Goal: Task Accomplishment & Management: Complete application form

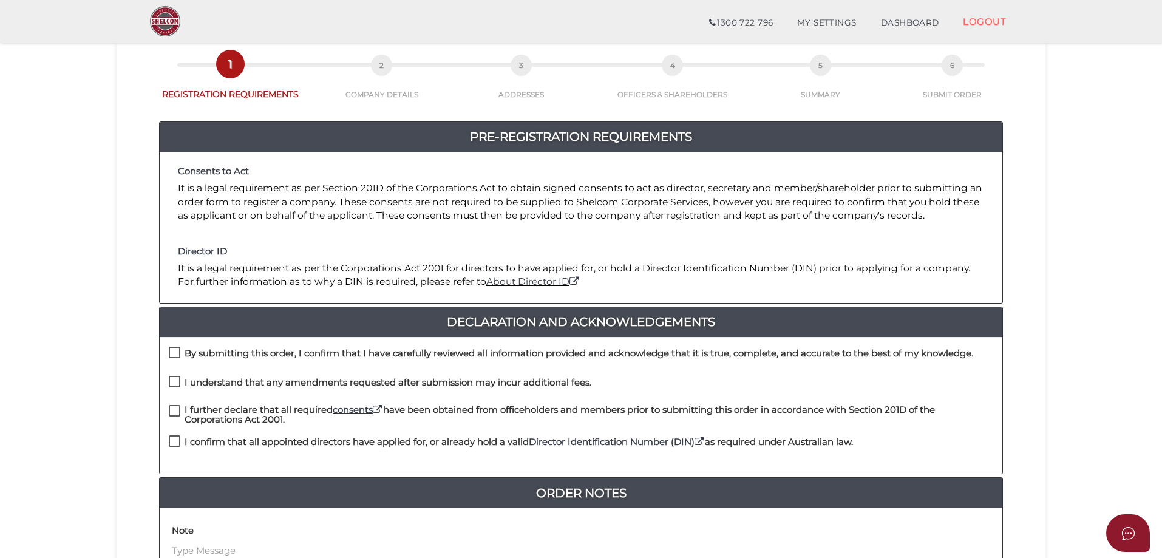
scroll to position [121, 0]
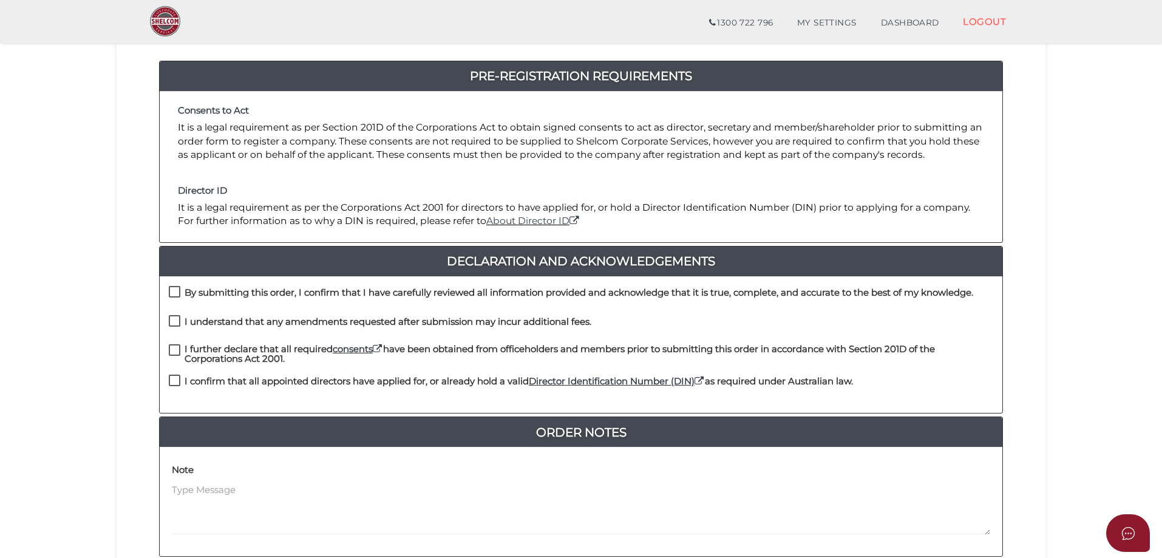
click at [175, 291] on label "By submitting this order, I confirm that I have carefully reviewed all informat…" at bounding box center [571, 295] width 804 height 15
checkbox input "true"
click at [175, 322] on label "I understand that any amendments requested after submission may incur additiona…" at bounding box center [380, 324] width 422 height 15
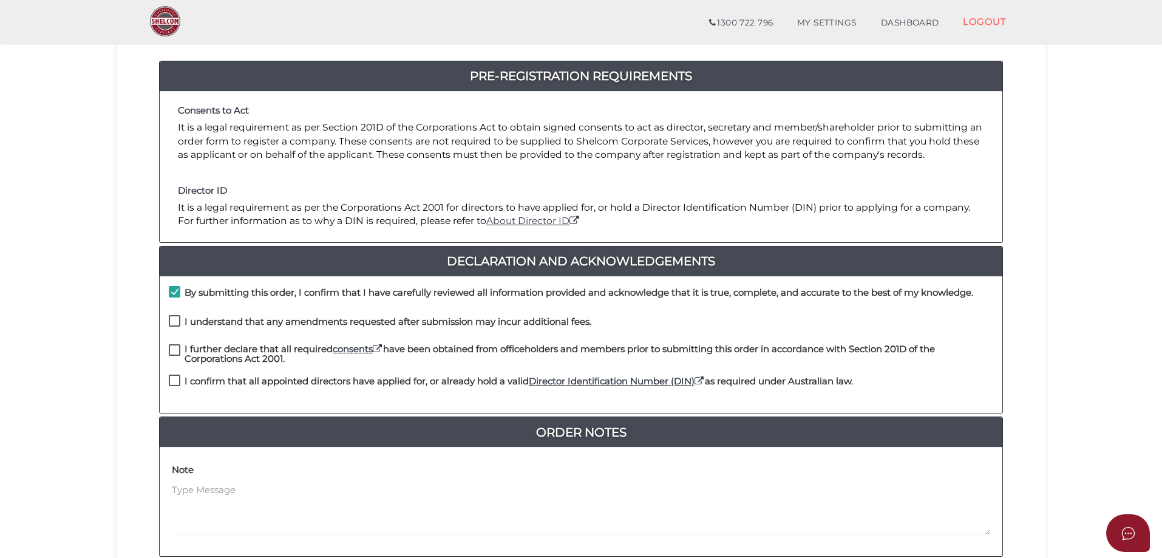
checkbox input "true"
click at [176, 350] on label "I further declare that all required consents have been obtained from officehold…" at bounding box center [581, 351] width 824 height 15
checkbox input "true"
click at [177, 379] on label "I confirm that all appointed directors have applied for, or already hold a vali…" at bounding box center [511, 383] width 684 height 15
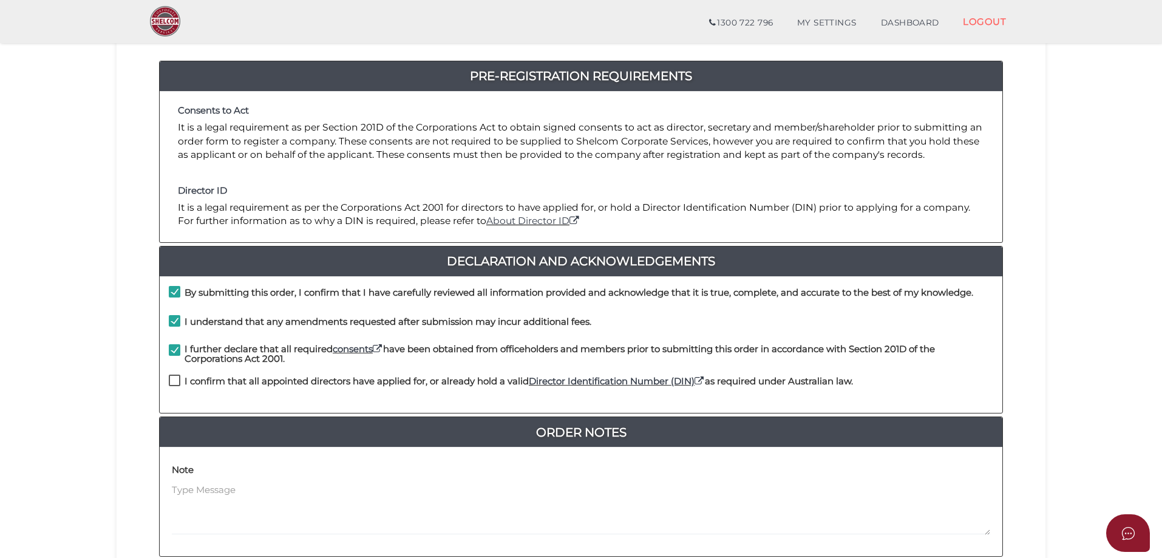
checkbox input "true"
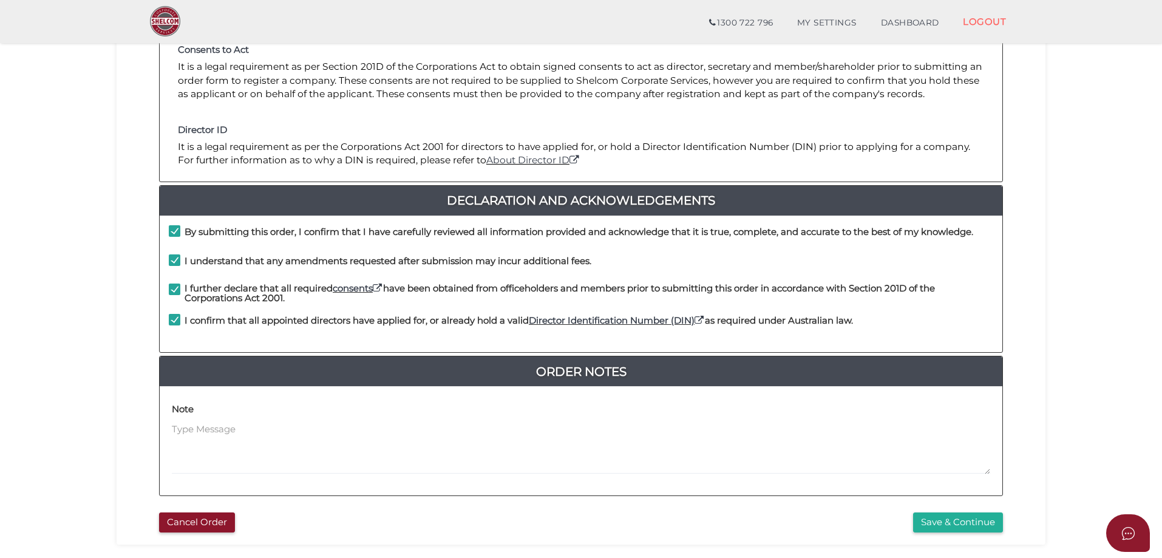
scroll to position [243, 0]
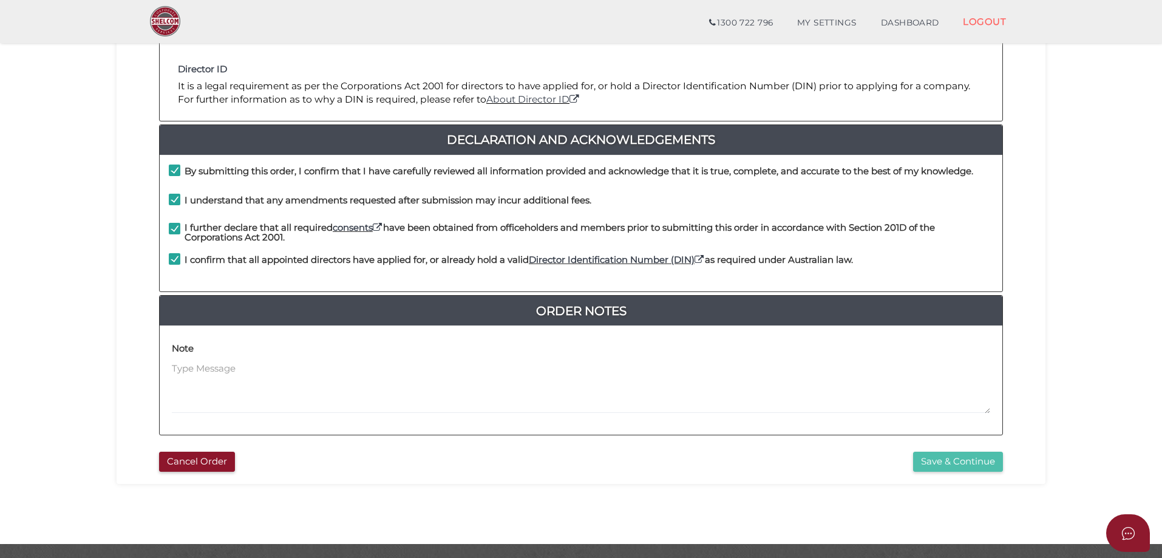
click at [932, 461] on button "Save & Continue" at bounding box center [958, 462] width 90 height 20
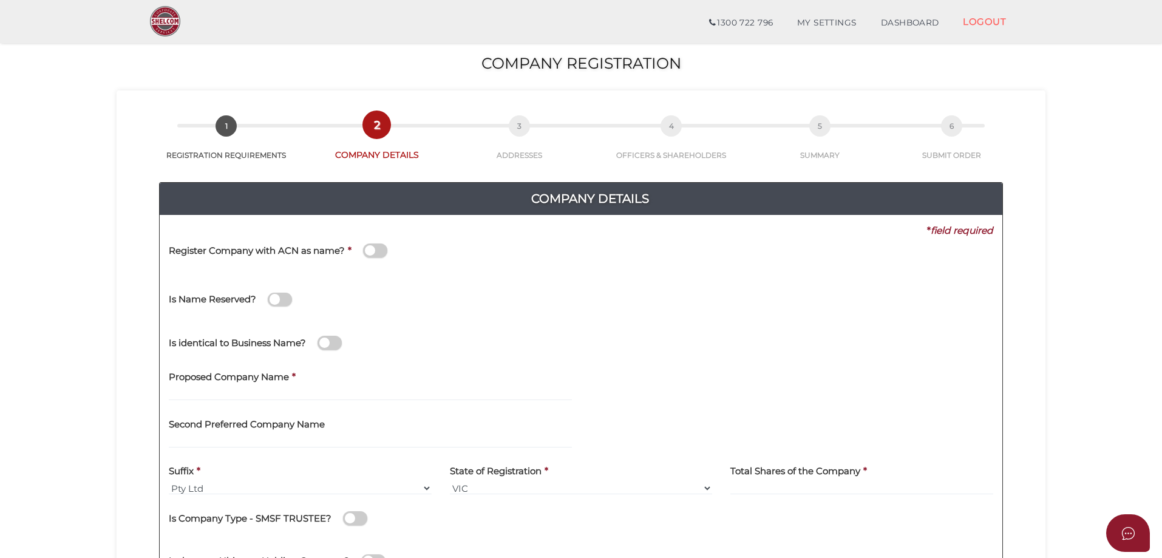
scroll to position [61, 0]
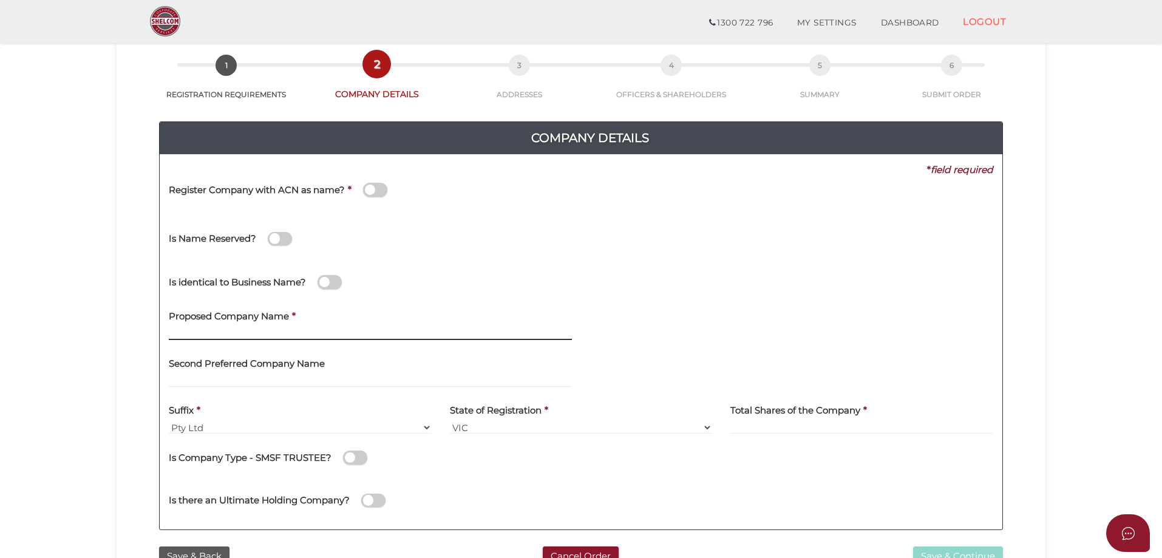
click at [278, 334] on input "text" at bounding box center [370, 333] width 403 height 13
drag, startPoint x: 279, startPoint y: 330, endPoint x: 225, endPoint y: 336, distance: 53.8
click at [225, 336] on input "Baba-Lando Pty Ltd" at bounding box center [370, 333] width 403 height 13
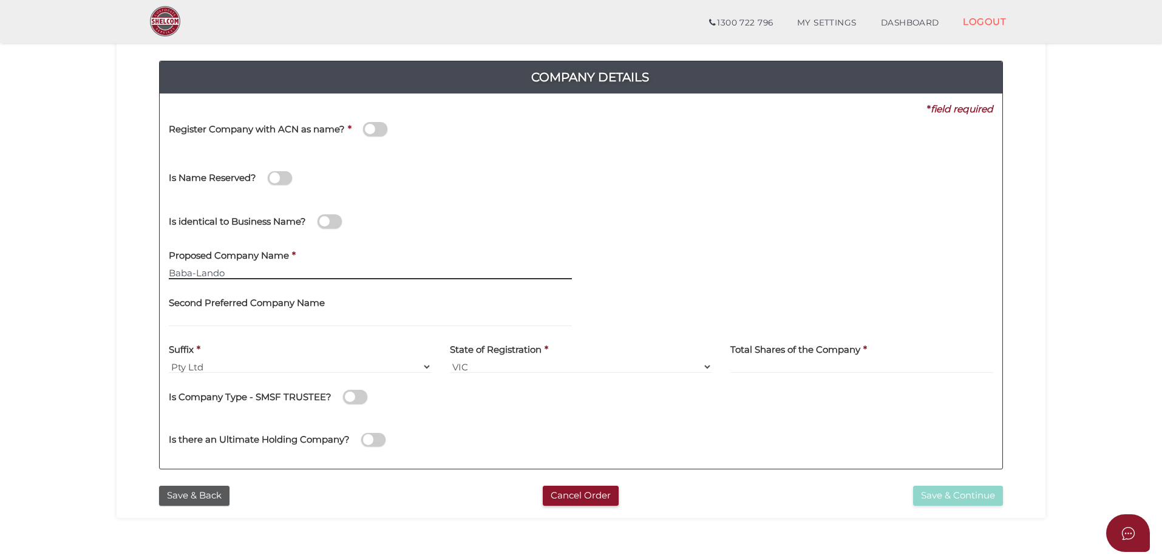
type input "Baba-Lando"
click at [200, 348] on b "*" at bounding box center [199, 350] width 4 height 12
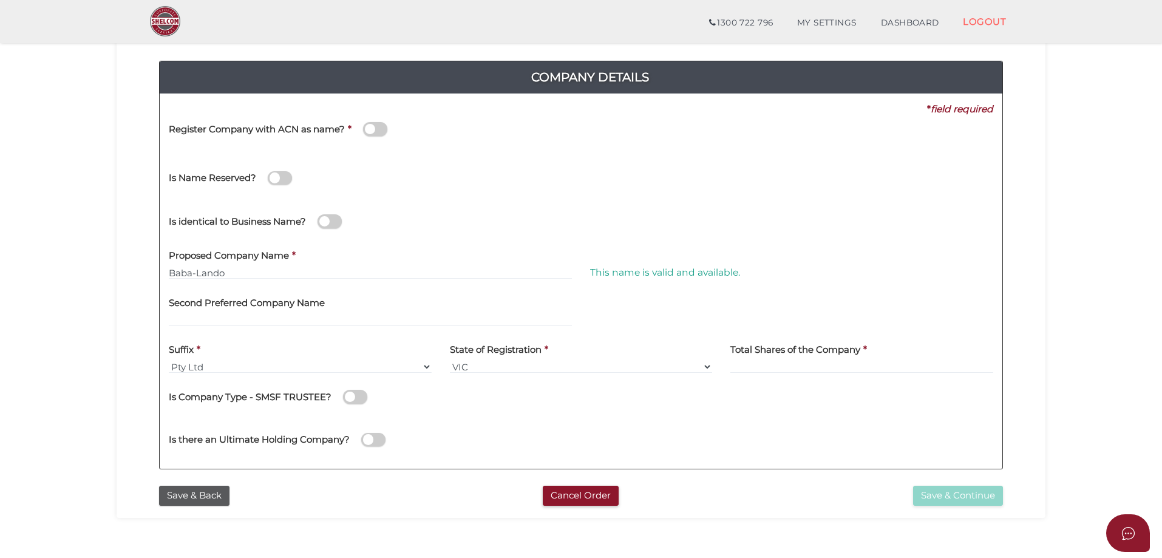
drag, startPoint x: 200, startPoint y: 348, endPoint x: 101, endPoint y: 339, distance: 99.3
click at [101, 339] on section "Company Registration b6df3ed7b23029c671c9b07e1f8b2ccf 1 REGISTRATION REQUIREMEN…" at bounding box center [581, 288] width 1162 height 754
click at [424, 367] on select "Pty Ltd Pty Ltd Pty. Ltd. Pty Limited Proprietary Limited Proprietary Ltd" at bounding box center [300, 366] width 263 height 13
click at [780, 367] on input at bounding box center [861, 366] width 263 height 13
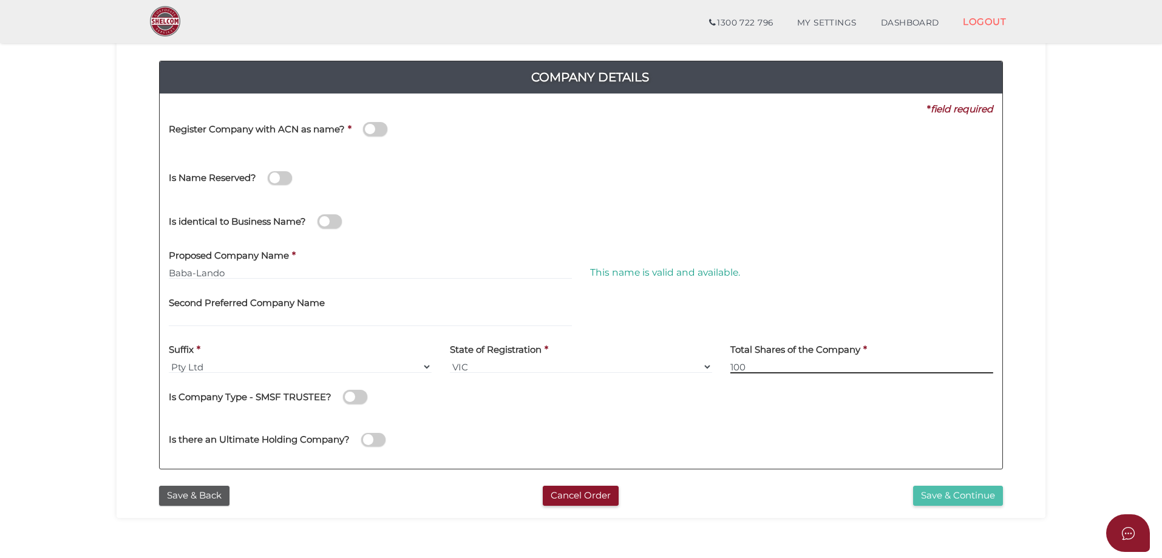
type input "100"
click at [927, 493] on button "Save & Continue" at bounding box center [958, 496] width 90 height 20
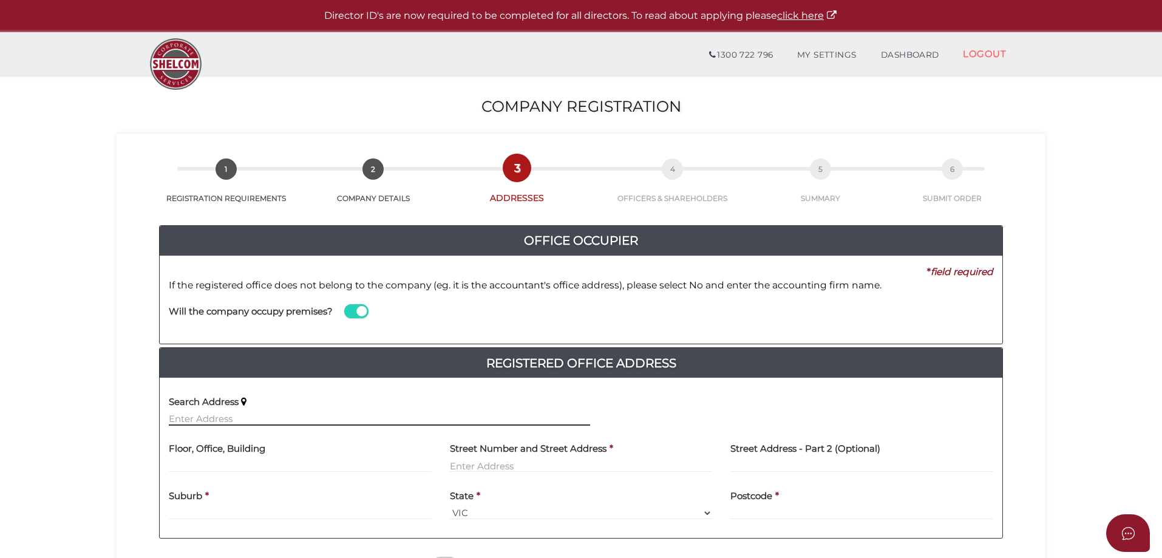
click at [358, 413] on input "text" at bounding box center [379, 418] width 421 height 13
drag, startPoint x: 289, startPoint y: 419, endPoint x: 160, endPoint y: 416, distance: 129.9
click at [160, 416] on div "Search Address C/- Sphere Accountants" at bounding box center [379, 410] width 439 height 47
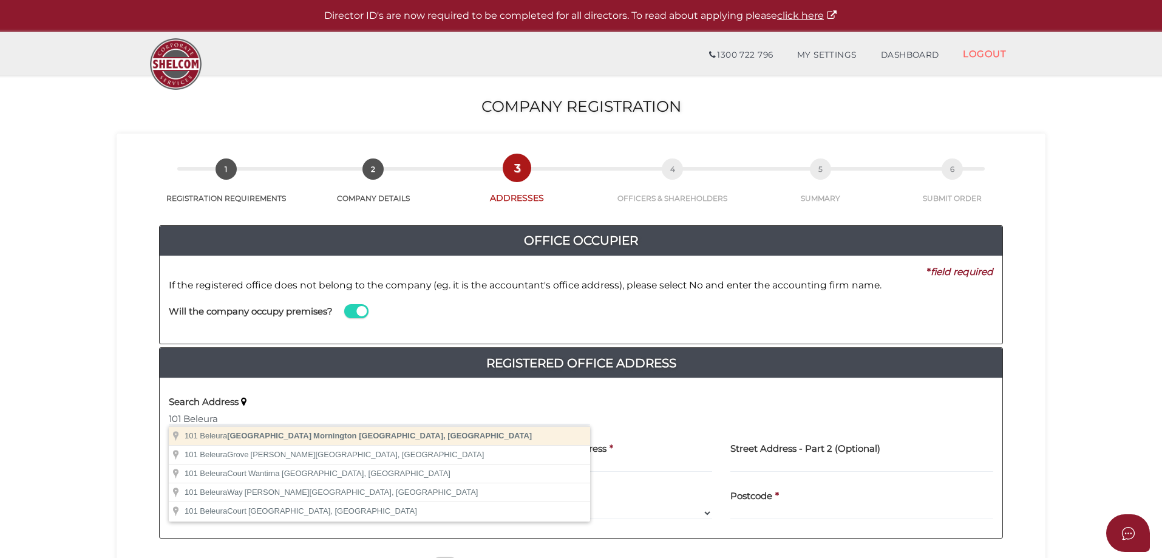
type input "101 Beleura Hill Road, Mornington VIC, Australia"
type input "101 Beleura Hill Road"
type input "Mornington"
select select "VIC"
type input "3931"
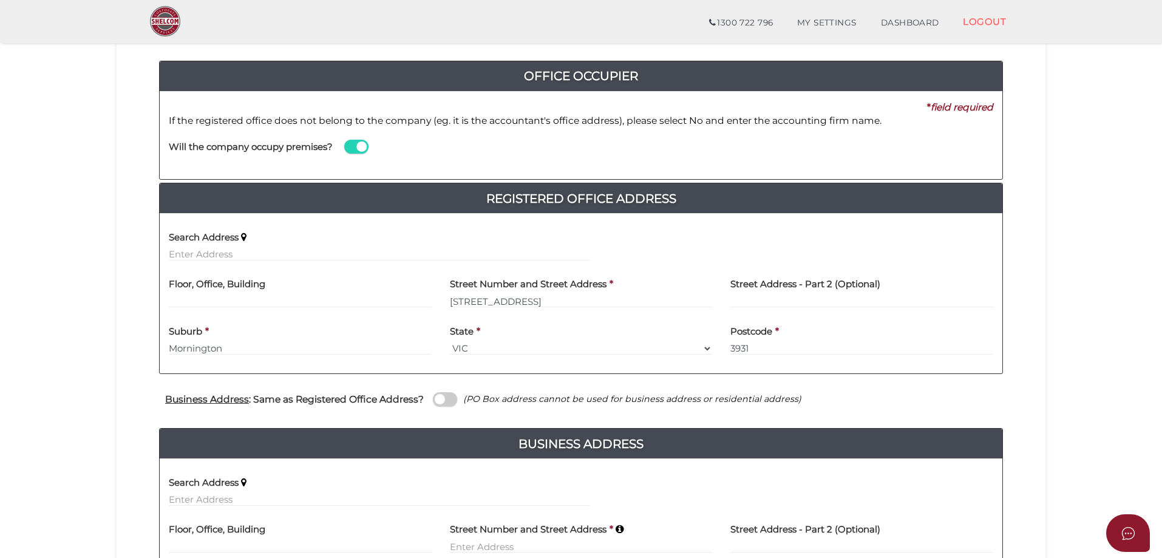
scroll to position [182, 0]
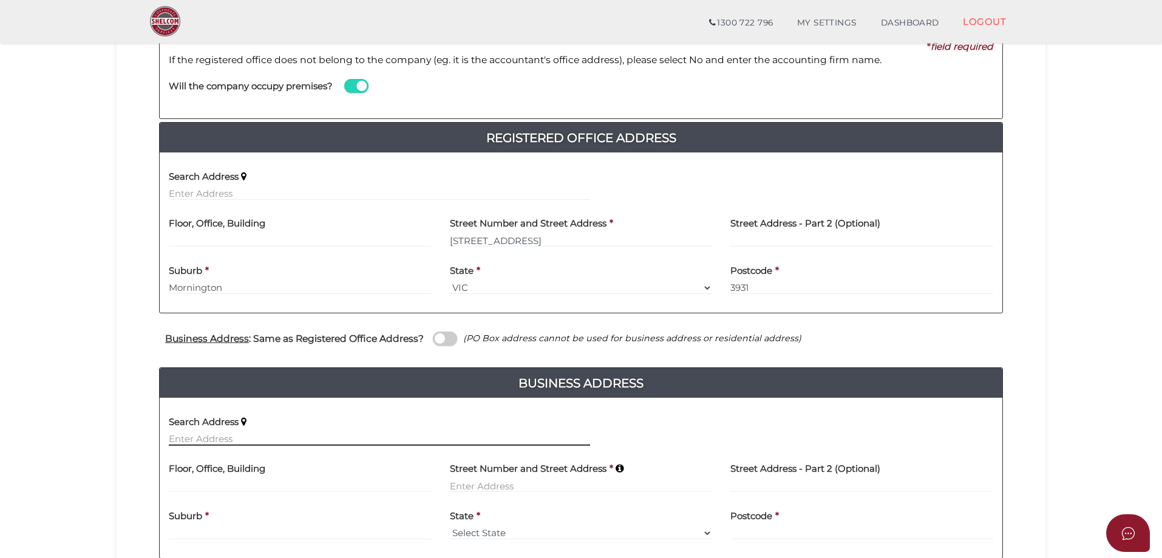
click at [211, 438] on input "text" at bounding box center [379, 438] width 421 height 13
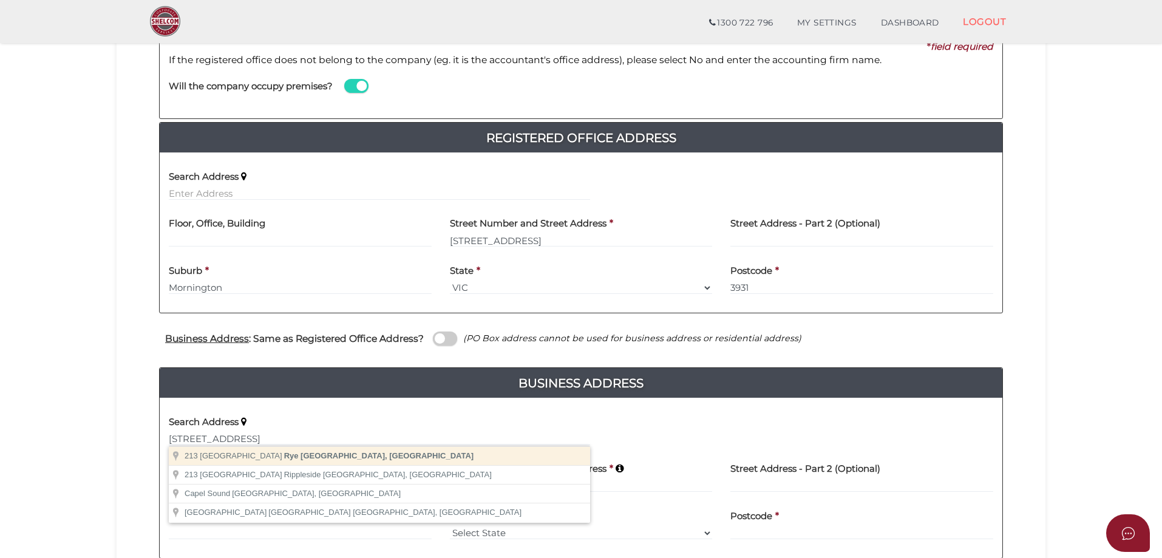
type input "213 Melbourne Road, Rye VIC, Australia"
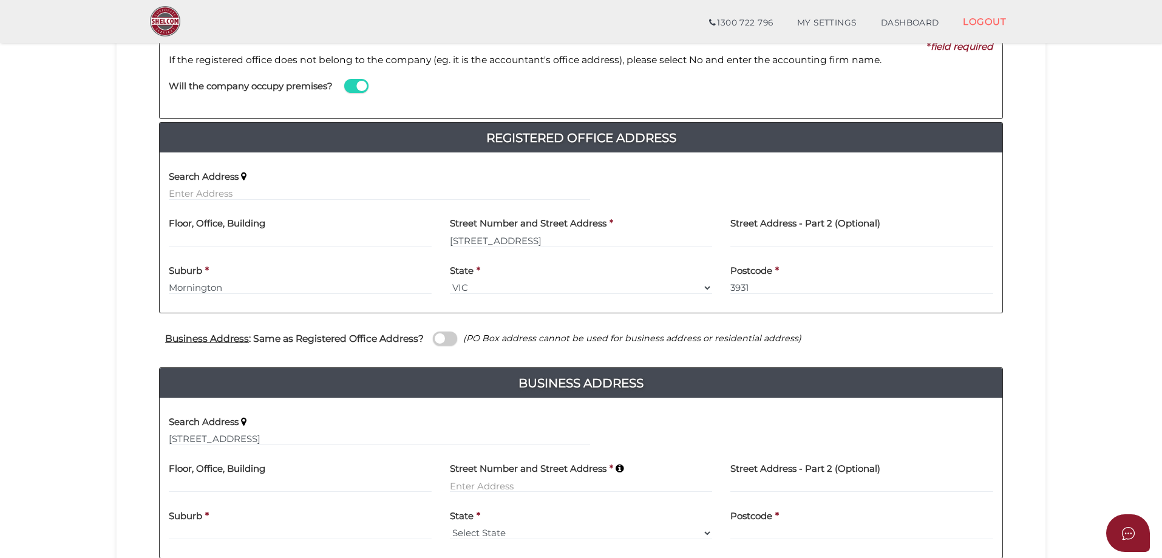
type input "[STREET_ADDRESS]"
type input "Rye"
select select "VIC"
type input "3941"
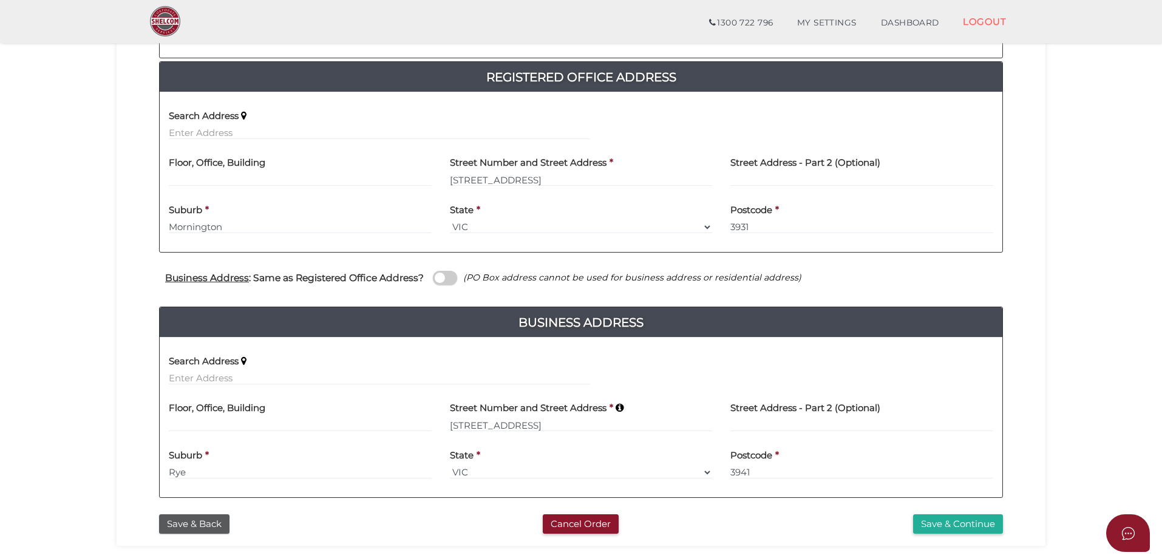
scroll to position [303, 0]
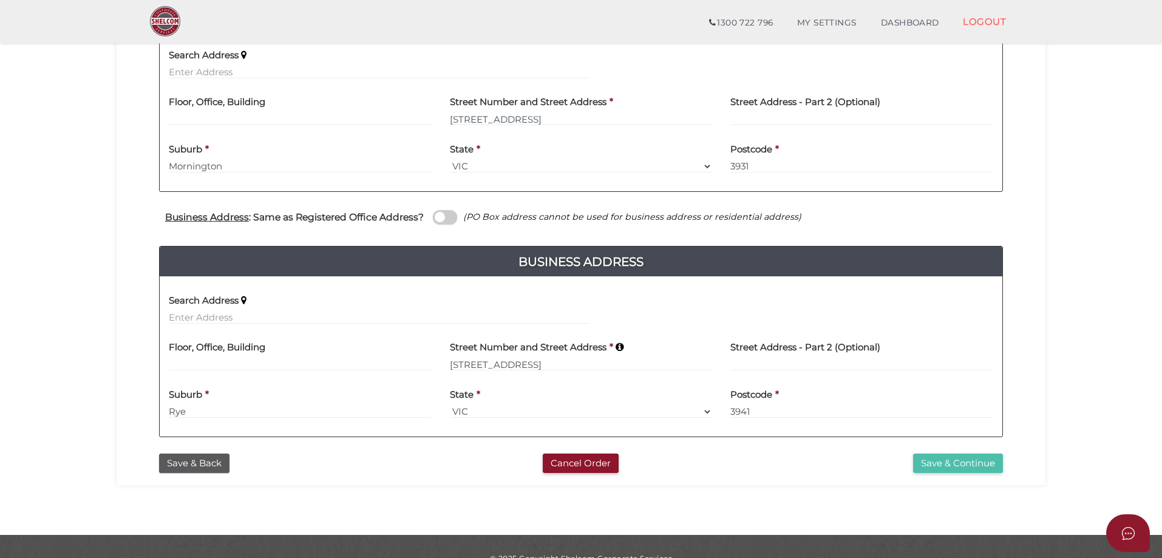
click at [935, 461] on button "Save & Continue" at bounding box center [958, 463] width 90 height 20
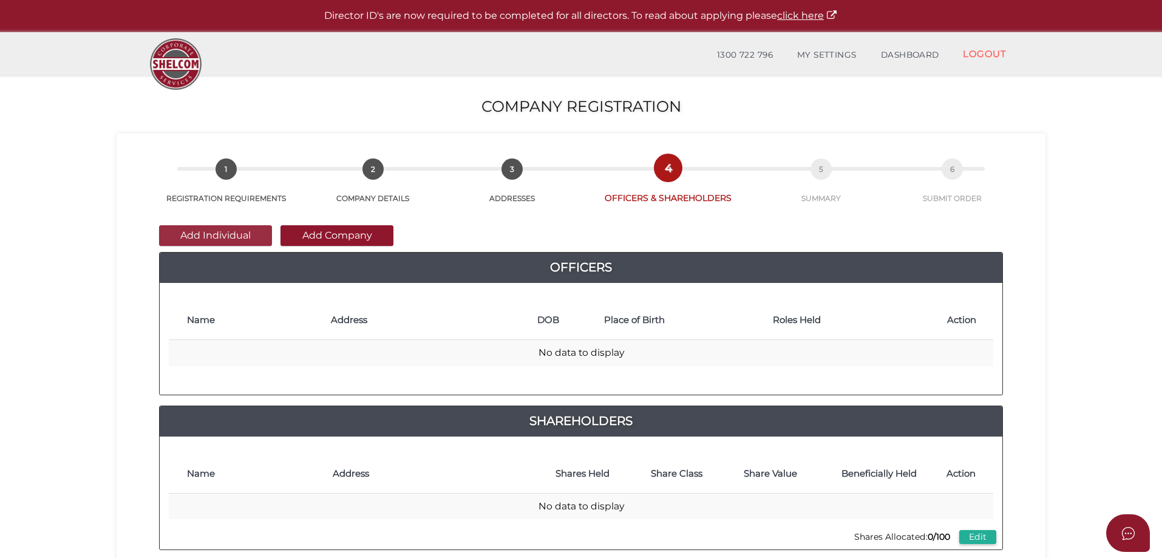
click at [218, 232] on button "Add Individual" at bounding box center [215, 235] width 113 height 21
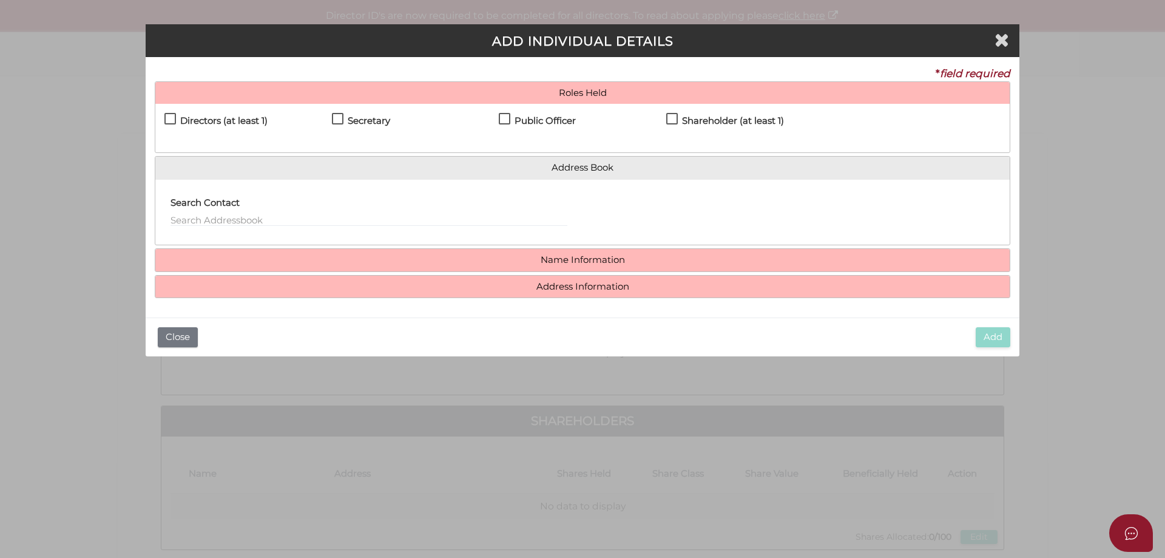
click at [168, 116] on label "Directors (at least 1)" at bounding box center [215, 123] width 103 height 15
checkbox input "true"
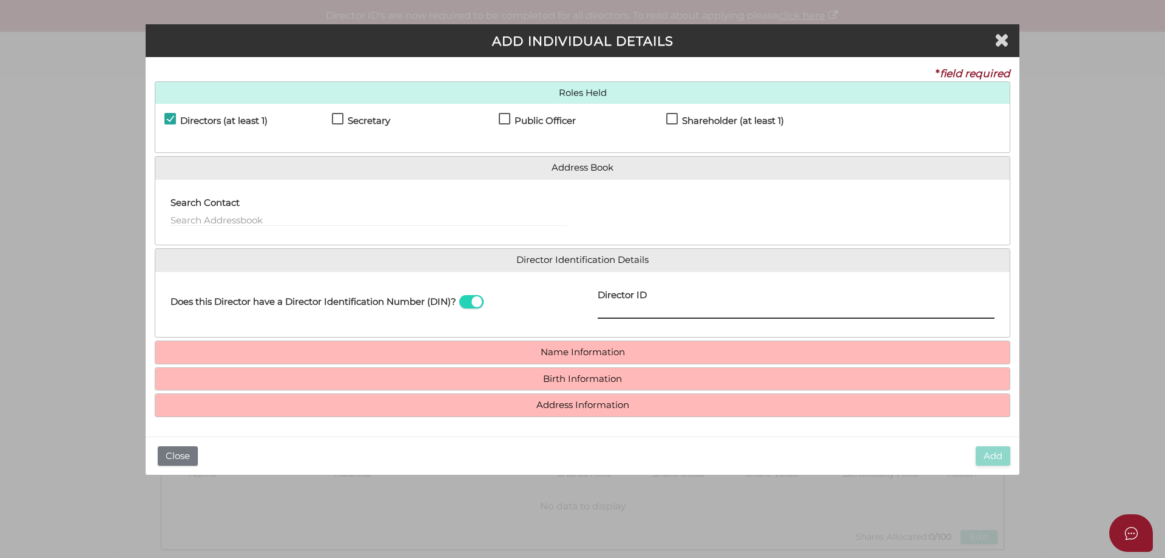
click at [647, 310] on input "Director ID" at bounding box center [796, 311] width 397 height 13
click at [606, 312] on input "Director ID" at bounding box center [796, 311] width 397 height 13
type input "036065852027276"
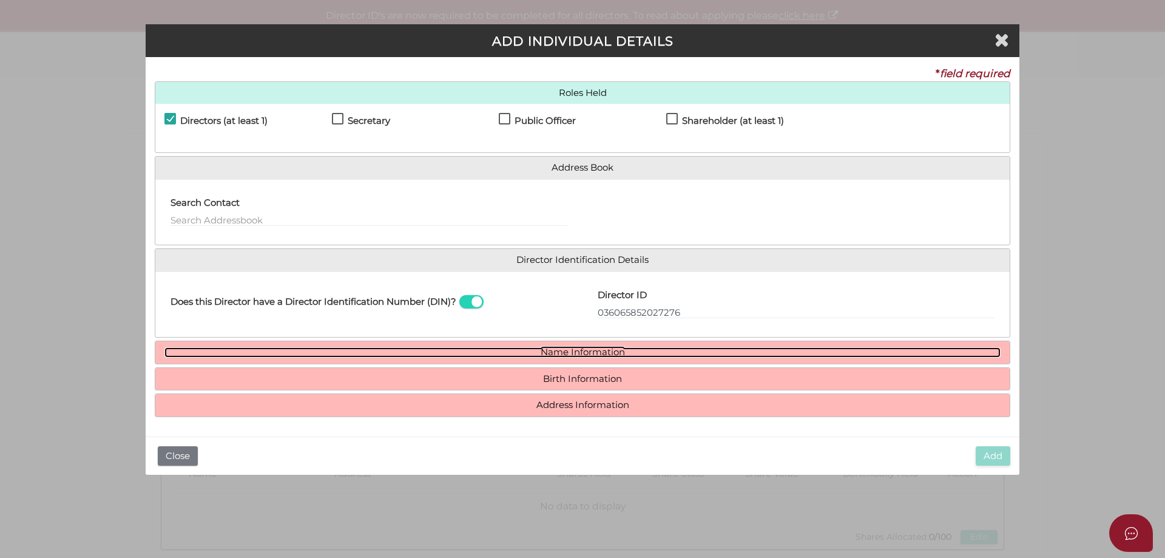
click at [613, 349] on link "Name Information" at bounding box center [582, 352] width 836 height 10
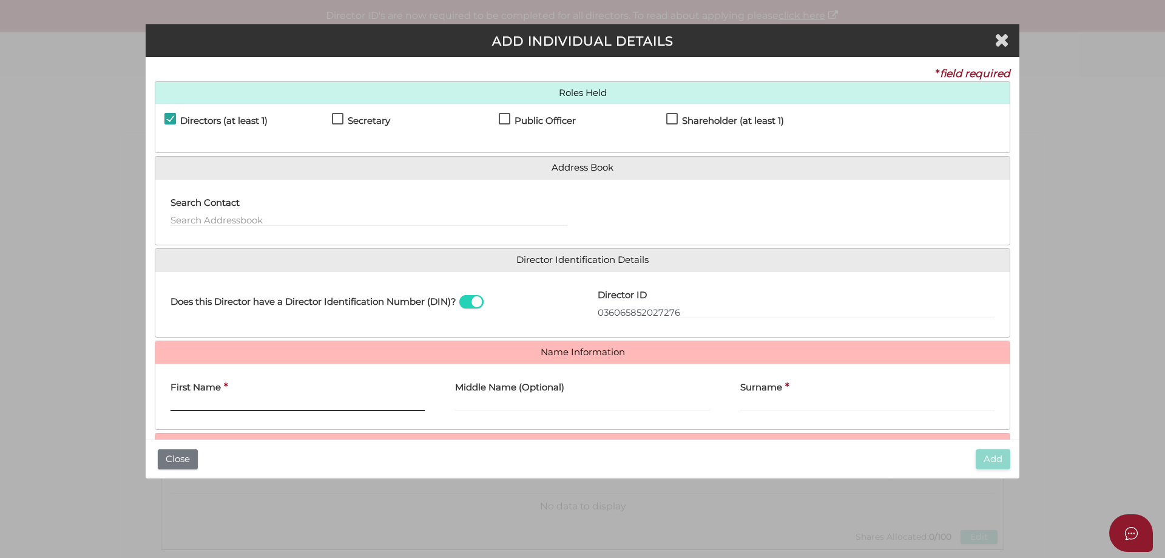
click at [223, 406] on input "First Name" at bounding box center [298, 404] width 254 height 13
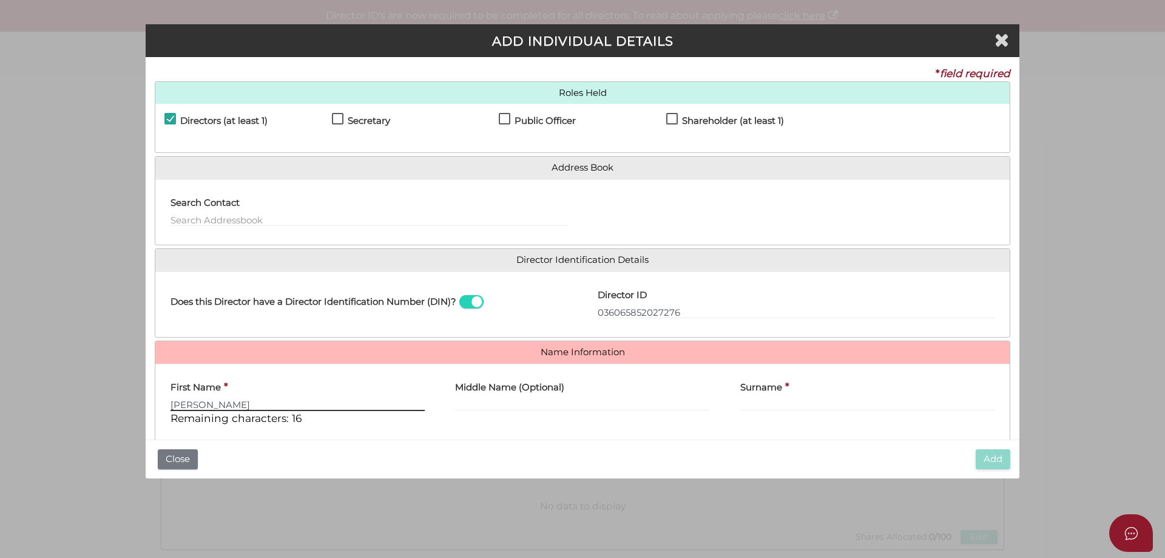
type input "Kate"
click at [759, 397] on label "Surname" at bounding box center [761, 385] width 42 height 25
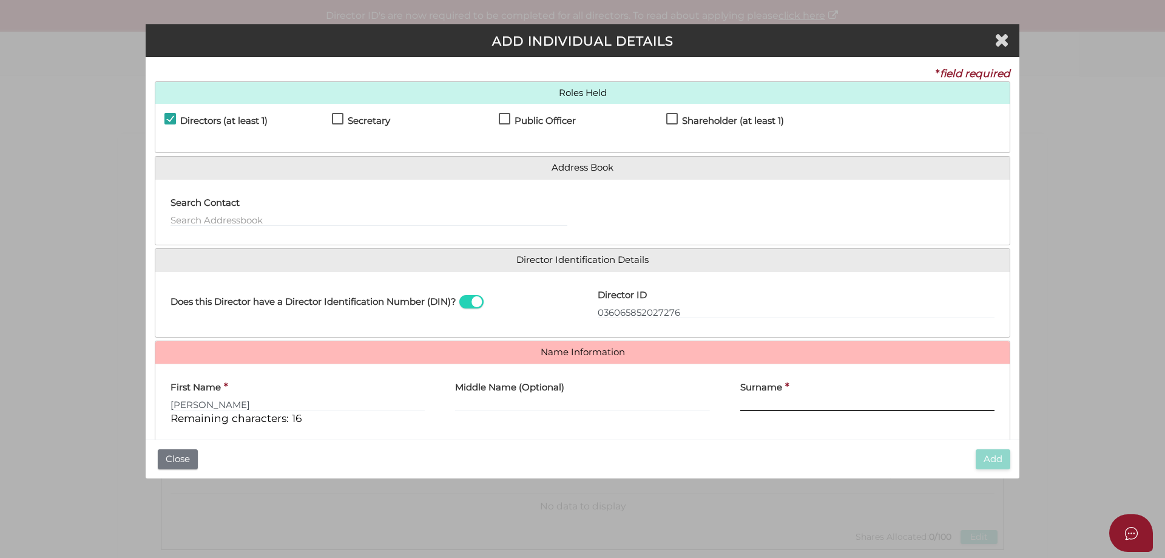
click at [759, 398] on input "Surname" at bounding box center [867, 404] width 254 height 13
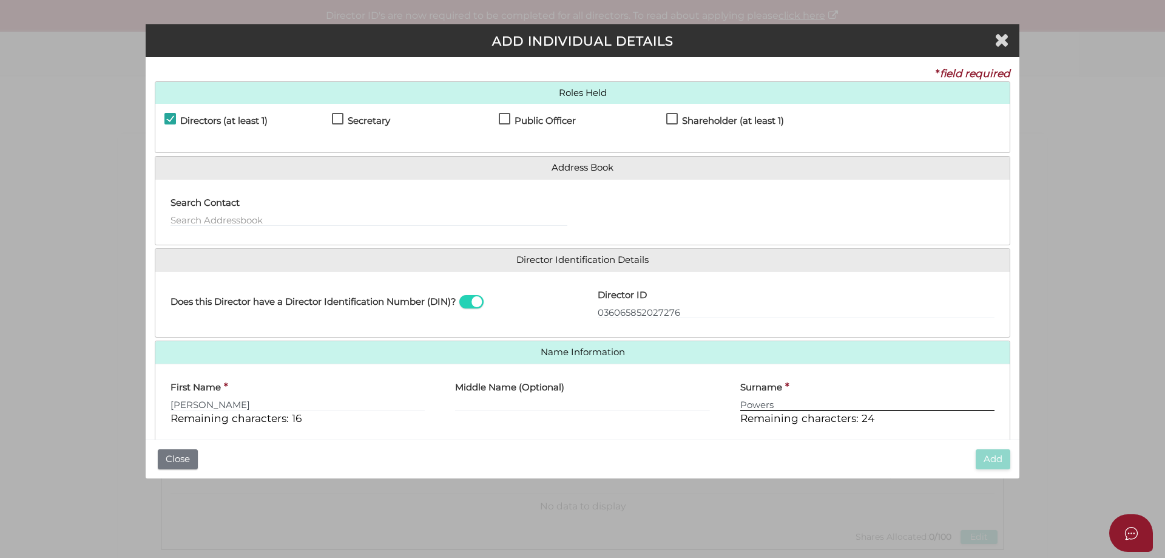
type input "Powers"
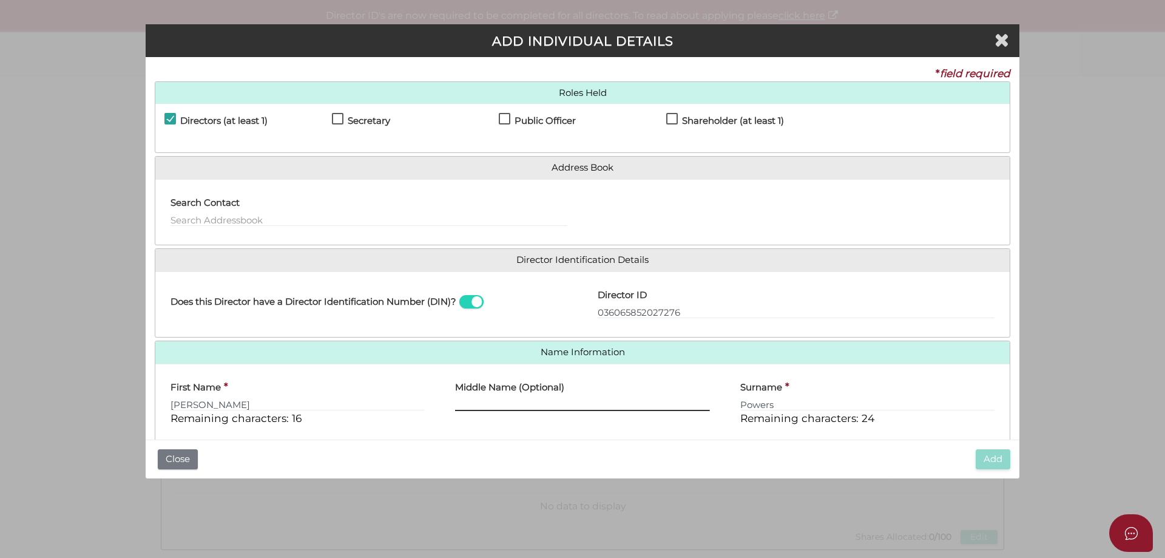
click at [527, 401] on input "Middle Name (Optional)" at bounding box center [582, 404] width 254 height 13
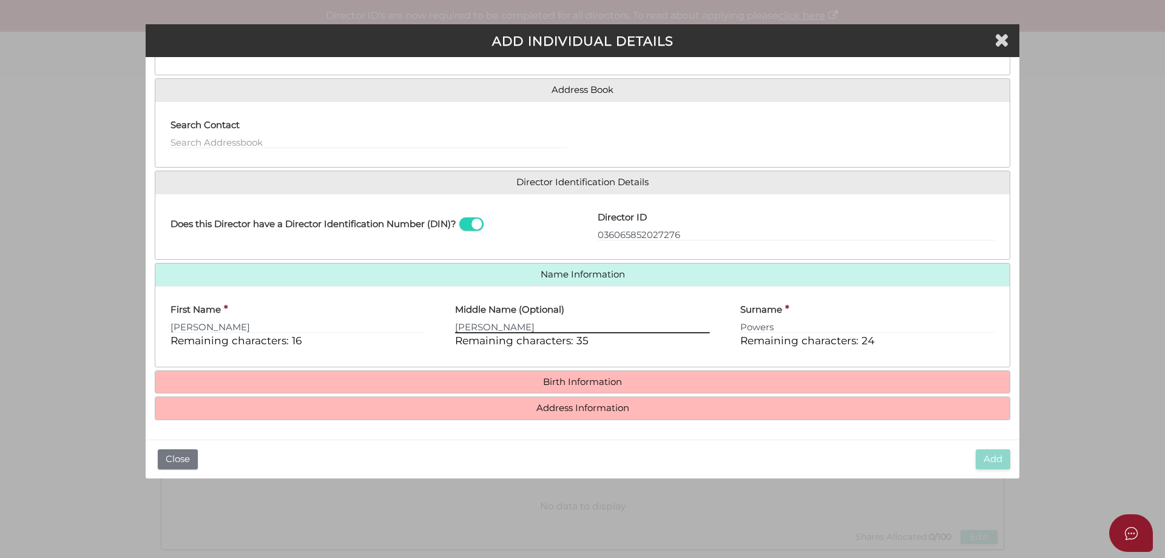
type input "Susan"
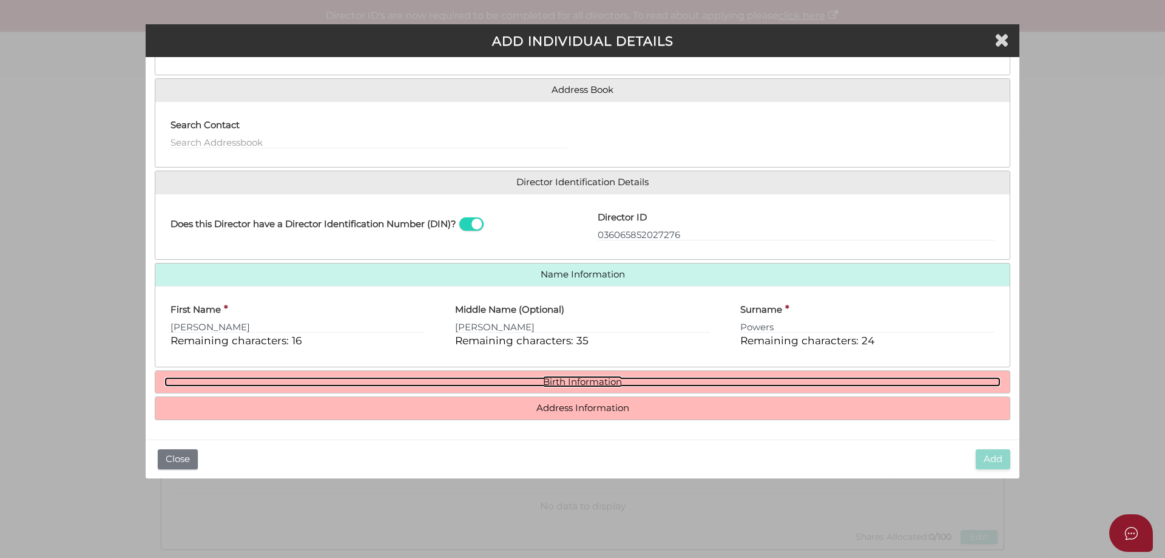
click at [662, 377] on link "Birth Information" at bounding box center [582, 382] width 836 height 10
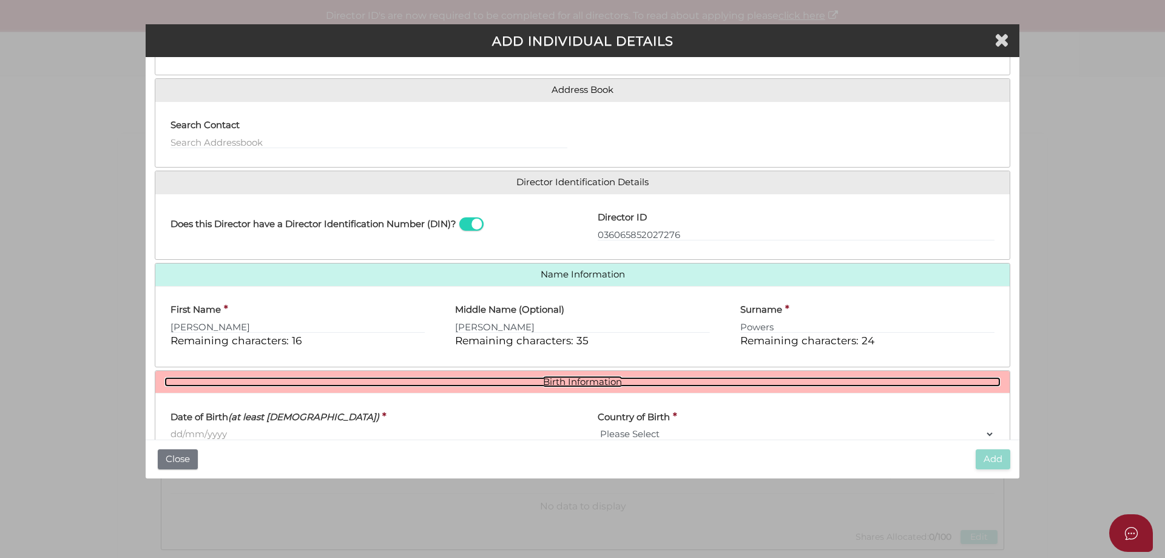
scroll to position [138, 0]
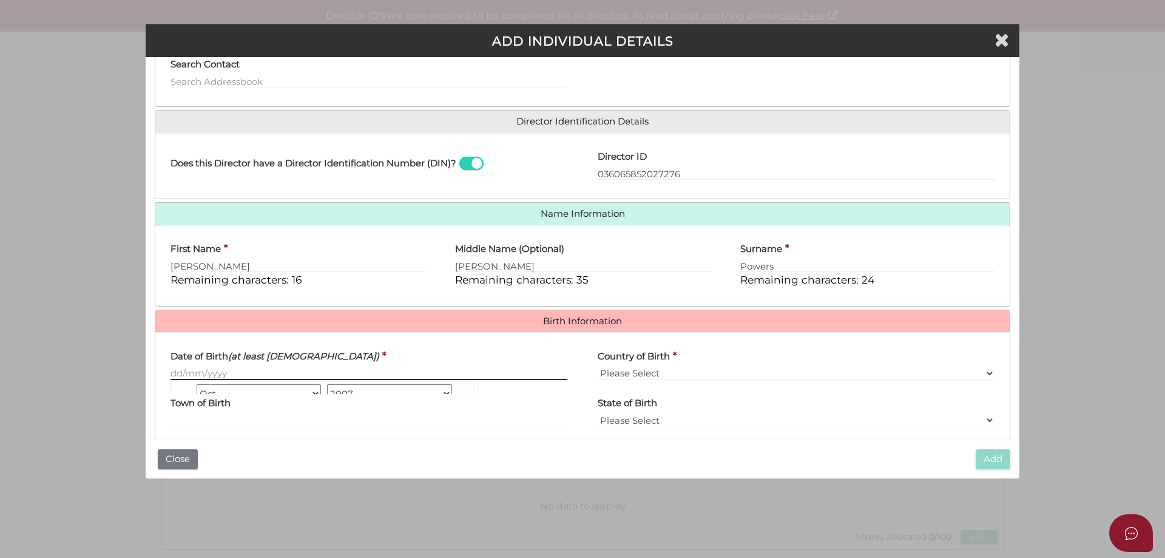
click at [198, 378] on input "Date of Birth (at least 18 years old)" at bounding box center [369, 373] width 397 height 13
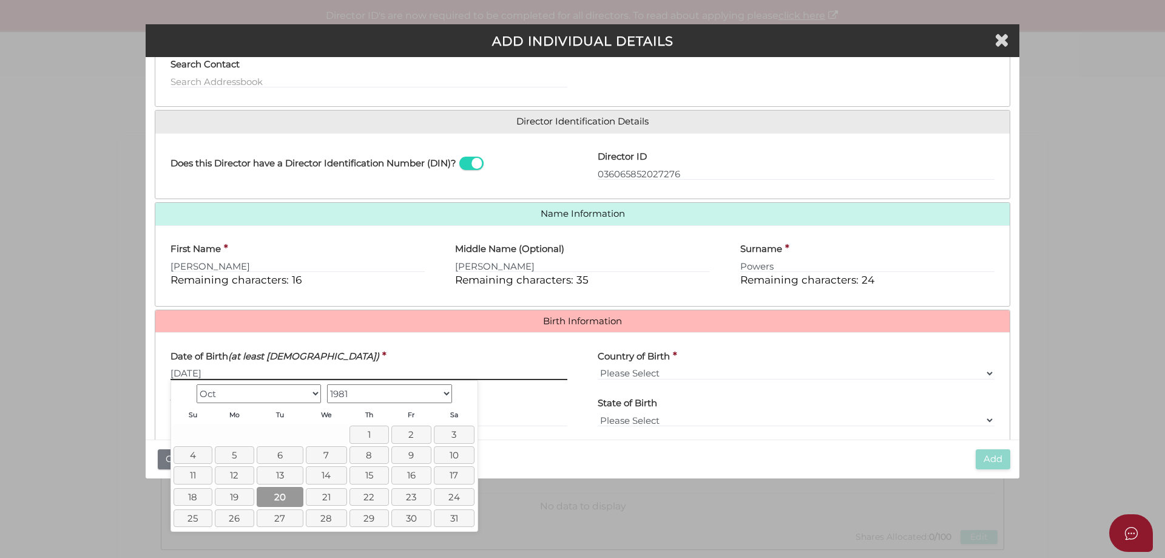
type input "20/10/1981"
click at [285, 493] on link "20" at bounding box center [280, 497] width 47 height 20
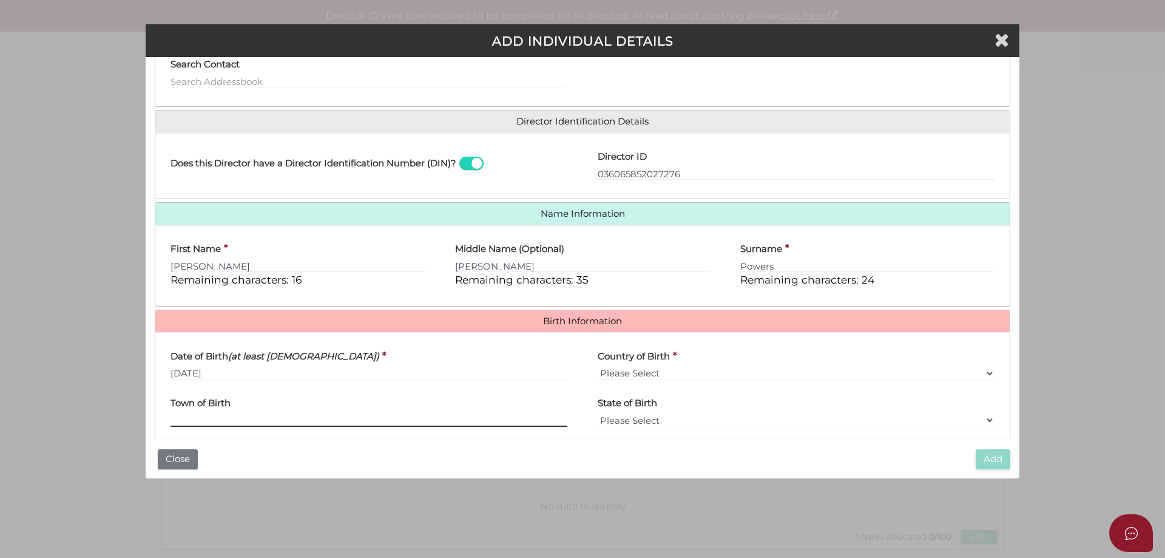
click at [350, 421] on input "Town of Birth" at bounding box center [369, 419] width 397 height 13
drag, startPoint x: 185, startPoint y: 418, endPoint x: 212, endPoint y: 424, distance: 27.9
click at [186, 419] on input "Lillydale" at bounding box center [369, 419] width 397 height 13
type input "Lilydale"
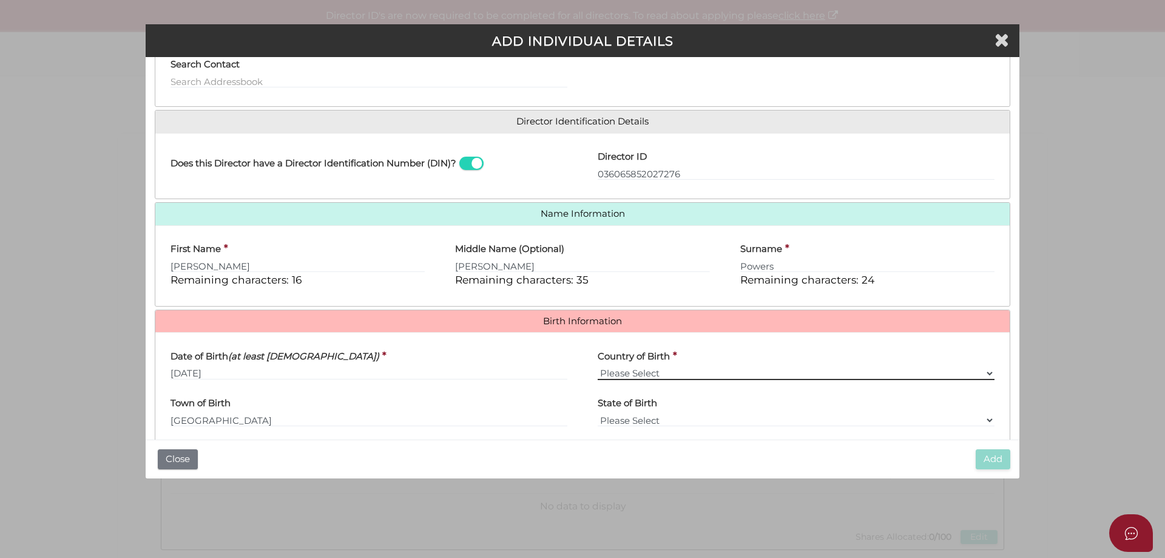
click at [621, 374] on select "Please Select v Australia Afghanistan Albania Algeria American Samoa Andorra An…" at bounding box center [796, 373] width 397 height 13
select select "Australia"
click at [598, 367] on select "Please Select v Australia Afghanistan Albania Algeria American Samoa Andorra An…" at bounding box center [796, 373] width 397 height 13
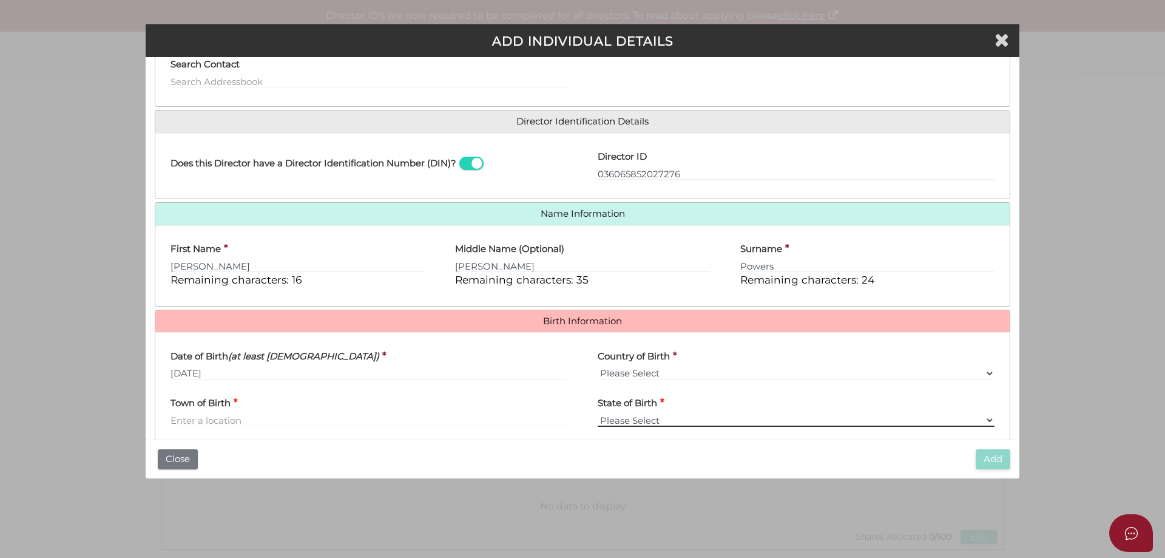
click at [649, 415] on select "Please Select VIC ACT NSW NT QLD TAS WA SA" at bounding box center [796, 419] width 397 height 13
select select "VIC"
click at [598, 413] on select "Please Select VIC ACT NSW NT QLD TAS WA SA" at bounding box center [796, 419] width 397 height 13
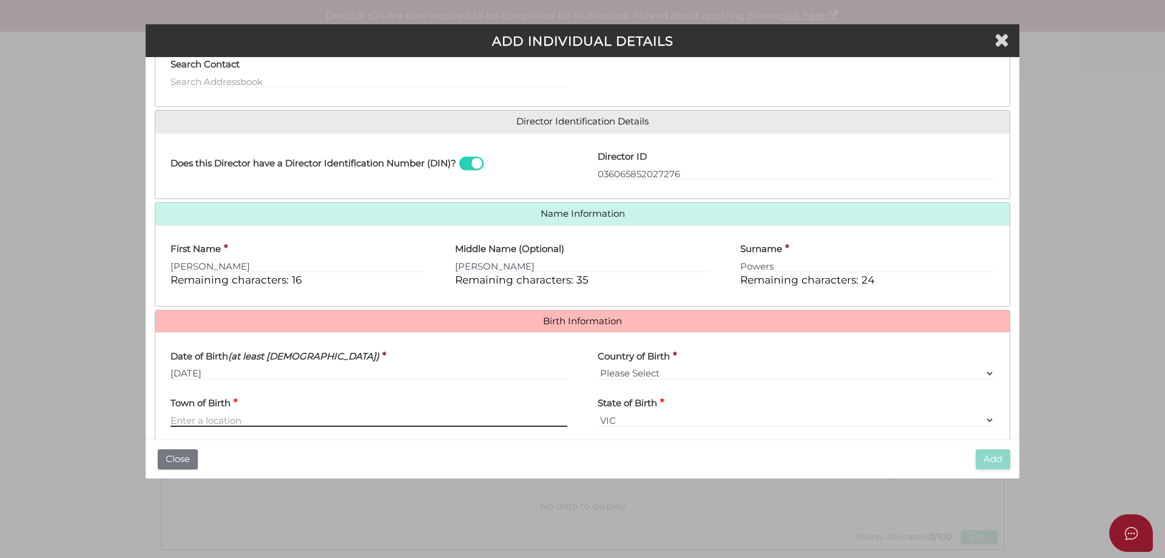
click at [404, 418] on input "Town of Birth" at bounding box center [369, 419] width 397 height 13
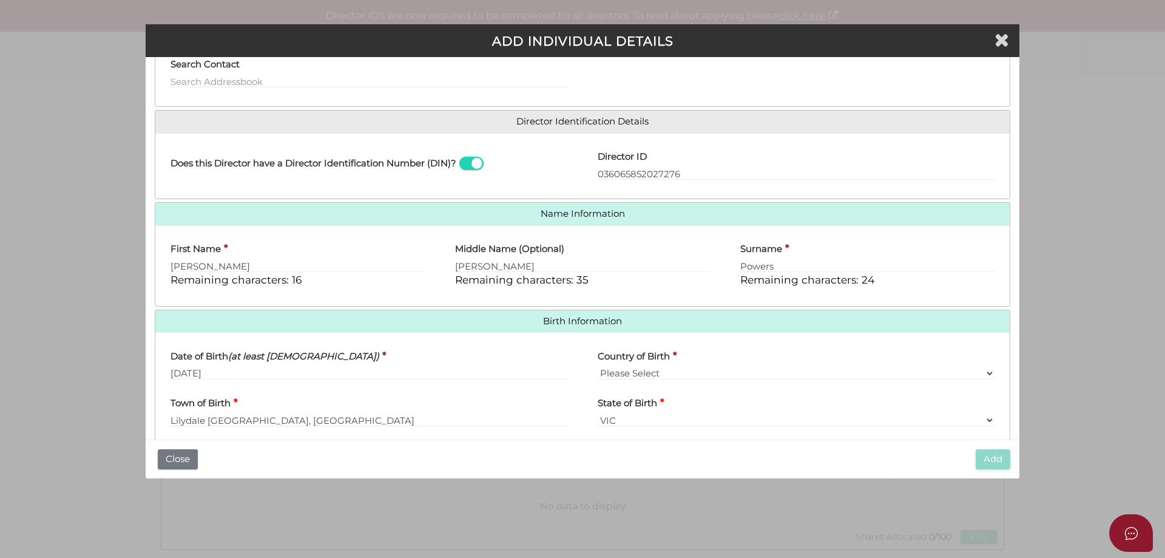
type input "Lilydale"
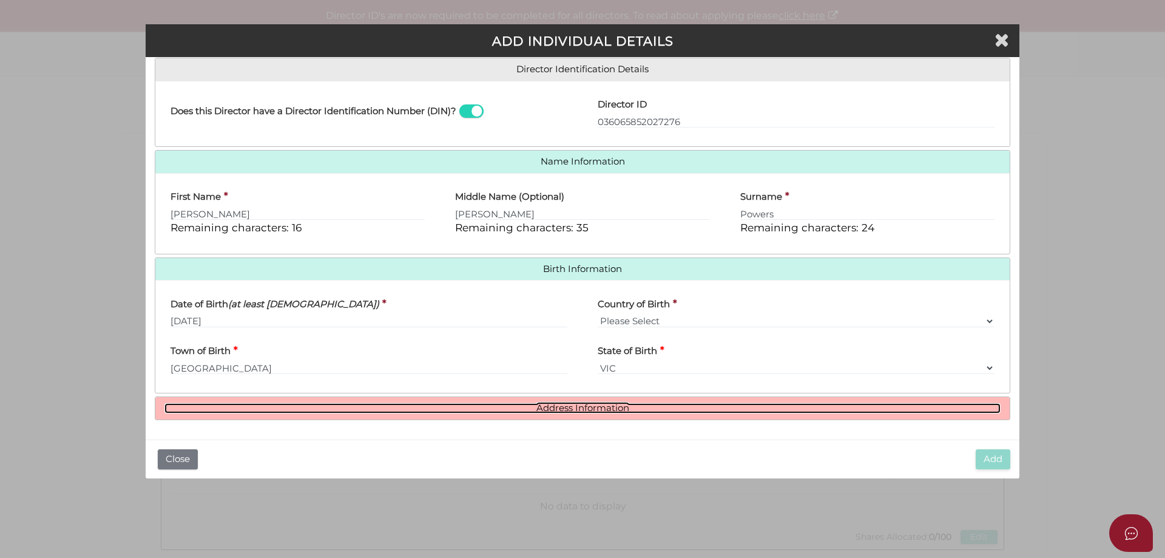
click at [564, 413] on link "Address Information" at bounding box center [582, 408] width 836 height 10
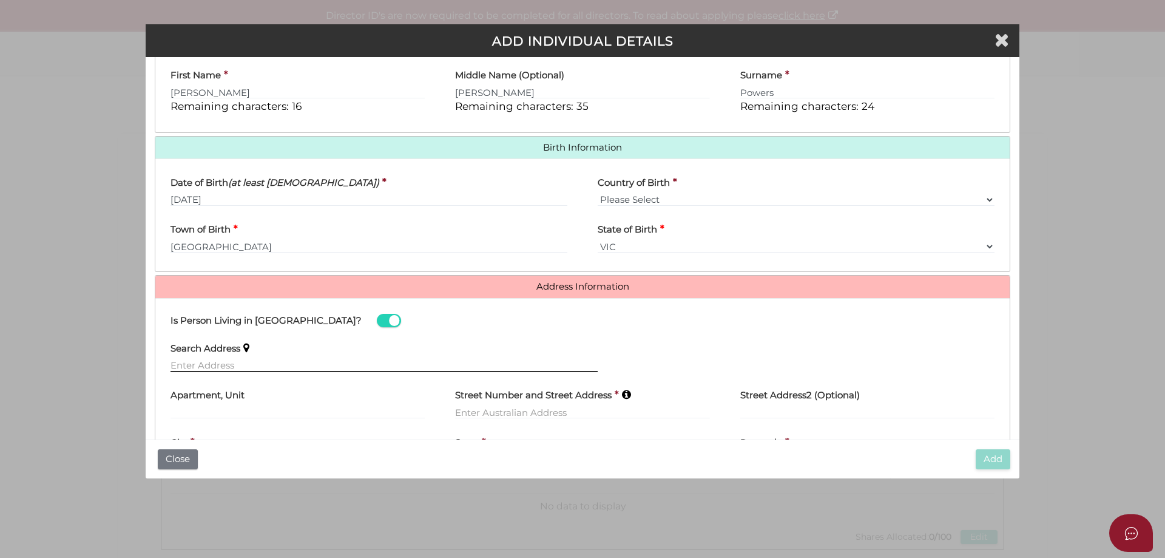
click at [274, 360] on input "text" at bounding box center [384, 365] width 427 height 13
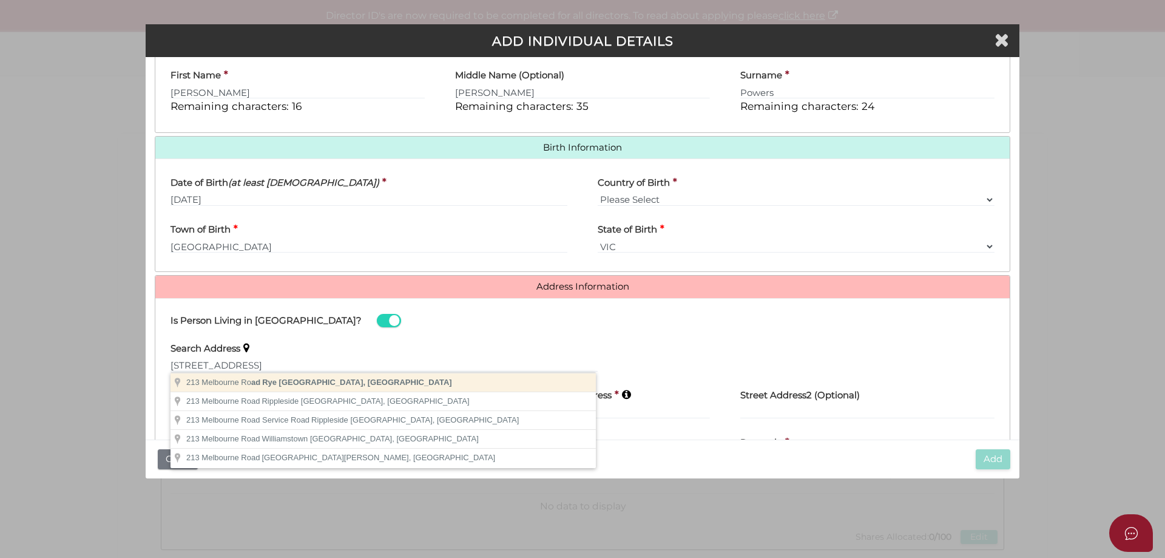
type input "[STREET_ADDRESS]"
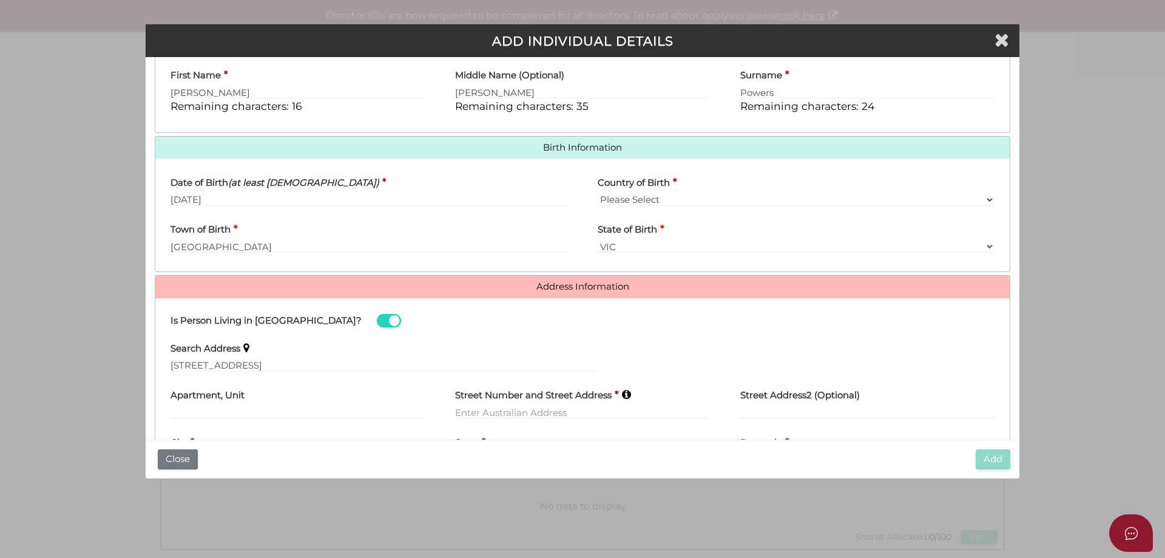
type input "[STREET_ADDRESS]"
type input "Rye"
select select "VIC"
type input "3941"
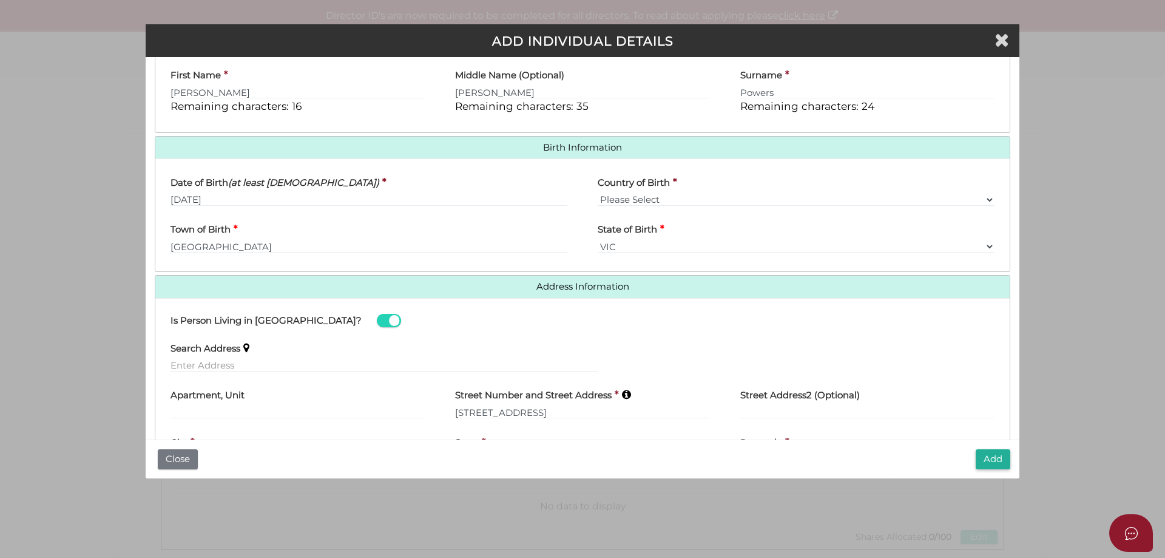
scroll to position [377, 0]
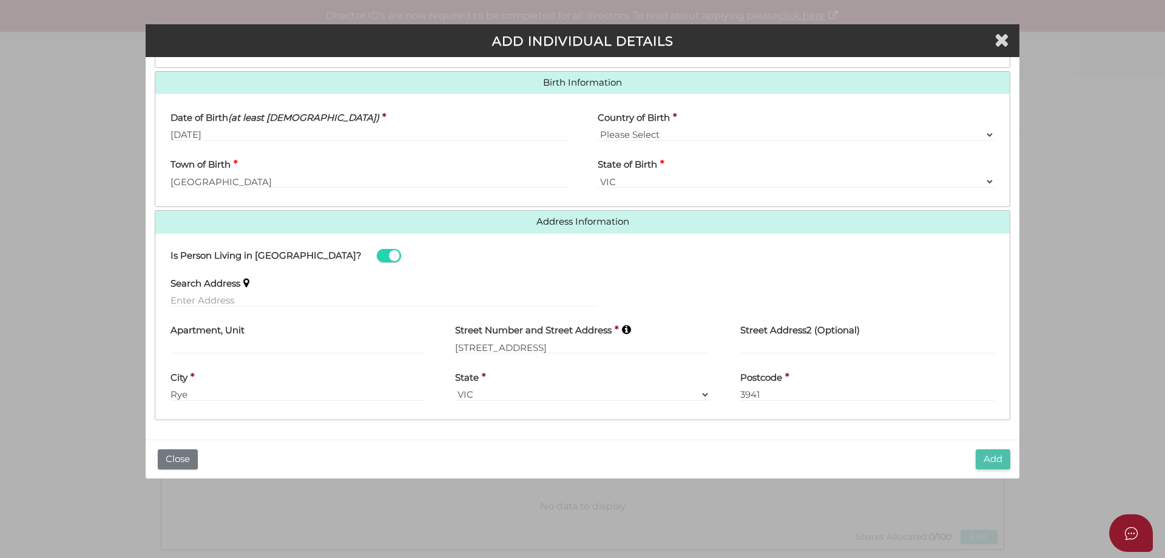
click at [990, 458] on button "Add" at bounding box center [993, 459] width 35 height 20
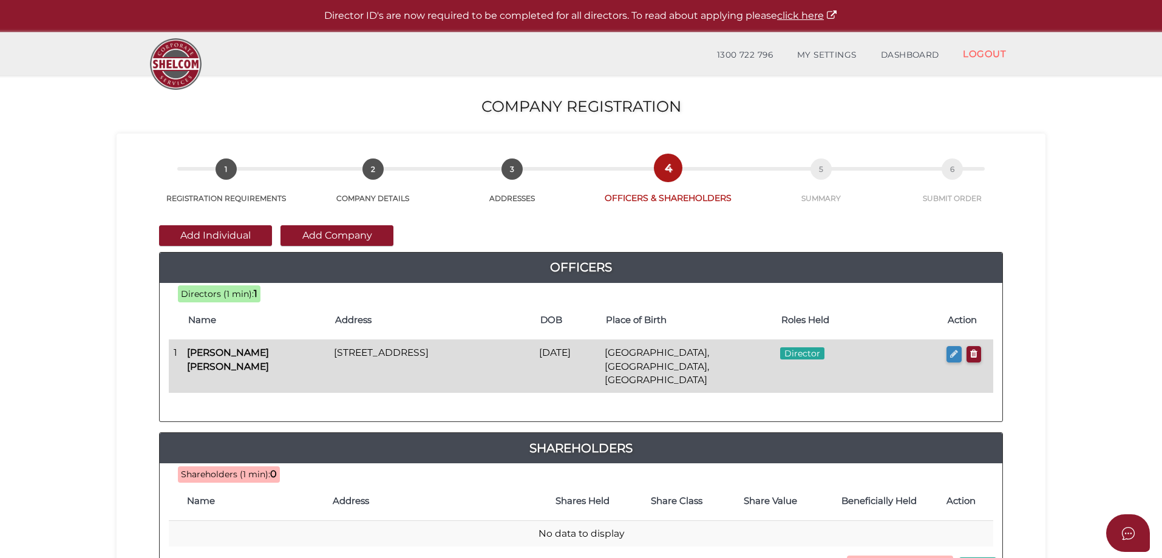
click at [954, 353] on icon "button" at bounding box center [954, 353] width 8 height 9
checkbox input "true"
type input "[CREDIT_CARD_NUMBER]"
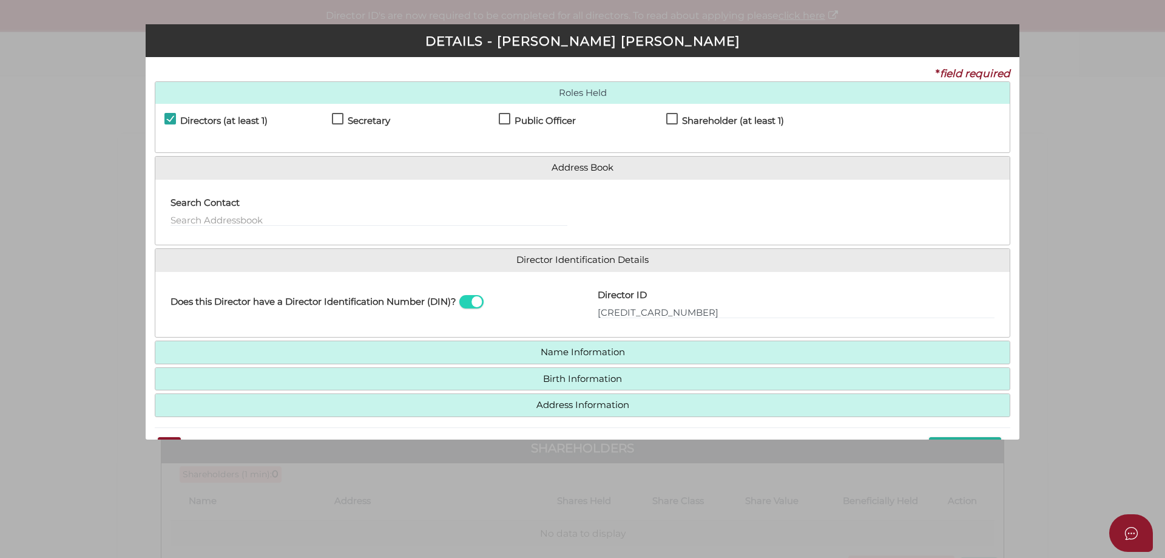
click at [339, 116] on label "Secretary" at bounding box center [361, 123] width 58 height 15
checkbox input "true"
click at [511, 117] on label "Public Officer" at bounding box center [537, 123] width 77 height 15
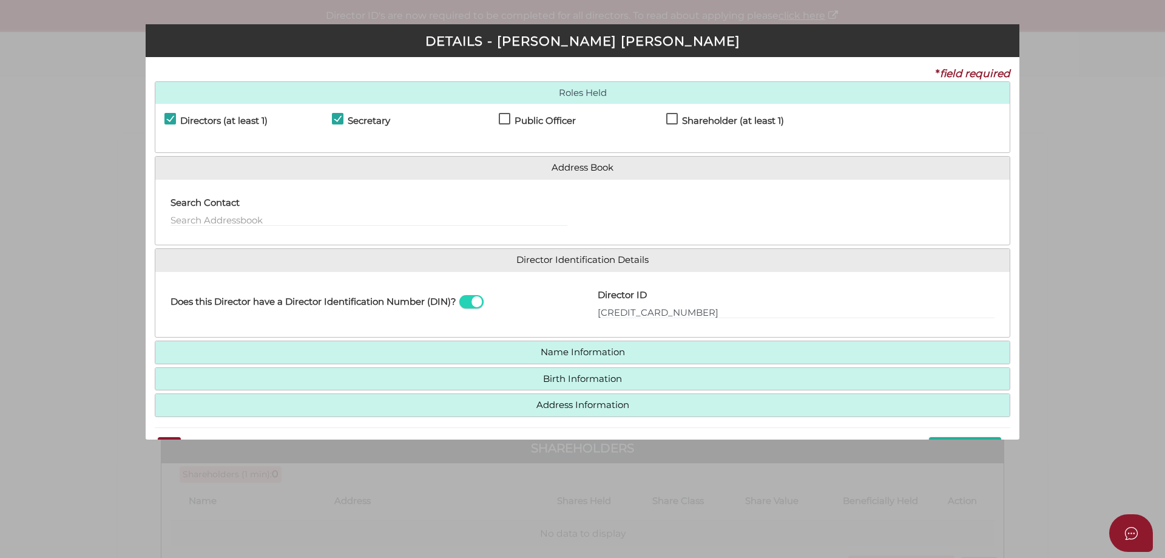
checkbox input "true"
click at [671, 117] on label "Shareholder (at least 1)" at bounding box center [725, 123] width 118 height 15
checkbox input "true"
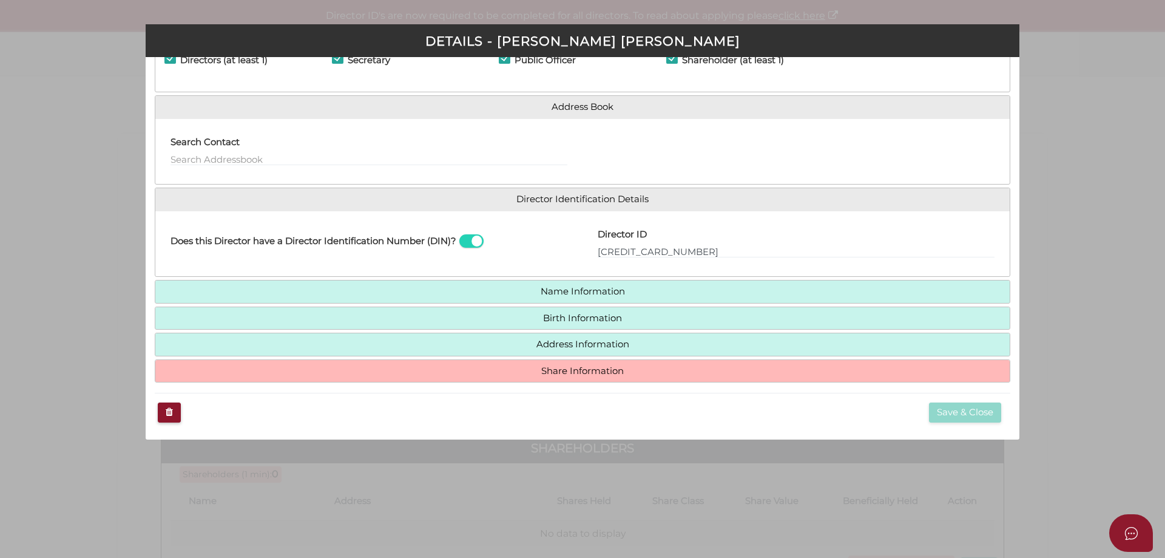
scroll to position [62, 0]
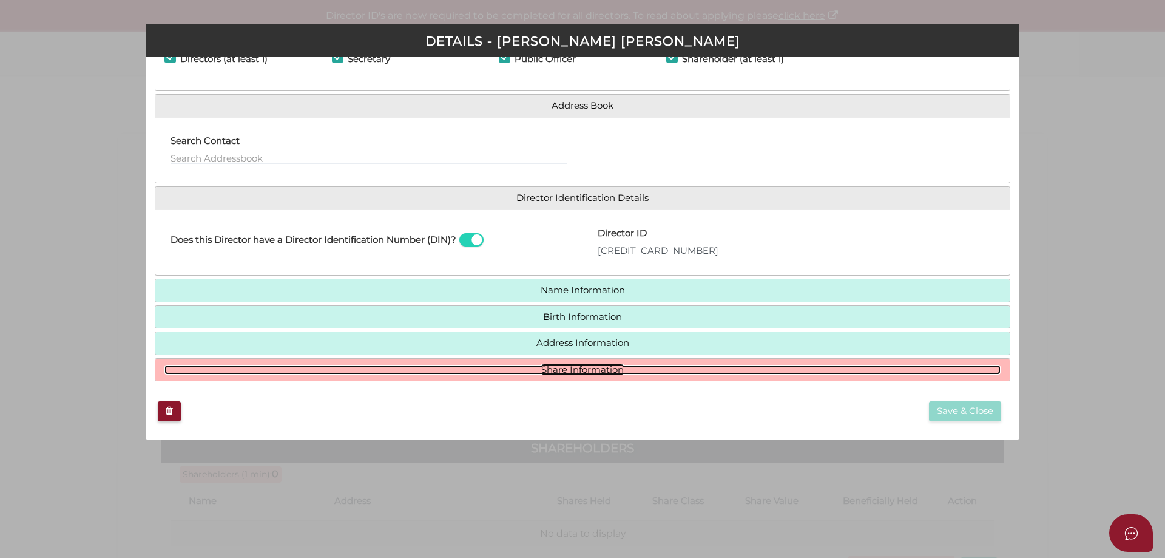
click at [609, 367] on link "Share Information" at bounding box center [582, 370] width 836 height 10
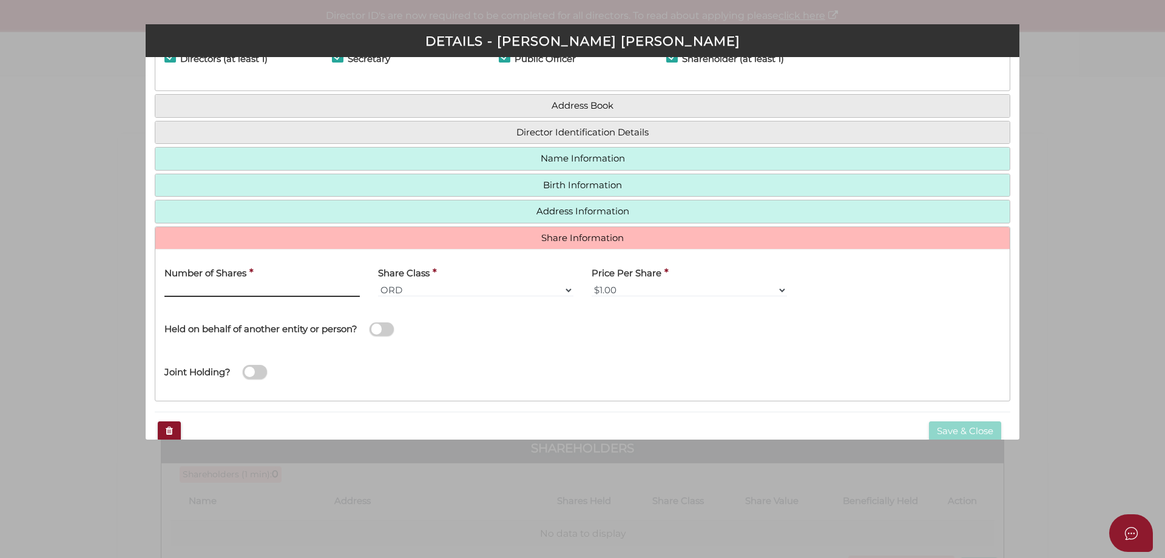
click at [264, 289] on input "Number of Shares" at bounding box center [261, 289] width 195 height 13
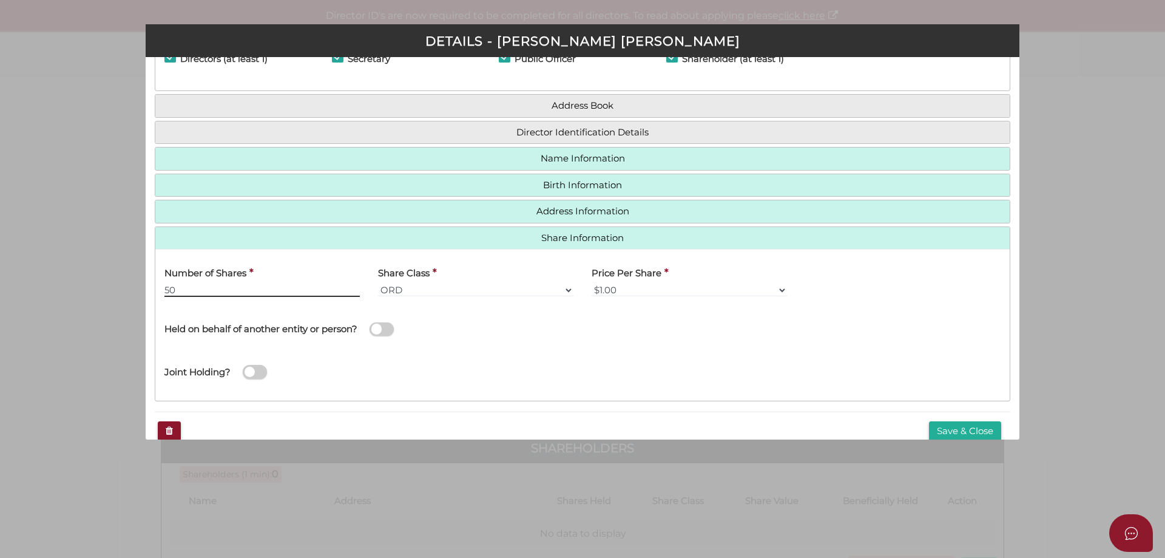
scroll to position [81, 0]
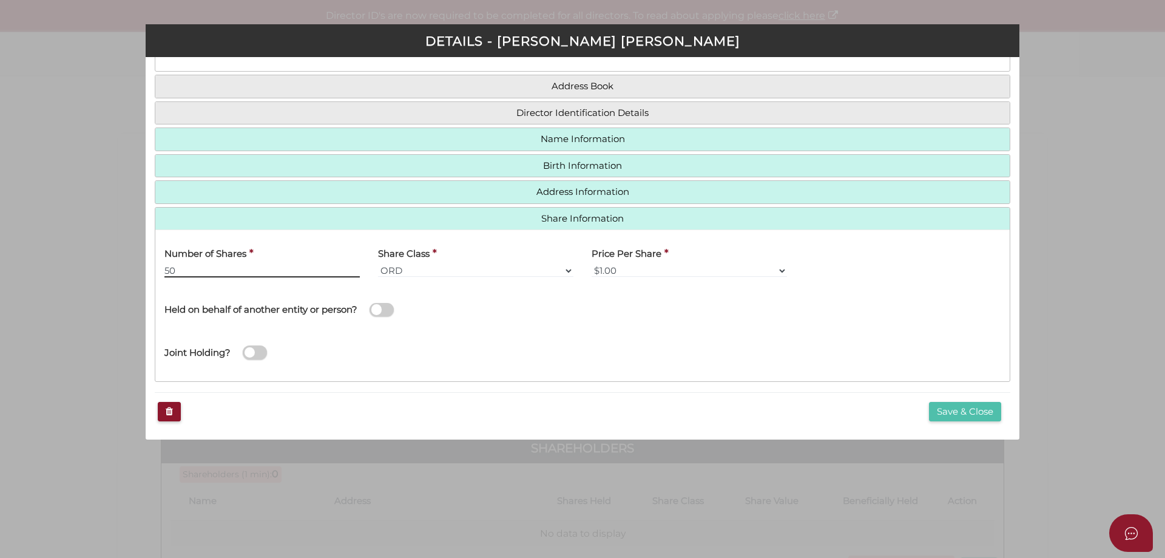
type input "50"
click at [936, 405] on button "Save & Close" at bounding box center [965, 412] width 72 height 20
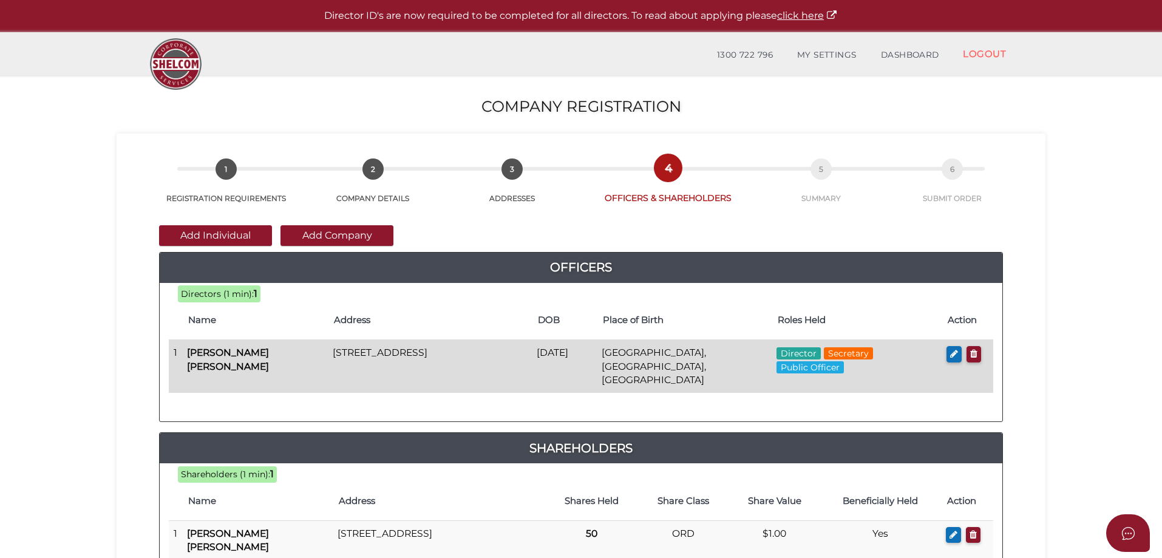
scroll to position [121, 0]
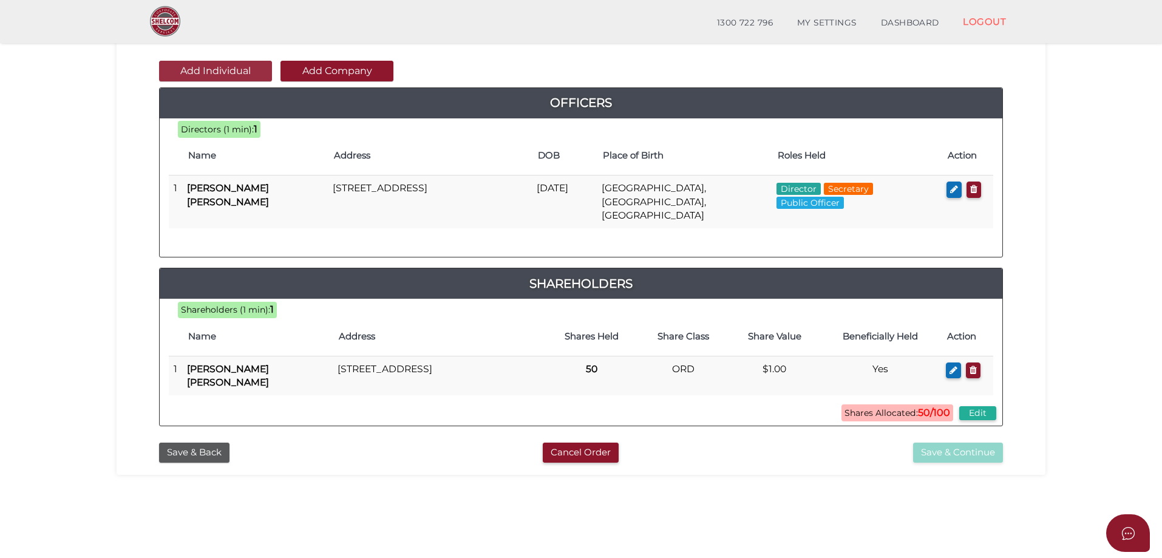
click at [213, 62] on button "Add Individual" at bounding box center [215, 71] width 113 height 21
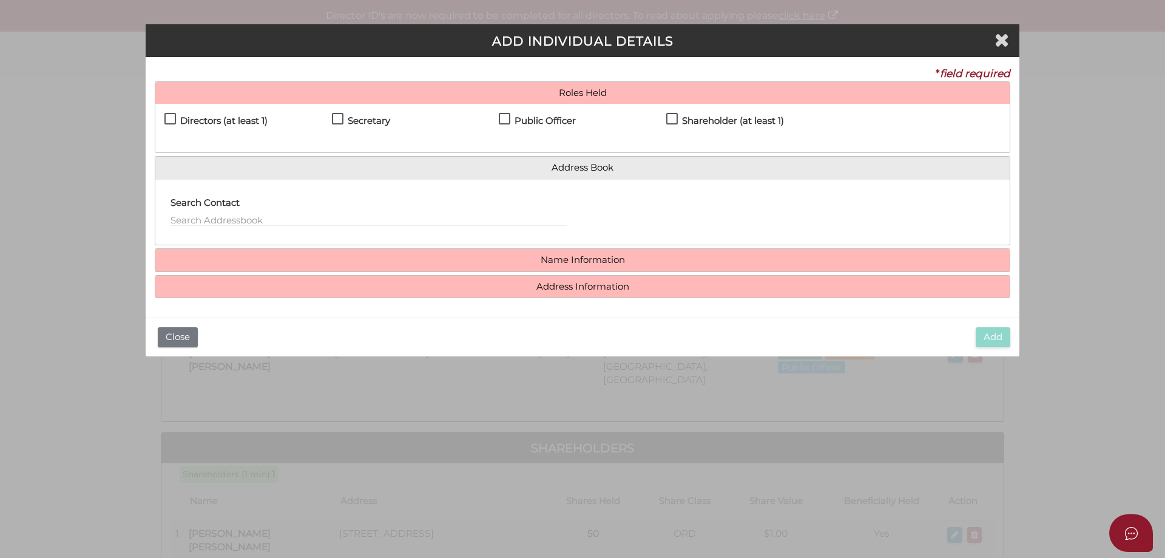
click at [673, 120] on label "Shareholder (at least 1)" at bounding box center [725, 123] width 118 height 15
checkbox input "true"
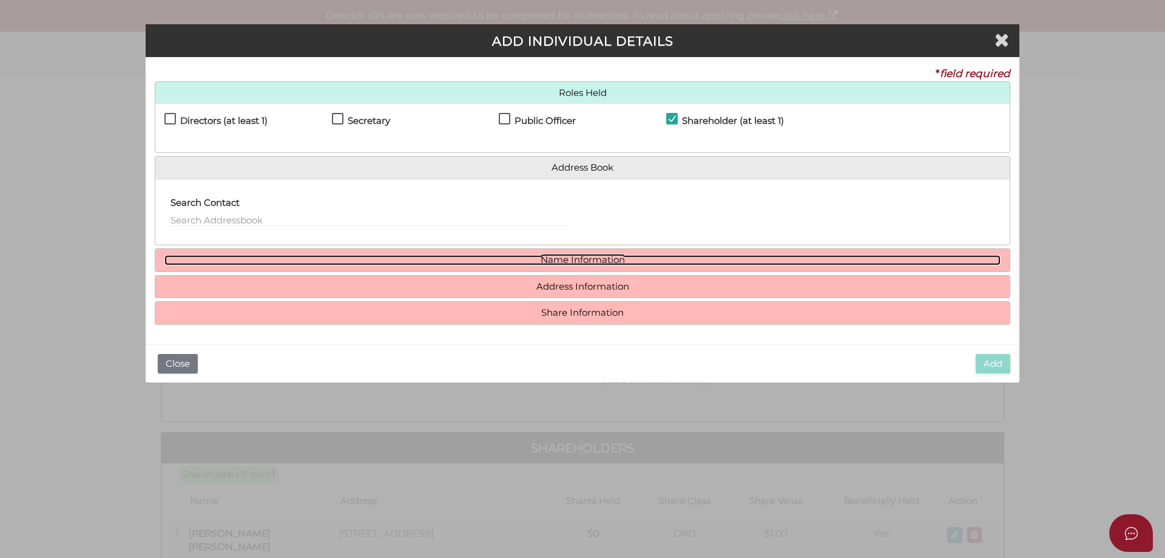
click at [528, 260] on link "Name Information" at bounding box center [582, 260] width 836 height 10
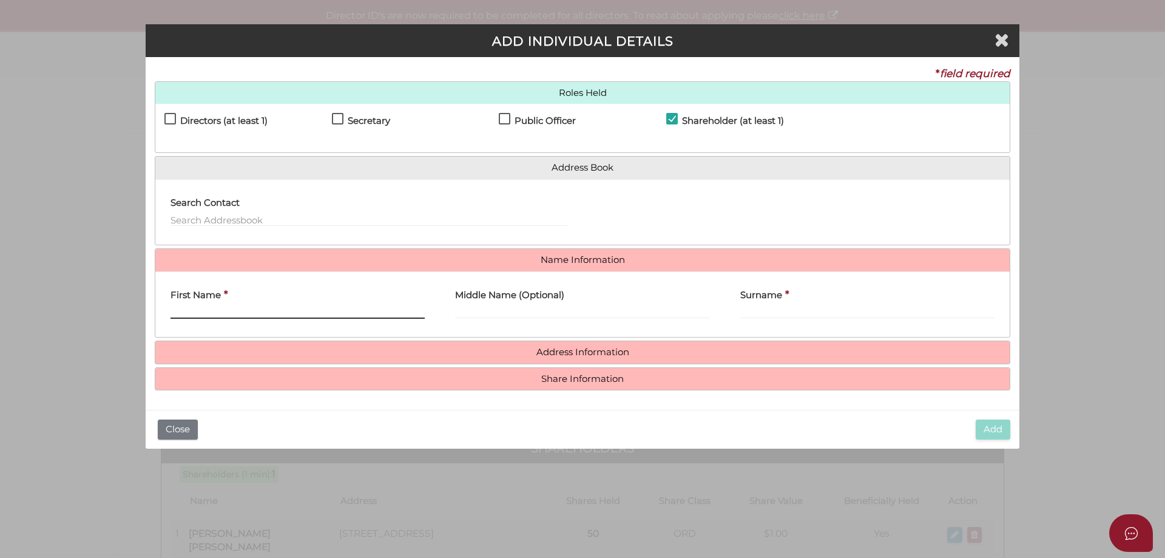
click at [267, 308] on input "First Name" at bounding box center [298, 311] width 254 height 13
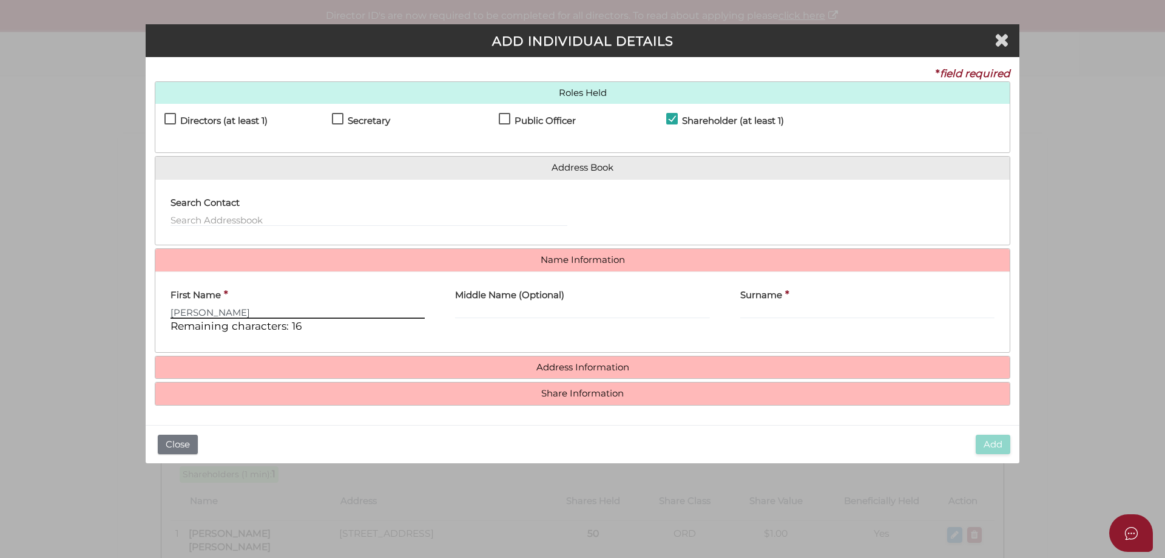
type input "Dale"
click at [751, 305] on label "Surname" at bounding box center [761, 293] width 42 height 25
click at [751, 305] on input "Surname" at bounding box center [867, 311] width 254 height 13
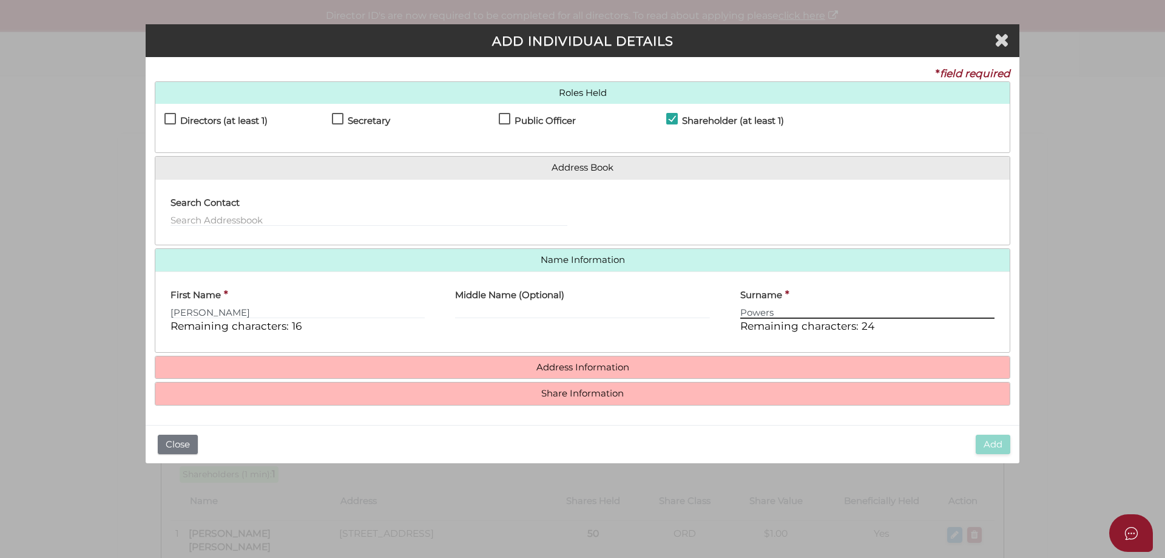
type input "Powers"
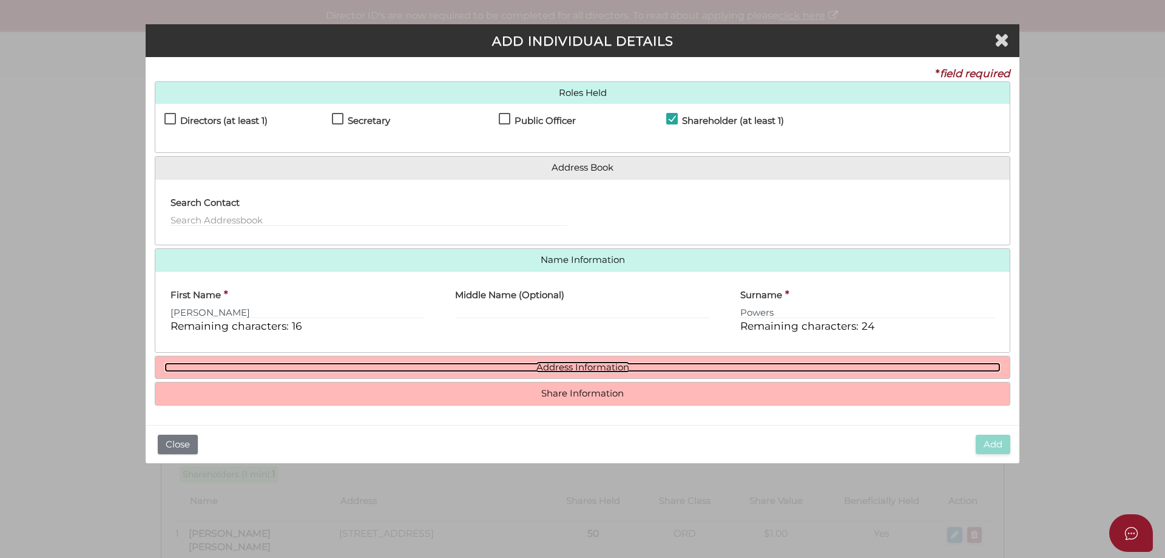
click at [603, 370] on link "Address Information" at bounding box center [582, 367] width 836 height 10
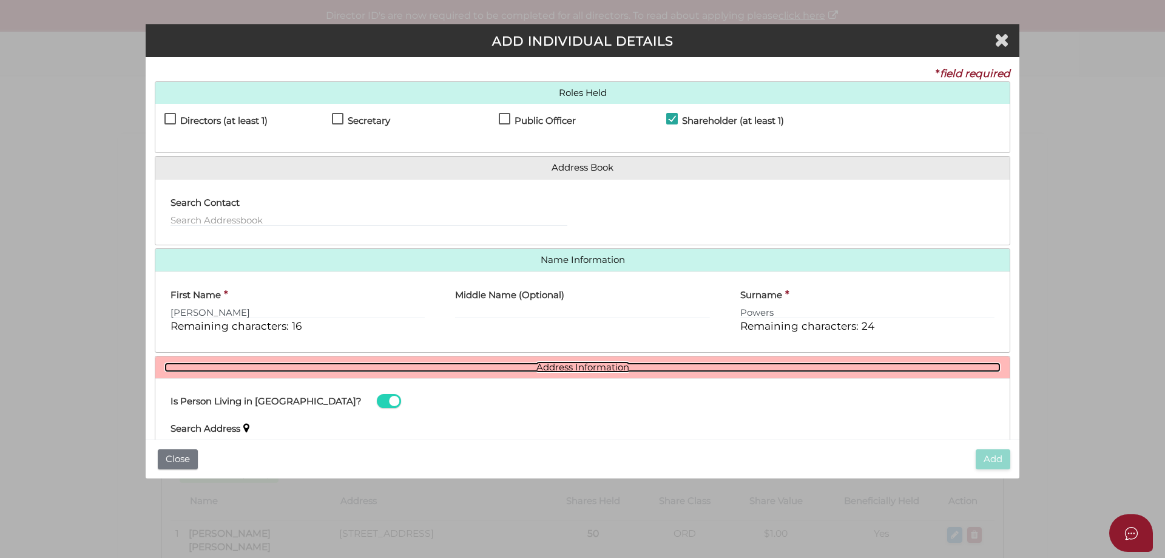
scroll to position [121, 0]
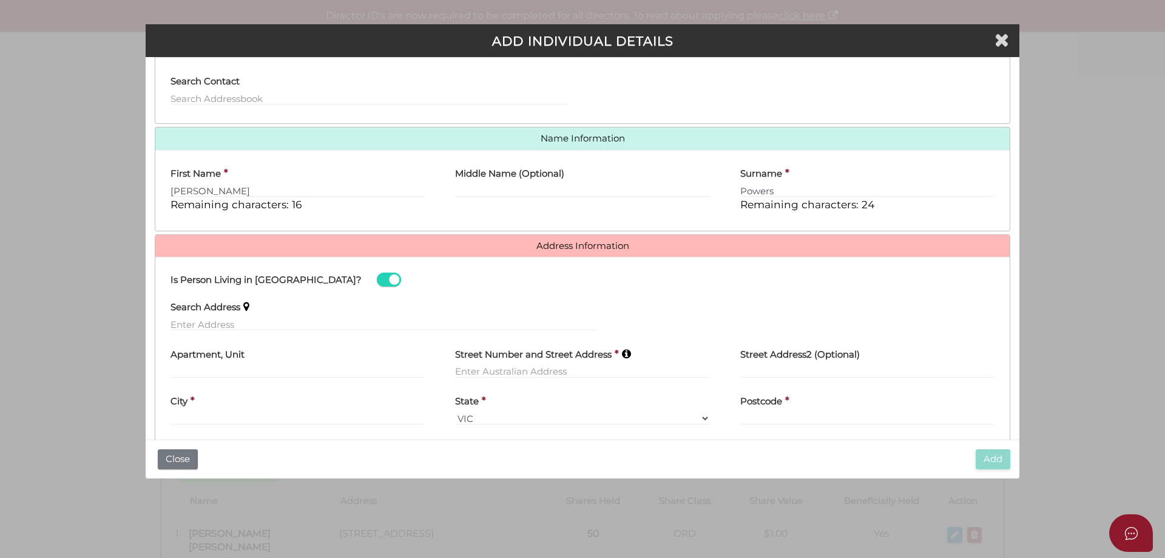
click at [377, 315] on div "Search Address" at bounding box center [384, 312] width 427 height 38
click at [380, 319] on input "text" at bounding box center [384, 323] width 427 height 13
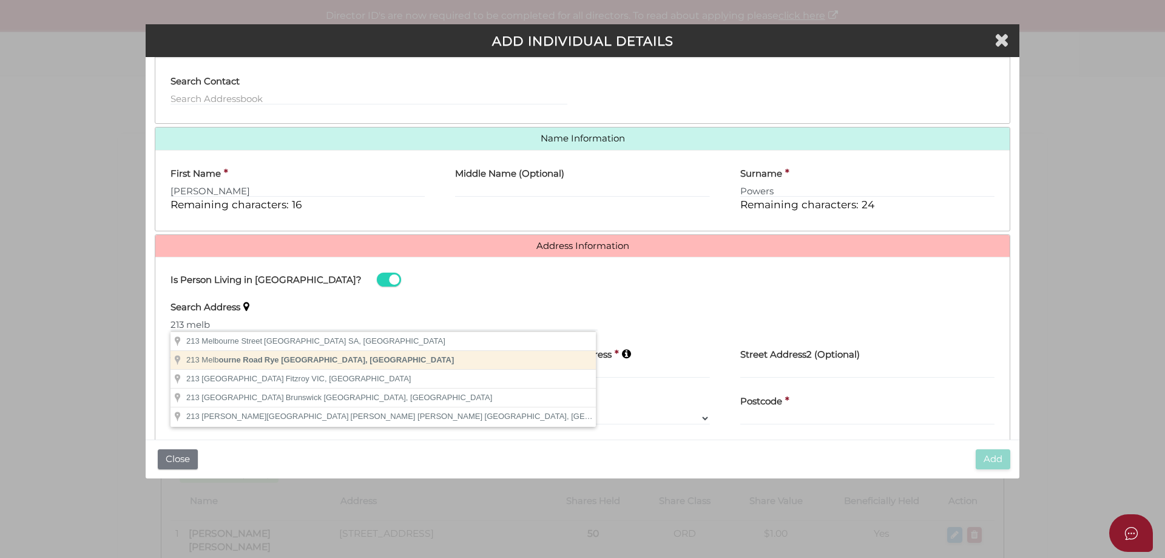
type input "[STREET_ADDRESS]"
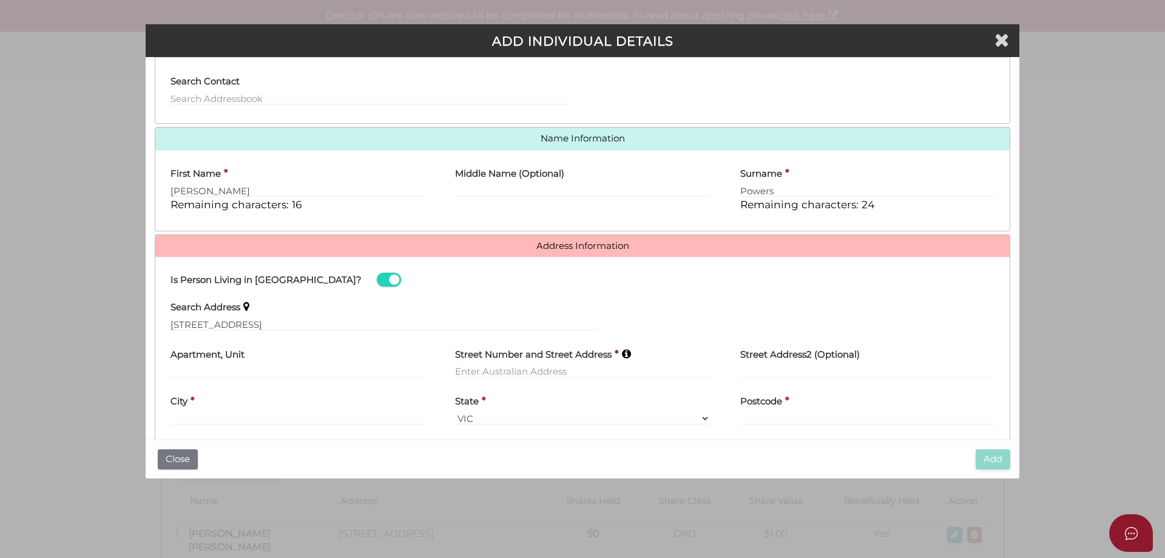
type input "[STREET_ADDRESS]"
type input "Rye"
select select "VIC"
type input "3941"
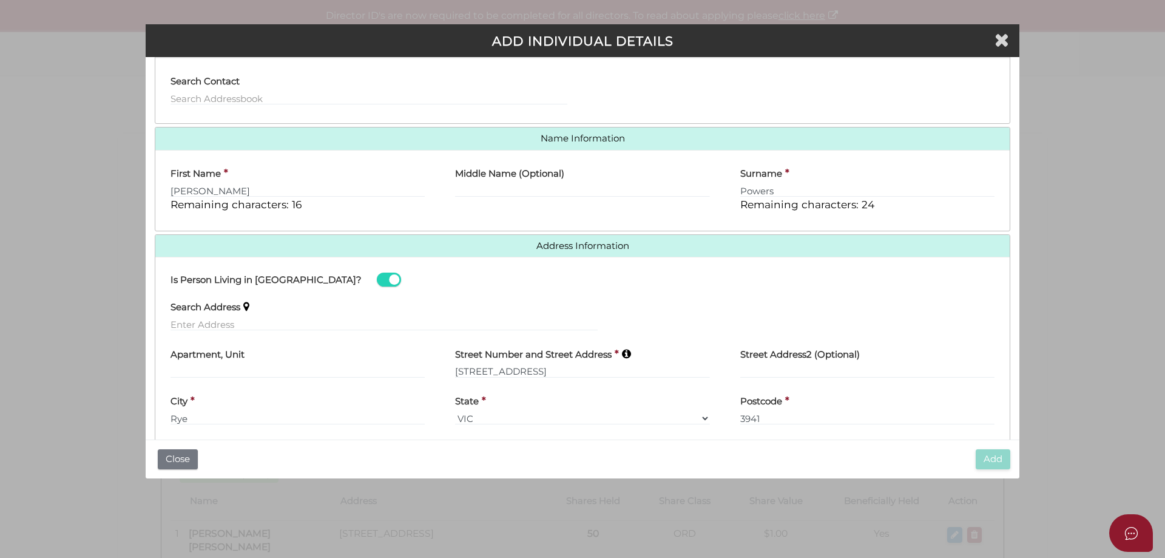
scroll to position [172, 0]
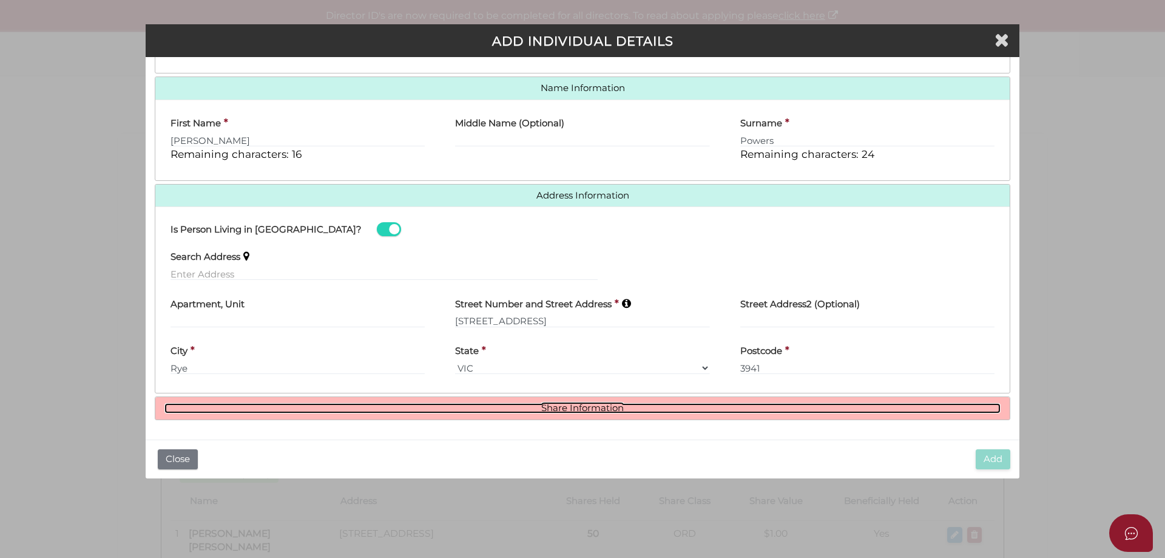
click at [635, 407] on link "Share Information" at bounding box center [582, 408] width 836 height 10
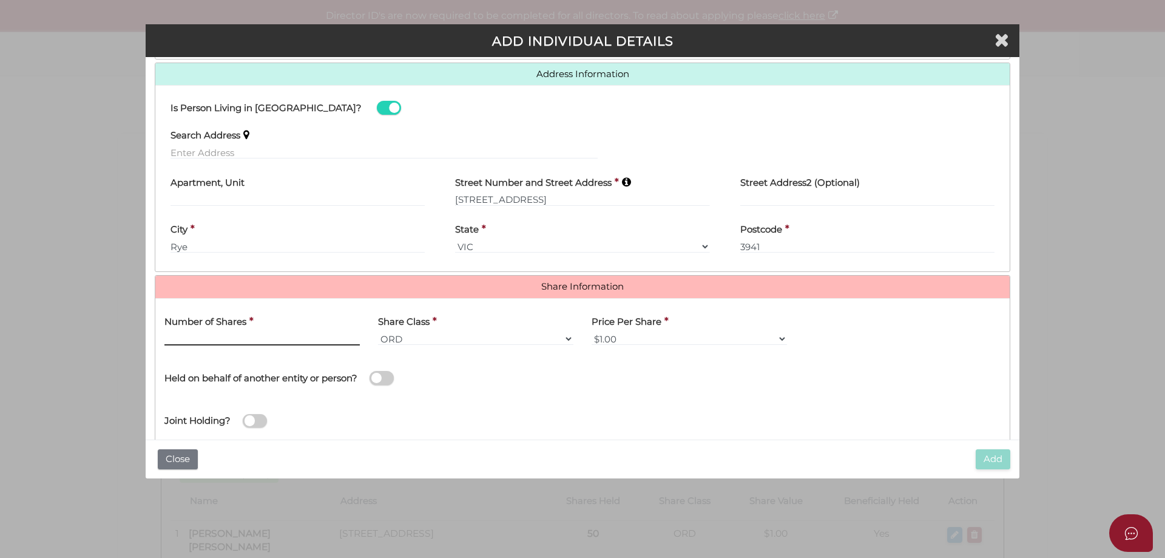
click at [257, 339] on input "text" at bounding box center [261, 338] width 195 height 13
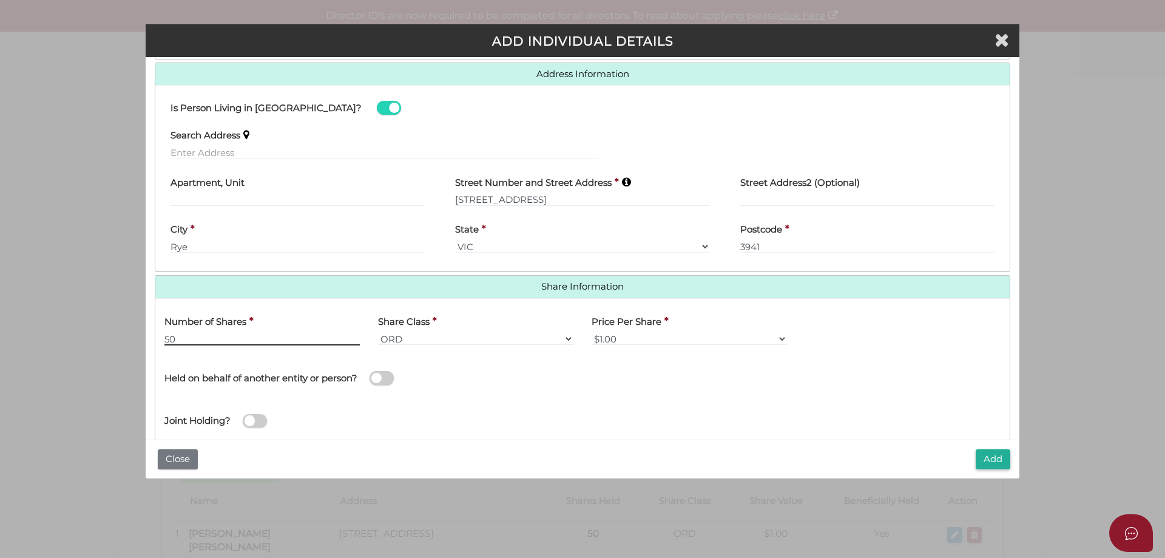
scroll to position [320, 0]
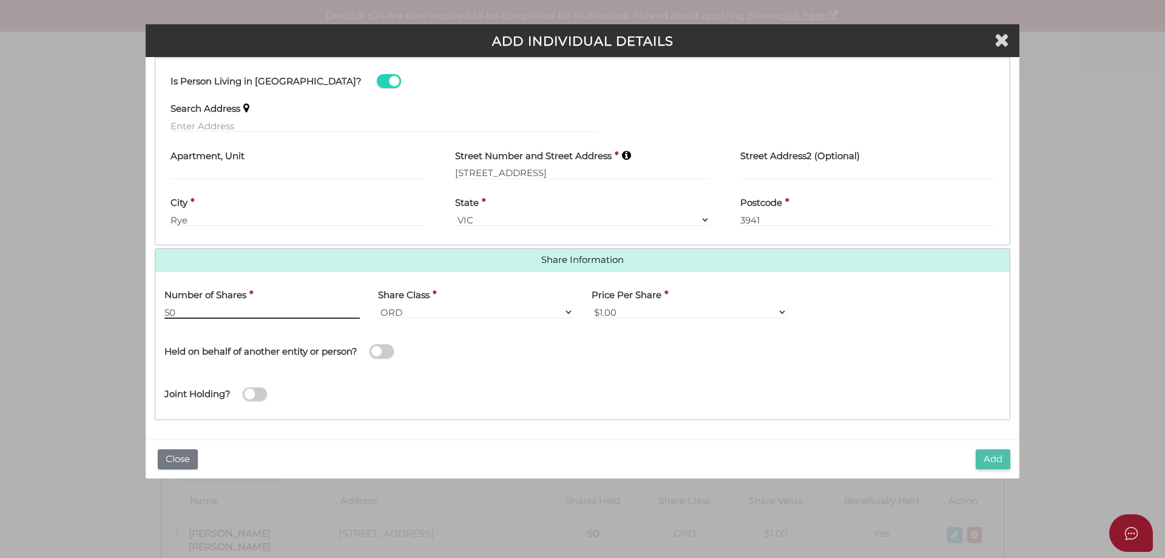
type input "50"
click at [989, 466] on button "Add" at bounding box center [993, 459] width 35 height 20
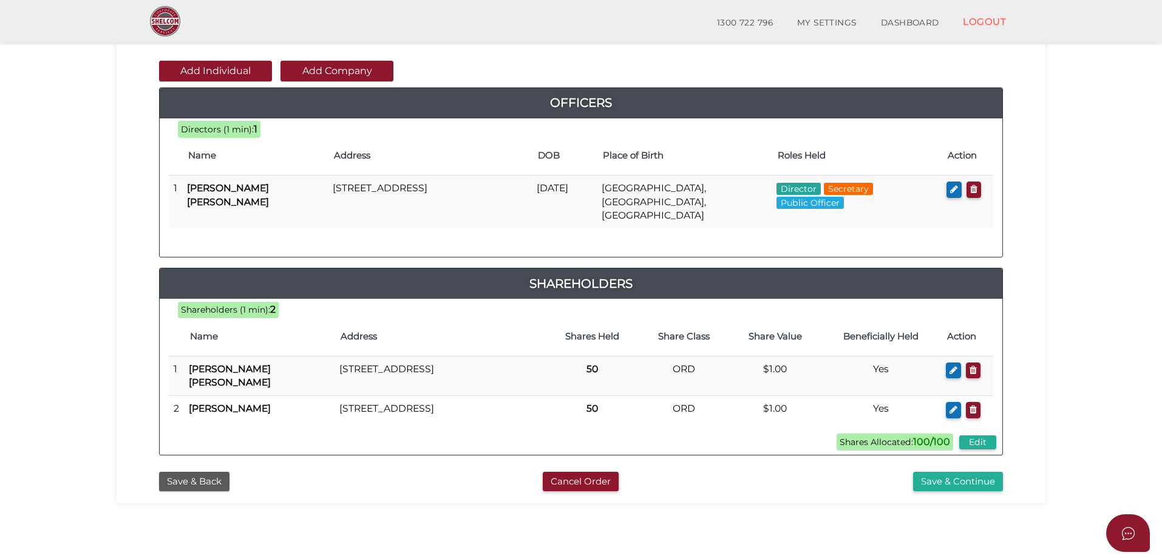
scroll to position [182, 0]
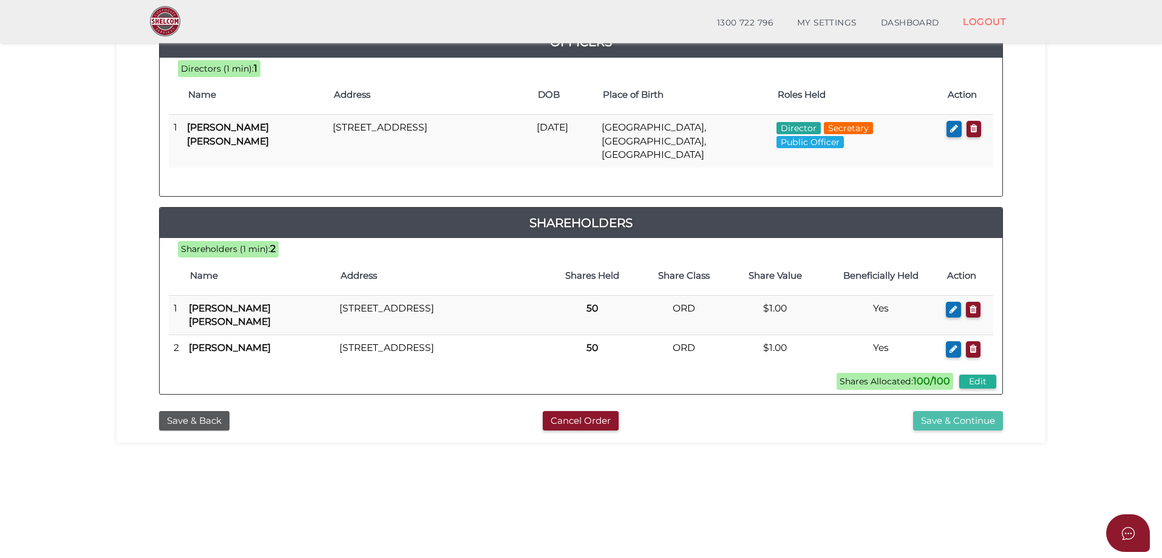
click at [952, 417] on button "Save & Continue" at bounding box center [958, 421] width 90 height 20
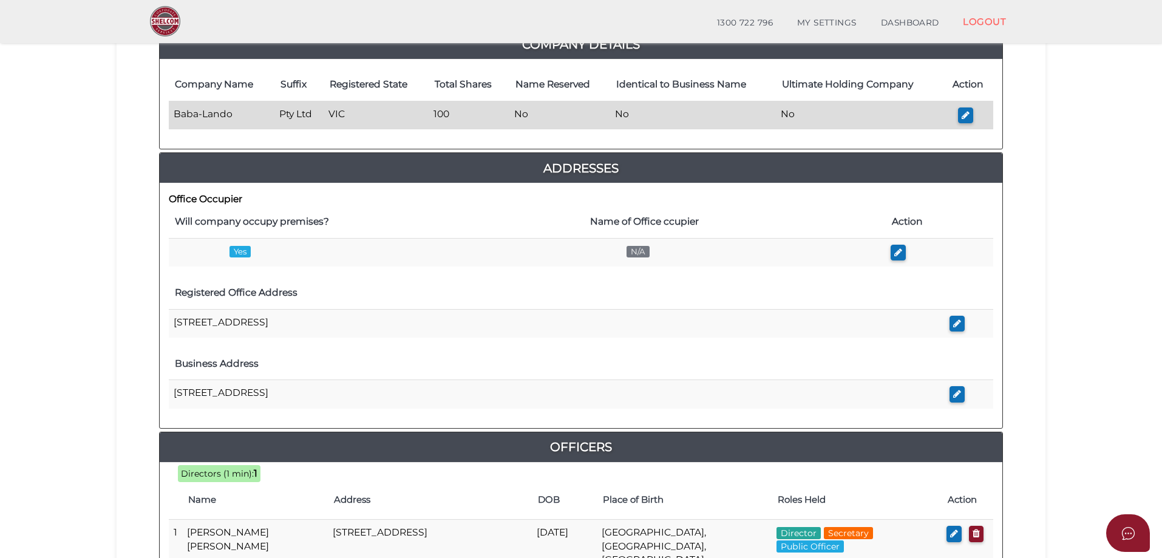
scroll to position [61, 0]
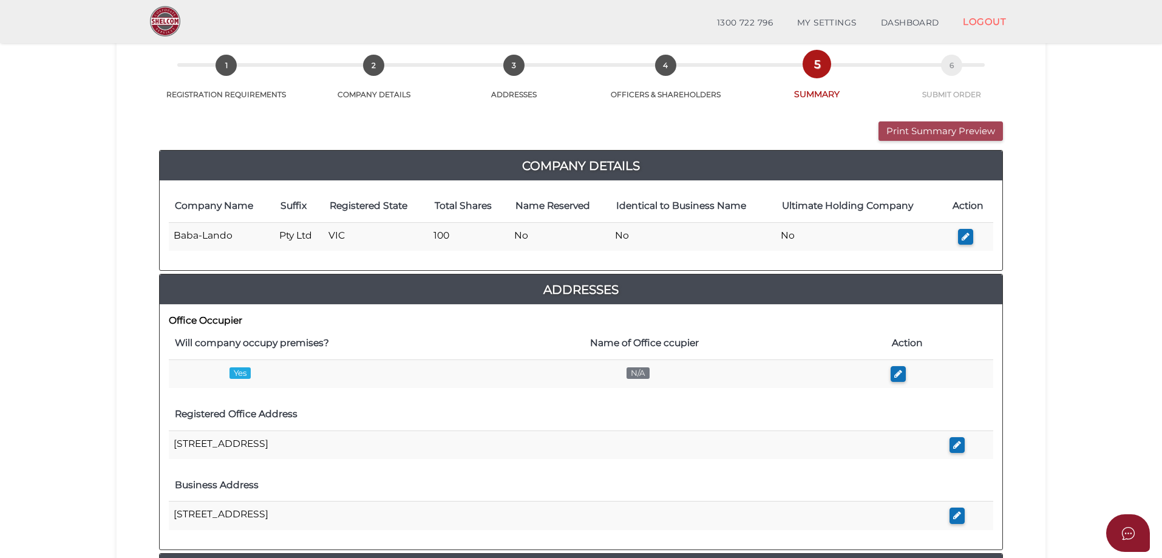
click at [929, 135] on button "Print Summary Preview" at bounding box center [940, 131] width 124 height 20
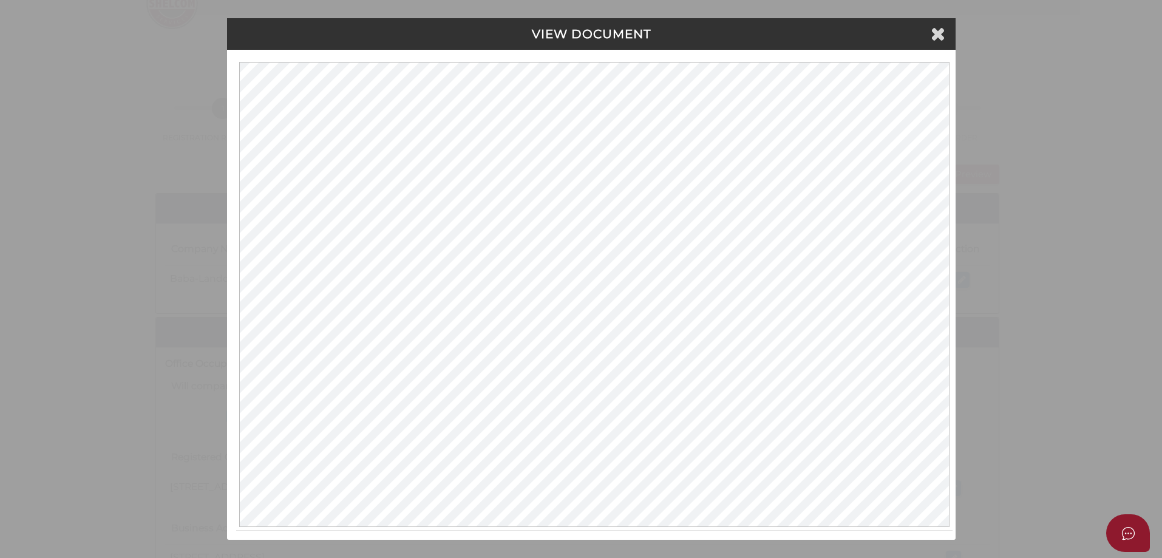
scroll to position [0, 0]
click at [942, 32] on icon at bounding box center [939, 33] width 15 height 18
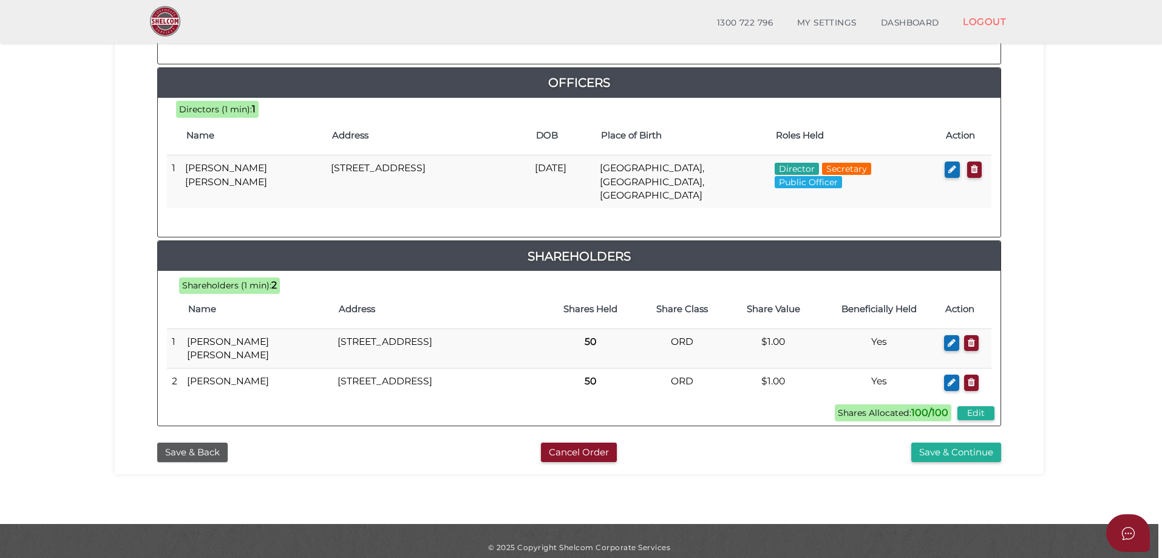
scroll to position [557, 0]
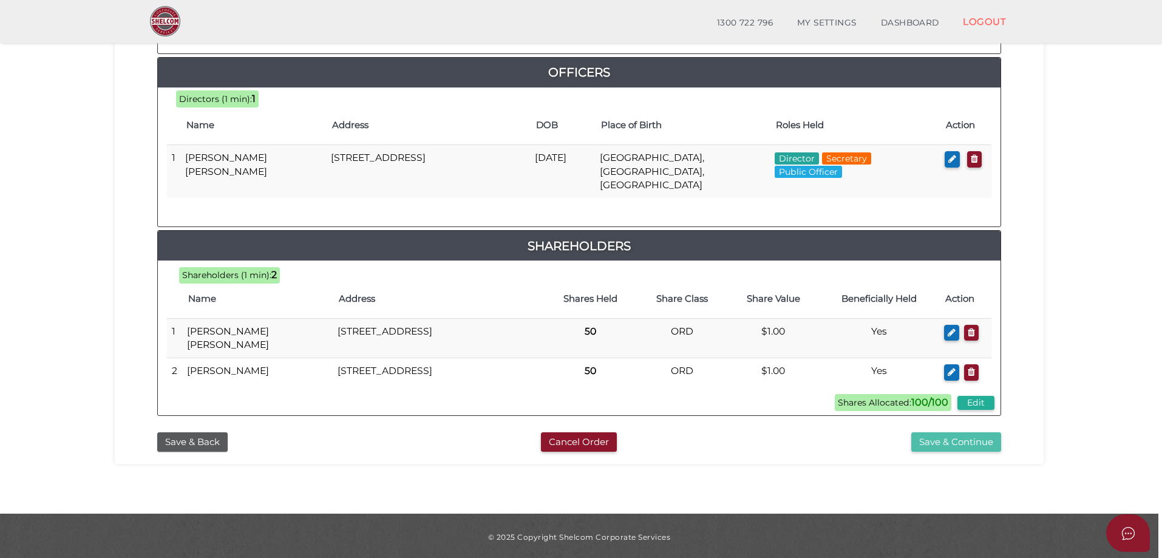
click at [961, 439] on button "Save & Continue" at bounding box center [956, 442] width 90 height 20
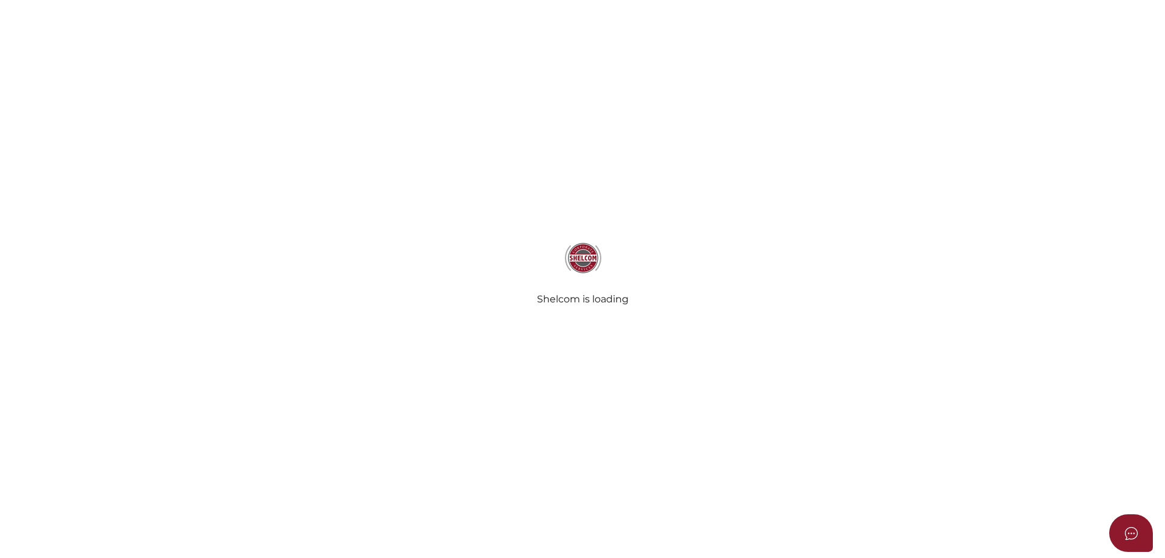
select select "Comb Binding"
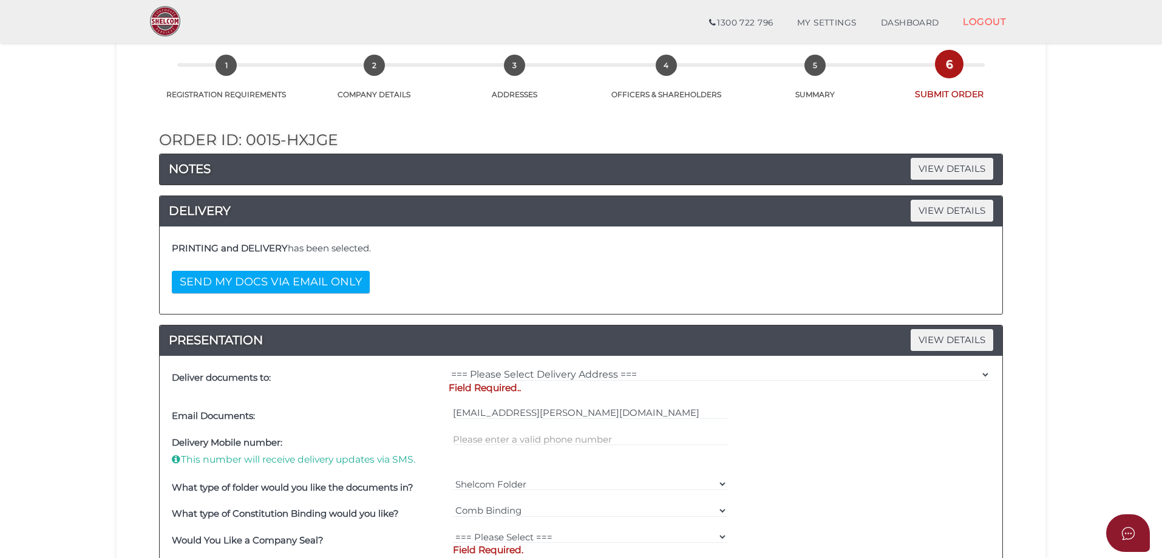
scroll to position [121, 0]
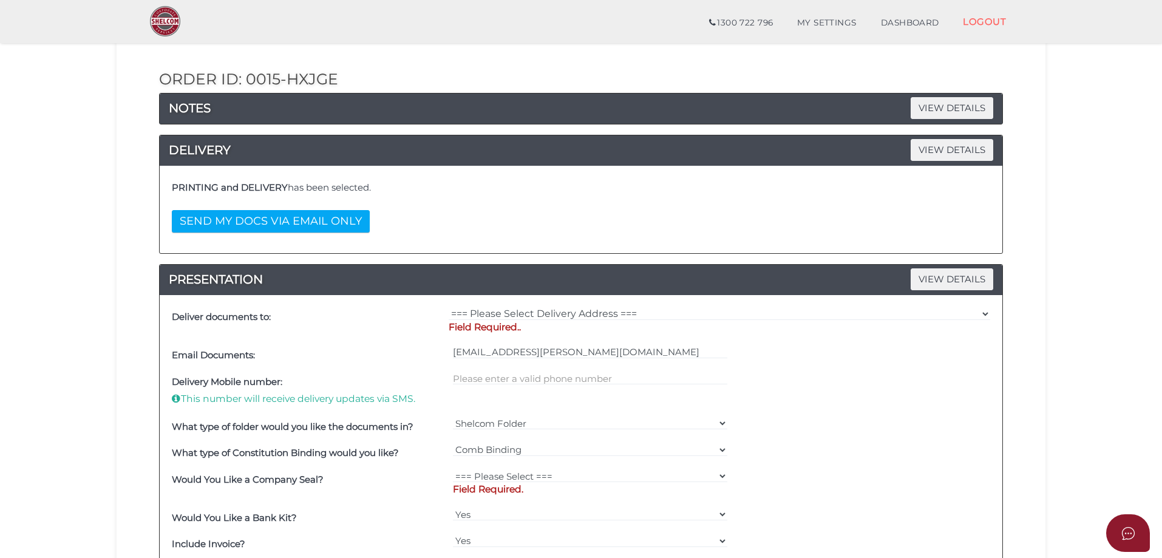
click at [513, 306] on div "=== Please Select Delivery Address === (User Address - Jo-an [PERSON_NAME]) [ST…" at bounding box center [718, 323] width 547 height 38
click at [511, 311] on select "=== Please Select Delivery Address === (User Address - Jo-an [PERSON_NAME]) [ST…" at bounding box center [719, 313] width 541 height 13
select select "0"
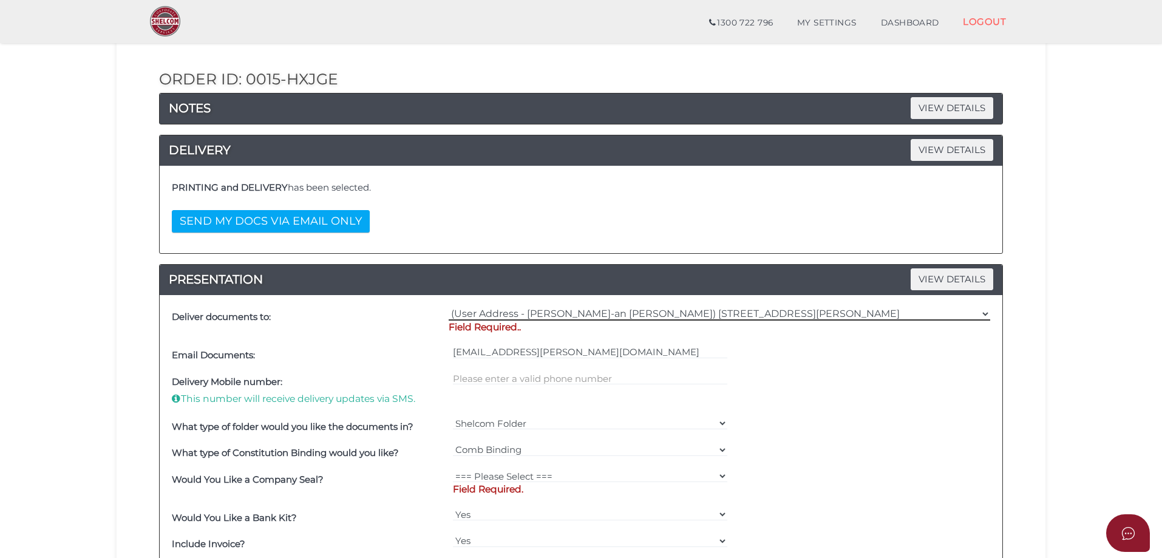
click at [449, 307] on select "=== Please Select Delivery Address === (User Address - Jo-an [PERSON_NAME]) [ST…" at bounding box center [719, 313] width 541 height 13
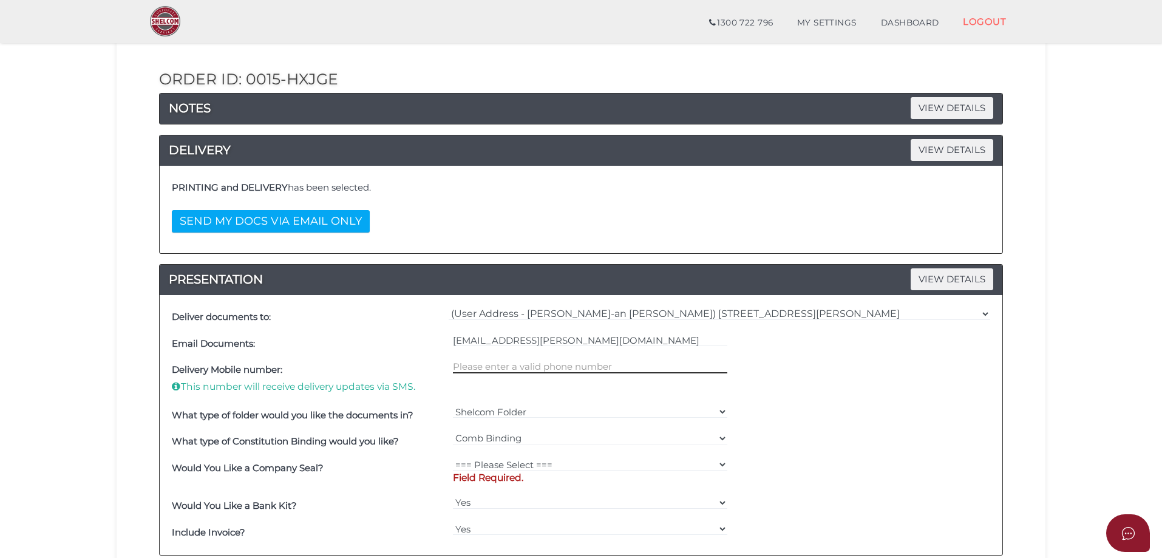
click at [531, 365] on input "text" at bounding box center [590, 366] width 275 height 13
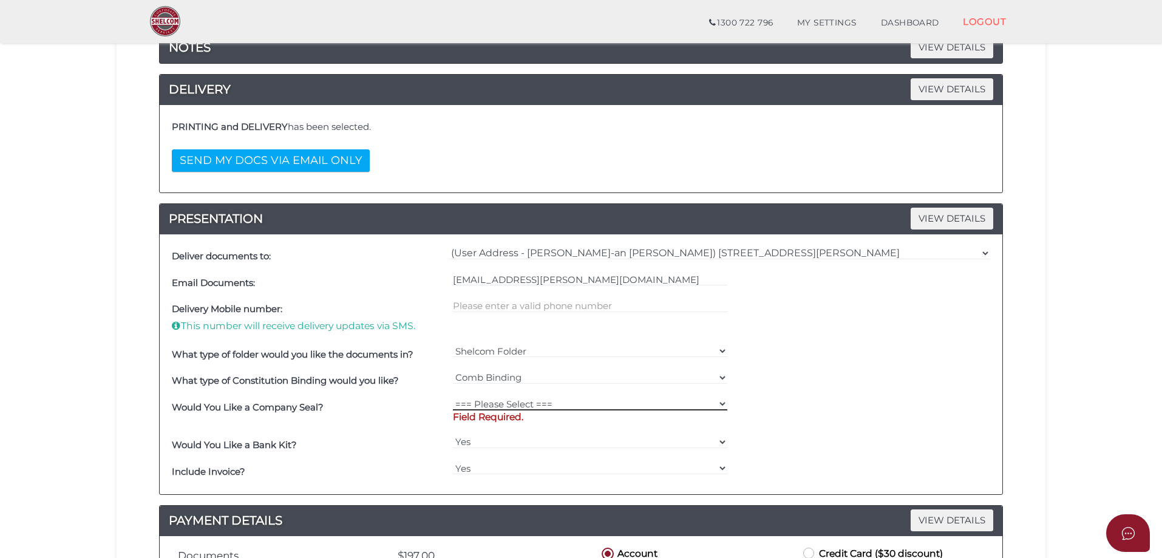
click at [600, 403] on select "=== Please Select === Fold Seal $50 No Seal" at bounding box center [590, 403] width 275 height 13
select select "0"
click at [453, 397] on select "=== Please Select === Fold Seal $50 No Seal" at bounding box center [590, 403] width 275 height 13
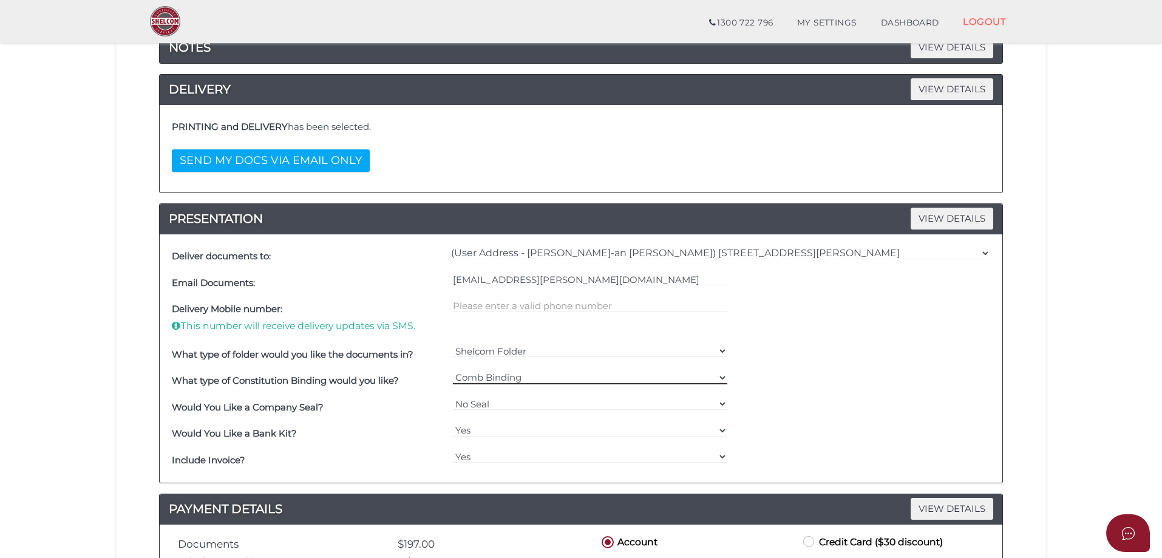
click at [722, 377] on select "=== Please Select === Comb Binding No Binding" at bounding box center [590, 377] width 275 height 13
click at [743, 375] on div "What type of Constitution Binding would you like? === Please Select === Comb Bi…" at bounding box center [581, 381] width 824 height 27
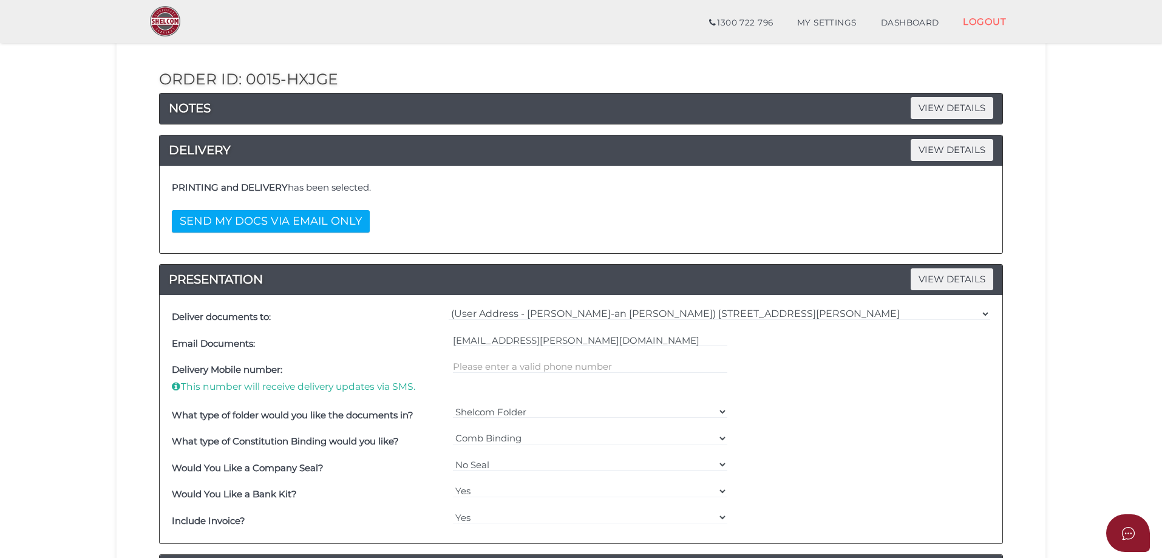
scroll to position [61, 0]
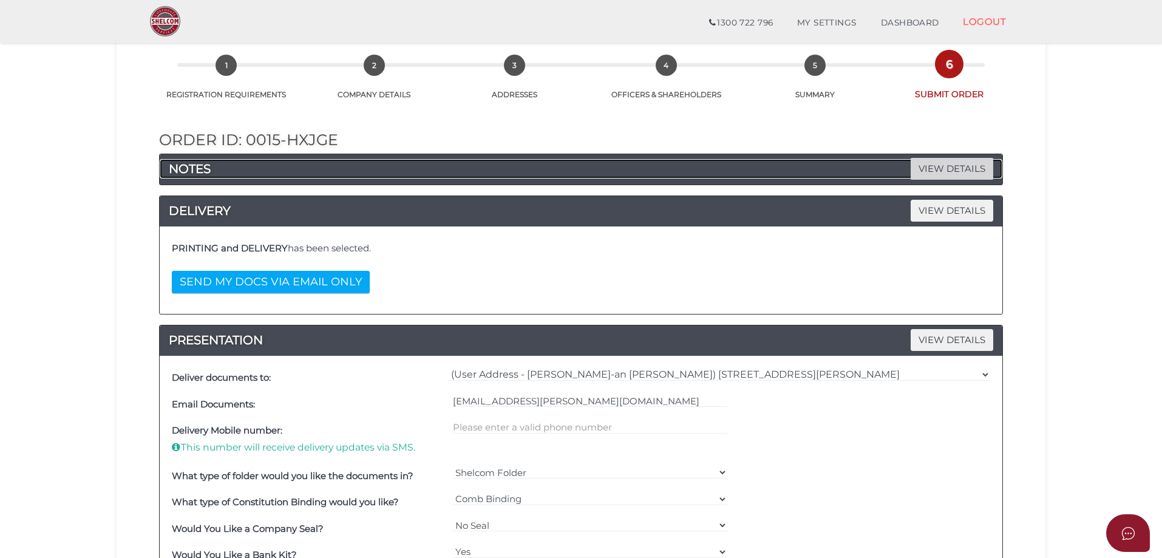
click at [933, 171] on span "VIEW DETAILS" at bounding box center [951, 168] width 83 height 21
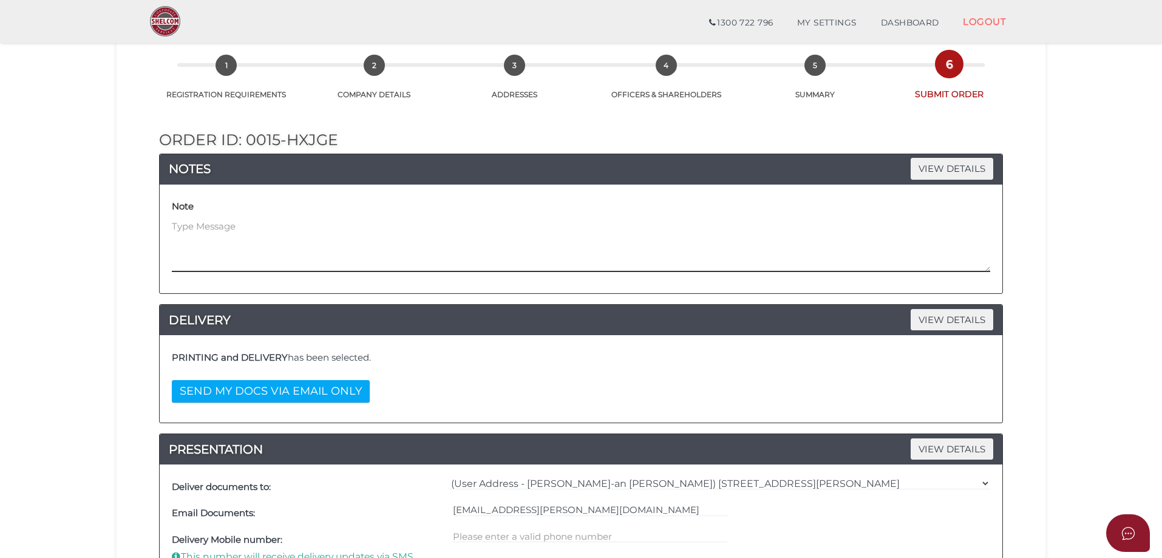
click at [387, 247] on textarea at bounding box center [581, 246] width 818 height 52
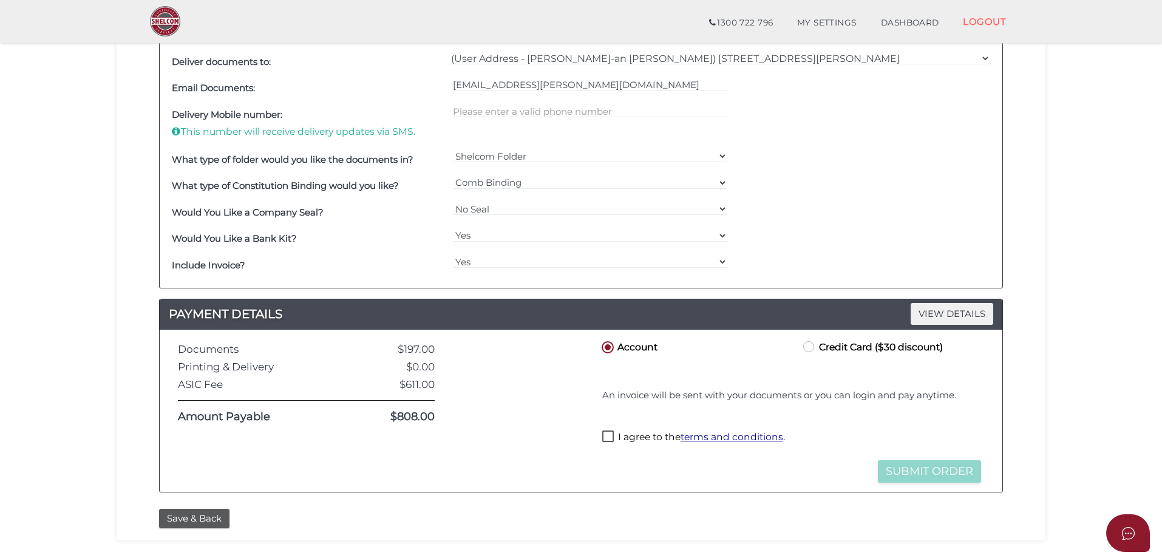
scroll to position [546, 0]
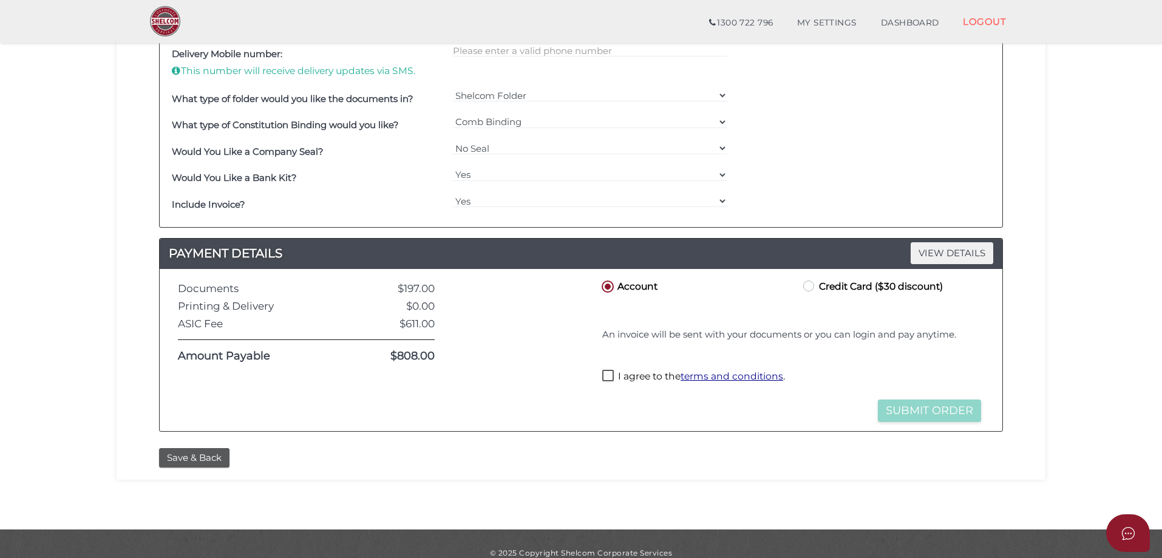
type textarea "Sealed binding"
click at [605, 371] on label "I agree to the terms and conditions ." at bounding box center [693, 377] width 183 height 15
checkbox input "true"
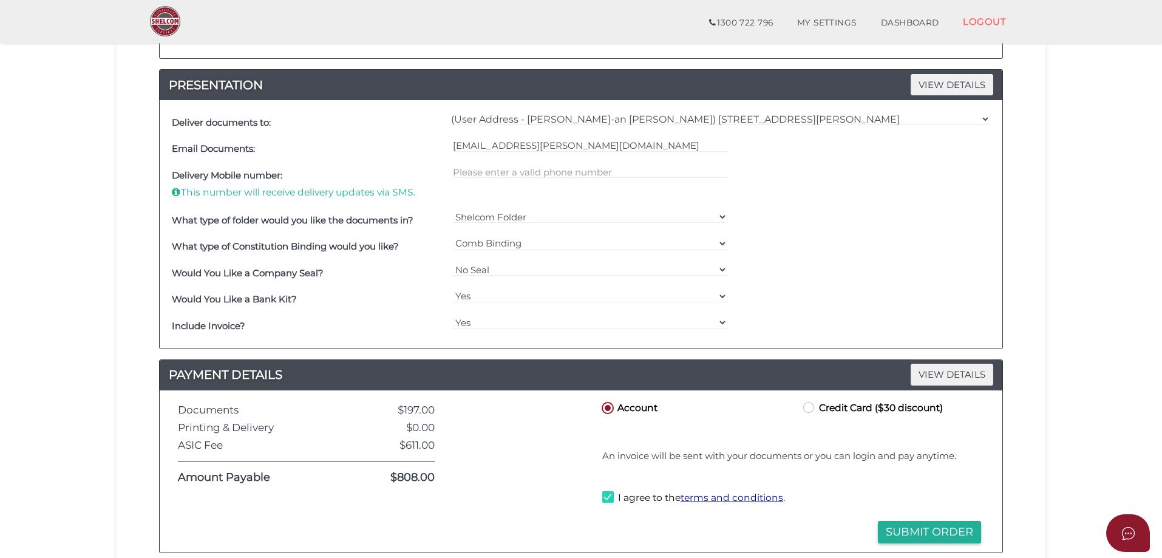
scroll to position [364, 0]
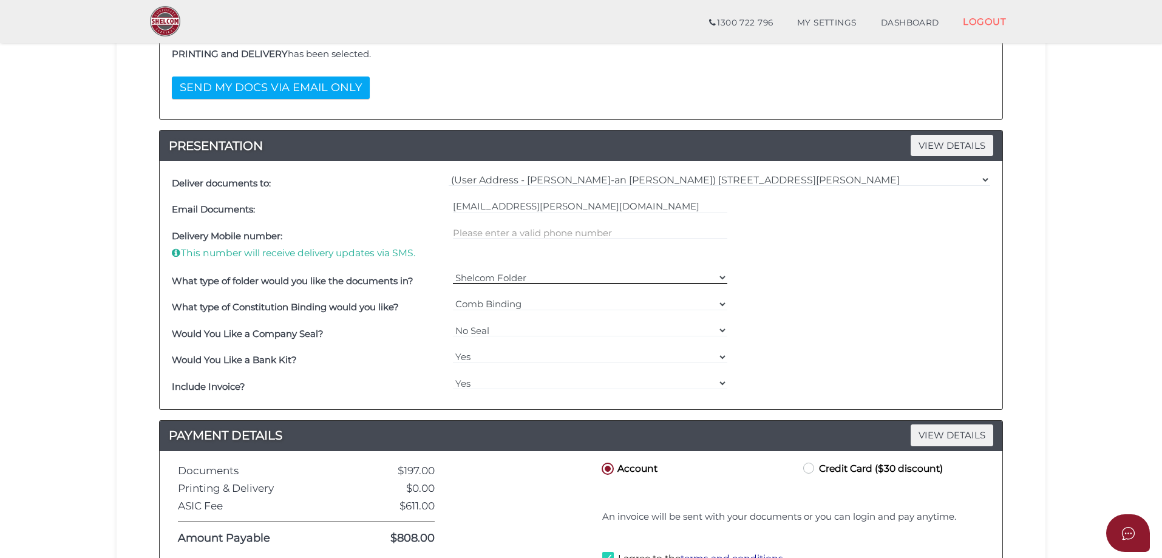
click at [722, 275] on select "Shelcom Folder === Please Select === Shelcom Folder Client Supplied Folder No F…" at bounding box center [590, 277] width 275 height 13
click at [762, 276] on div "What type of folder would you like the documents in? Shelcom Folder === Please …" at bounding box center [581, 281] width 824 height 27
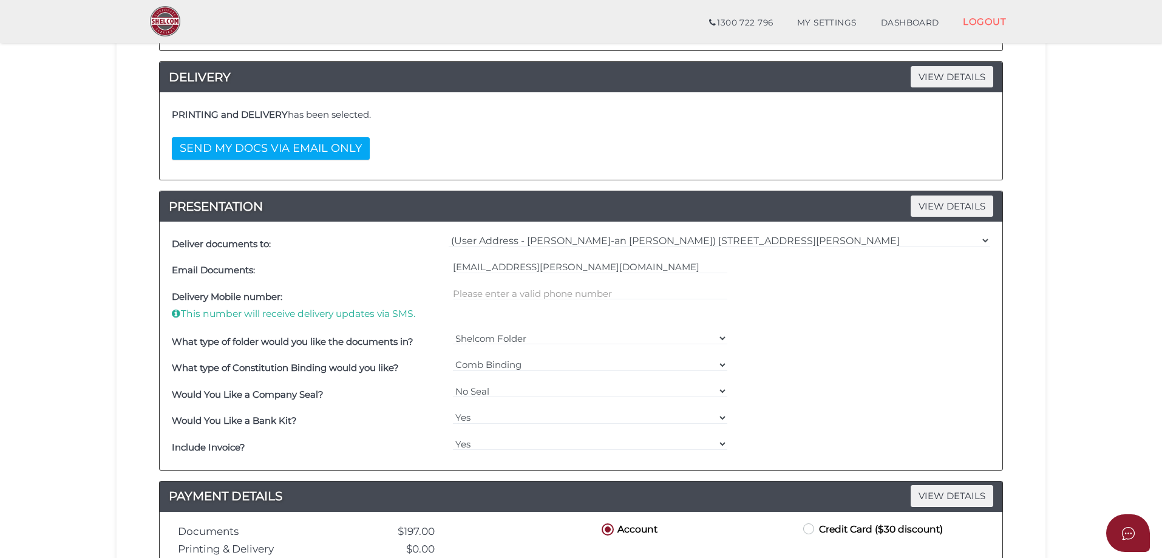
scroll to position [182, 0]
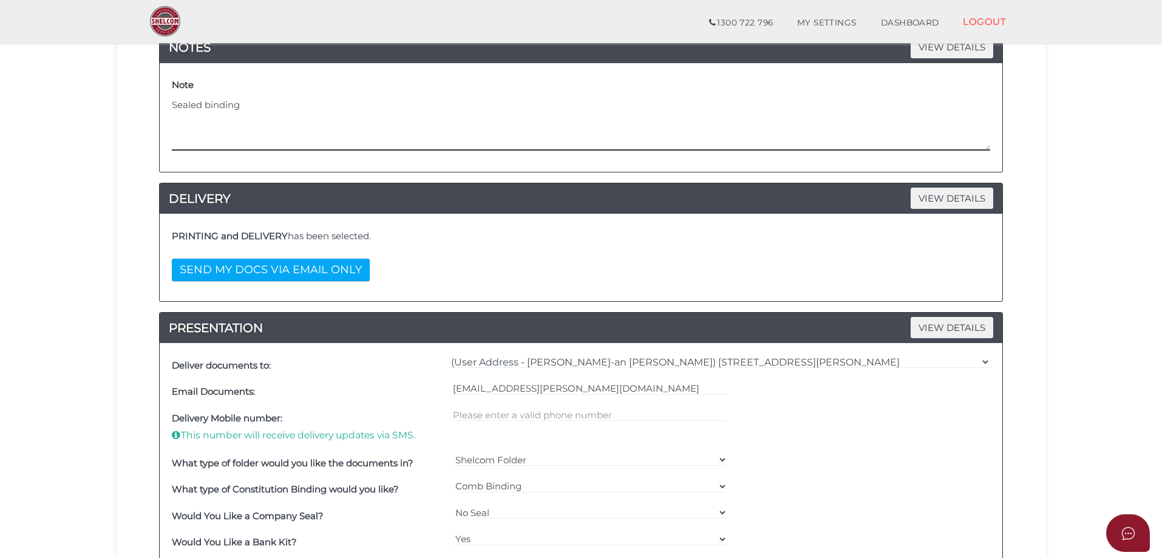
click at [313, 118] on textarea "Sealed binding" at bounding box center [581, 124] width 818 height 52
drag, startPoint x: 294, startPoint y: 110, endPoint x: 160, endPoint y: 102, distance: 134.4
click at [160, 102] on div "Note Sealed binding" at bounding box center [581, 117] width 842 height 109
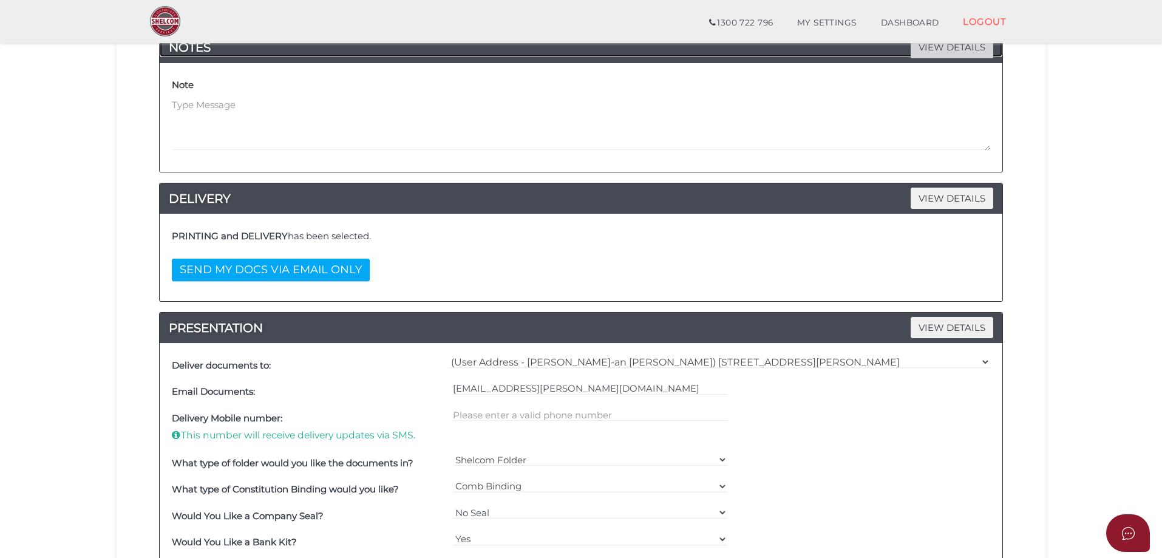
click at [927, 56] on span "VIEW DETAILS" at bounding box center [951, 46] width 83 height 21
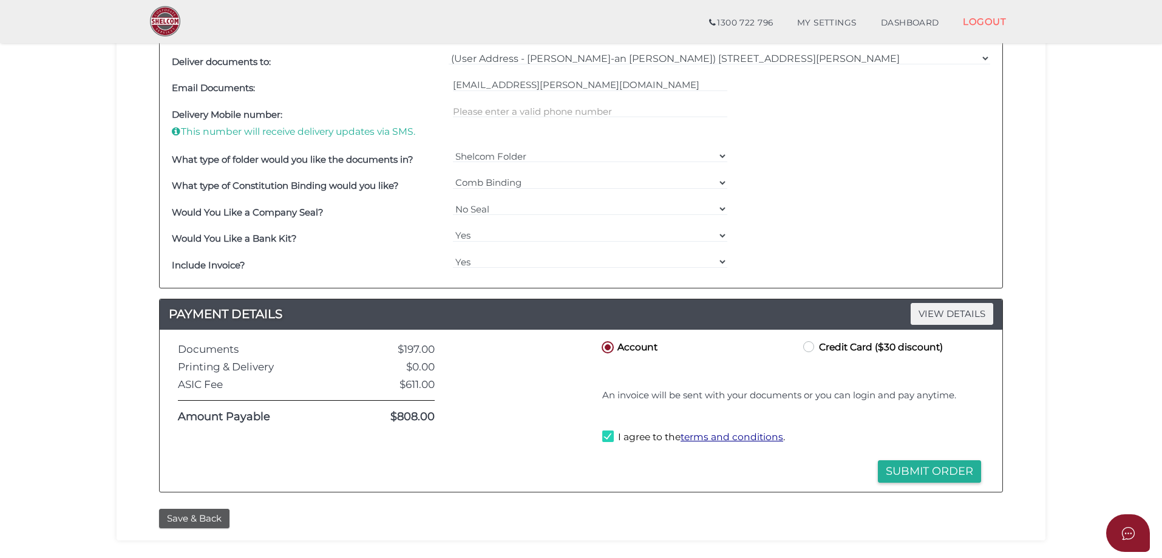
scroll to position [564, 0]
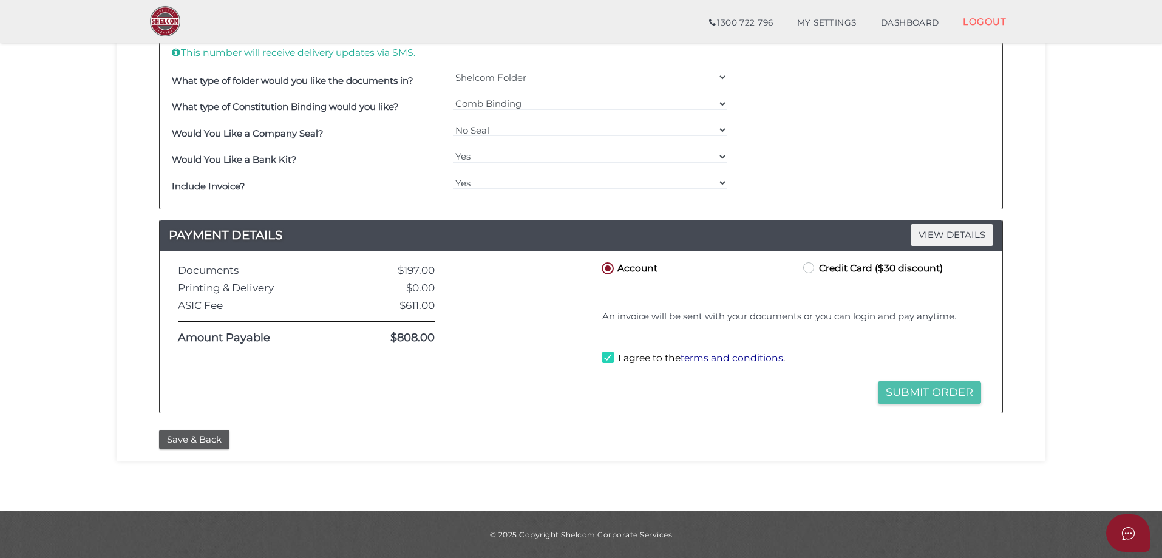
click at [936, 394] on button "Submit Order" at bounding box center [929, 392] width 103 height 22
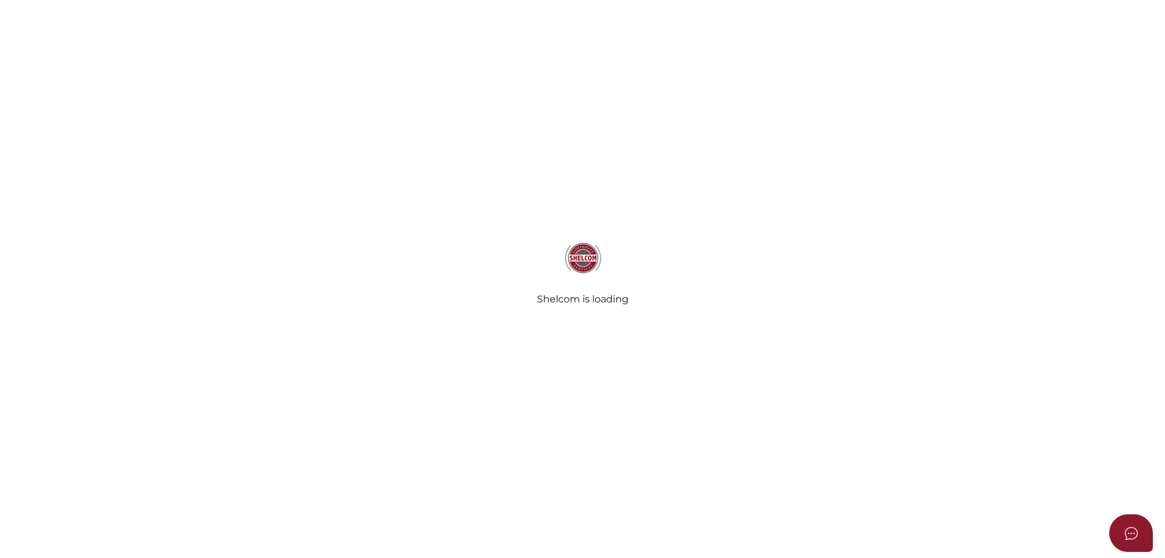
select select
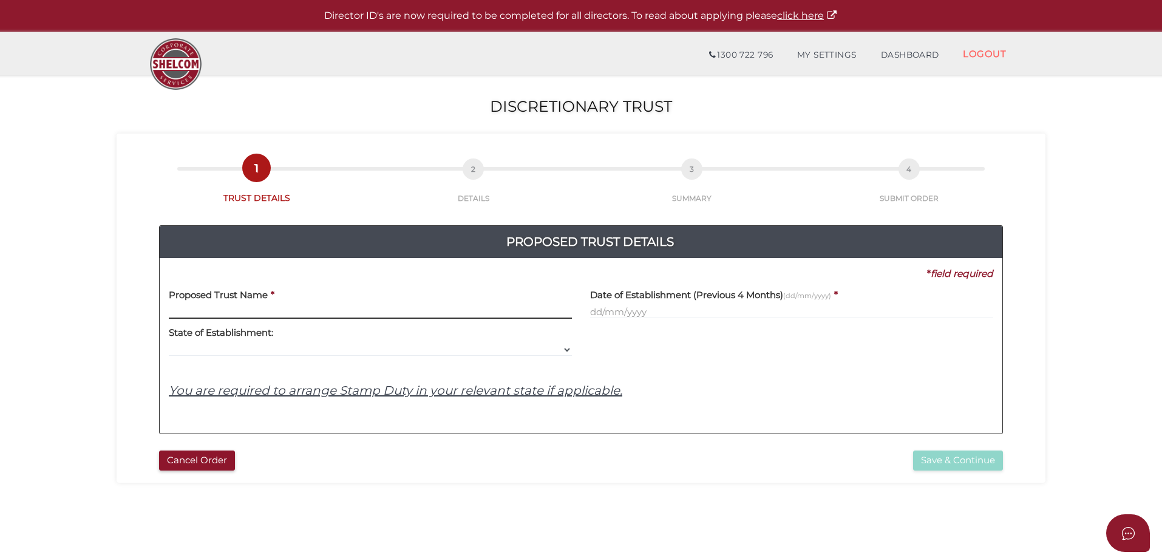
click at [450, 308] on input "text" at bounding box center [370, 311] width 403 height 13
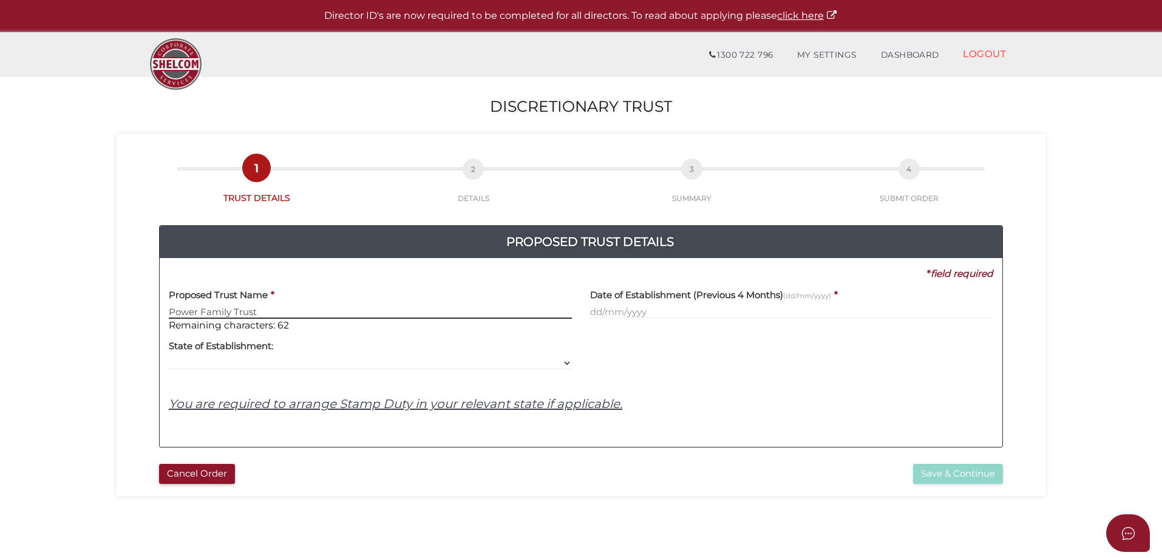
type input "Power Family Trust"
click at [600, 310] on input "text" at bounding box center [791, 311] width 403 height 13
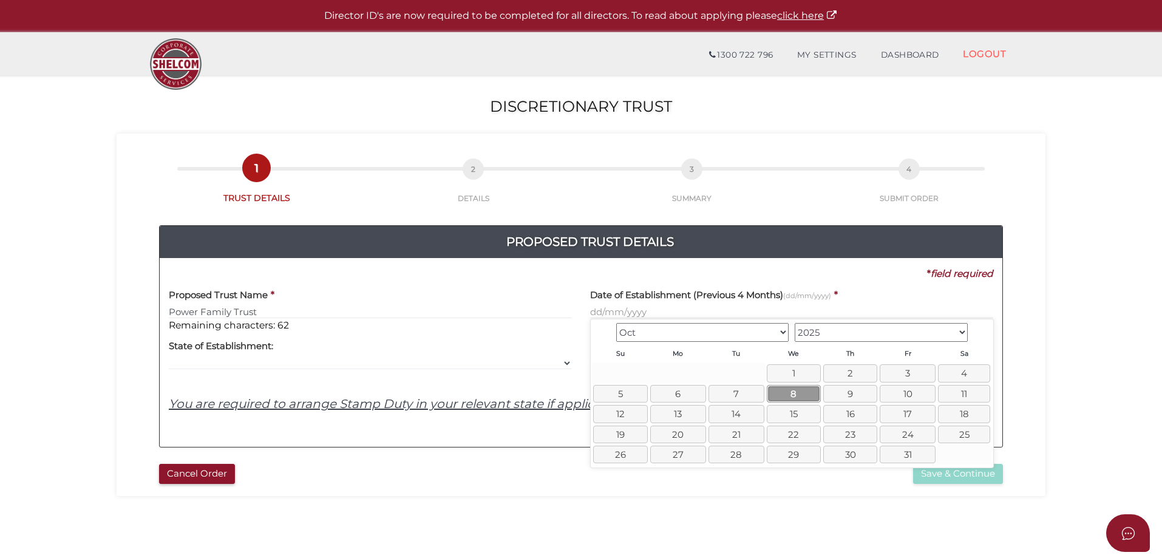
click at [796, 391] on link "8" at bounding box center [794, 394] width 54 height 18
type input "08/10/2025"
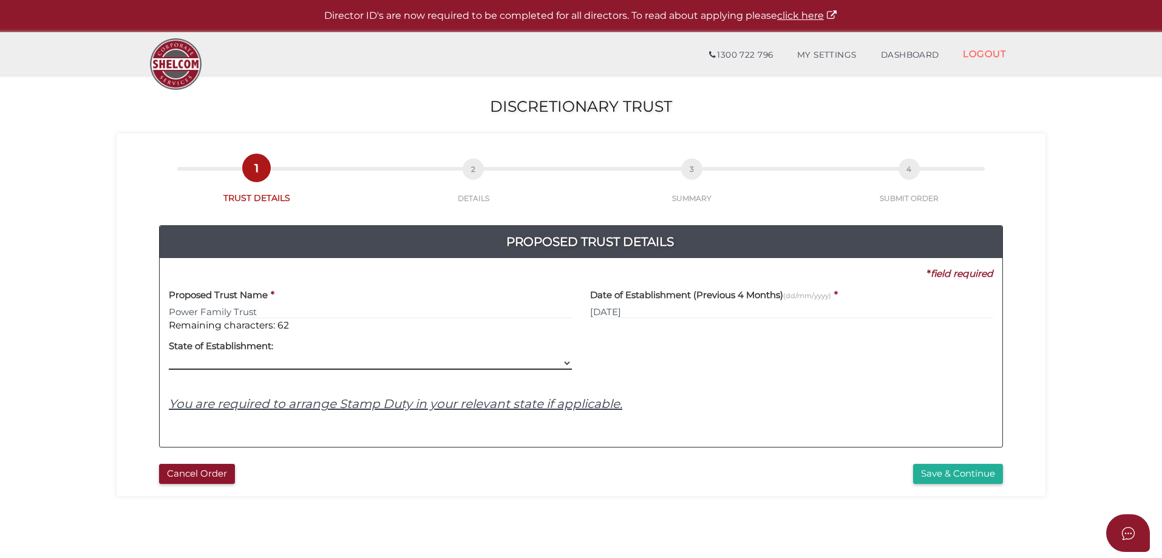
click at [441, 364] on select "VIC ACT NSW NT QLD TAS WA SA" at bounding box center [370, 362] width 403 height 13
select select "VIC"
click at [169, 356] on select "VIC ACT NSW NT QLD TAS WA SA" at bounding box center [370, 362] width 403 height 13
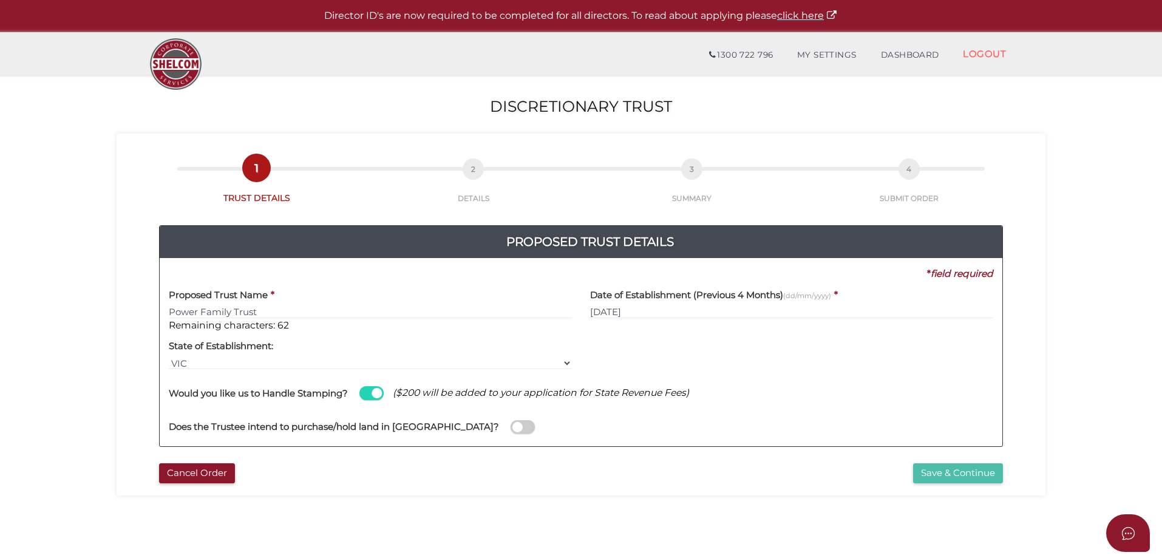
click at [931, 469] on button "Save & Continue" at bounding box center [958, 473] width 90 height 20
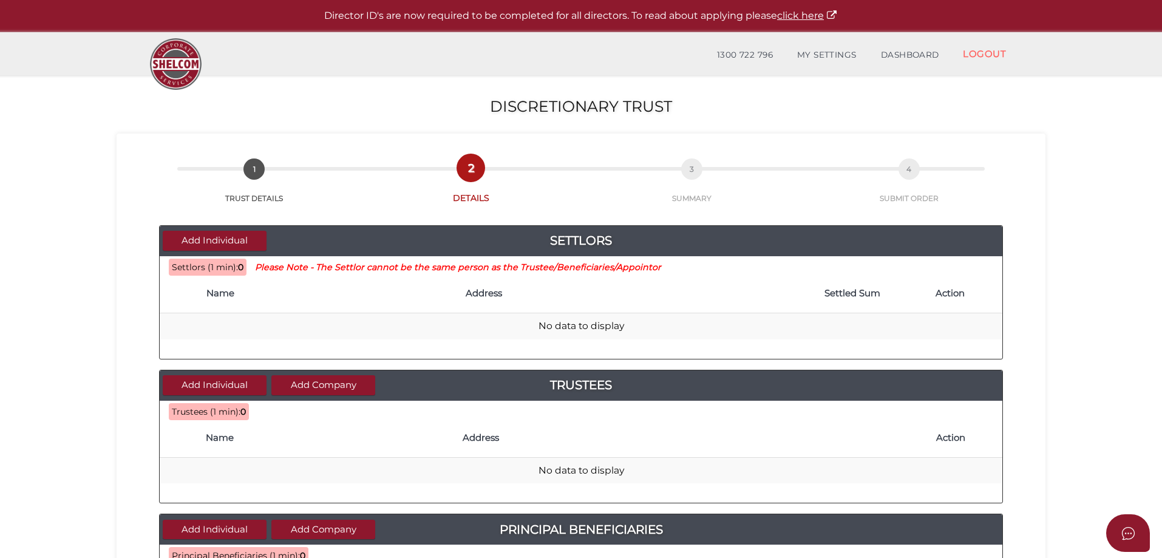
click at [254, 301] on th "Name" at bounding box center [329, 293] width 259 height 39
click at [216, 235] on button "Add Individual" at bounding box center [215, 241] width 104 height 20
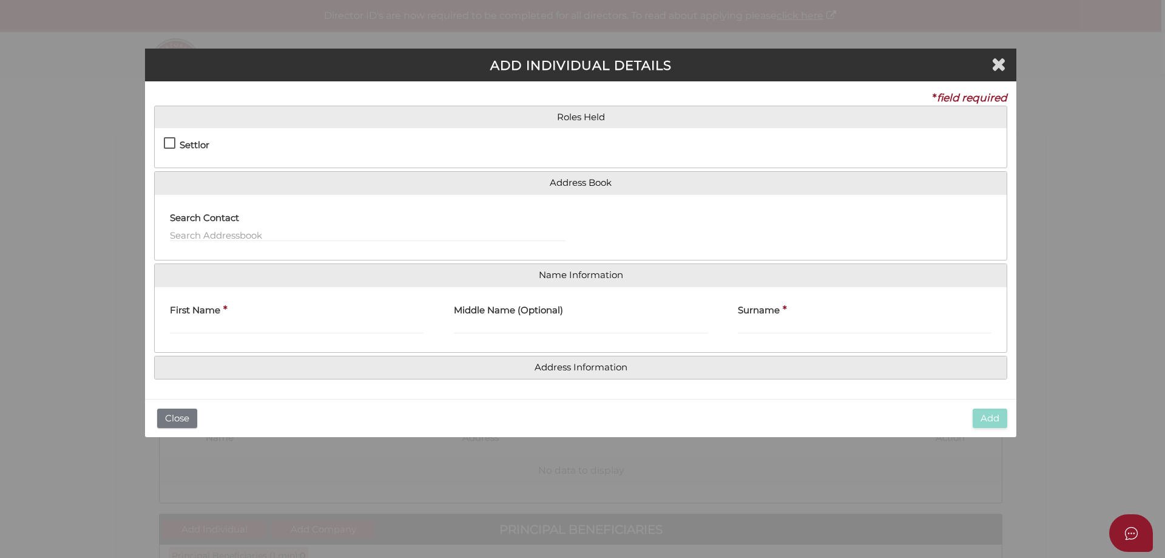
click at [178, 141] on label "Settlor" at bounding box center [187, 147] width 46 height 15
checkbox input "true"
type input "10"
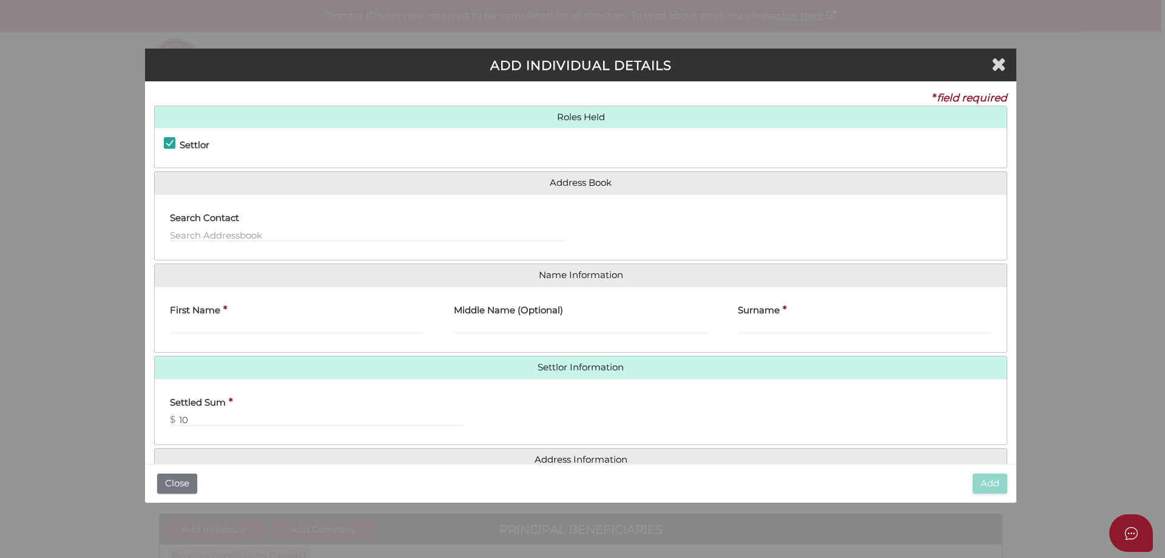
click at [252, 227] on div "Search Contact" at bounding box center [368, 223] width 396 height 38
click at [251, 235] on input "text" at bounding box center [368, 234] width 396 height 13
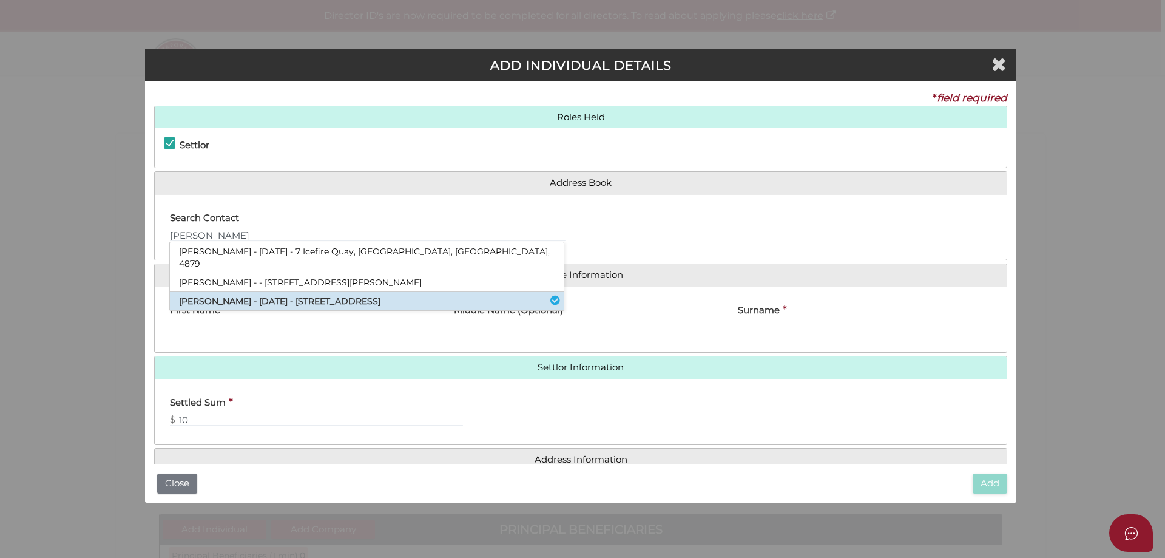
click at [249, 292] on li "[PERSON_NAME] - [DATE] - [STREET_ADDRESS]" at bounding box center [367, 301] width 394 height 18
type input "Neil"
type input "Copp"
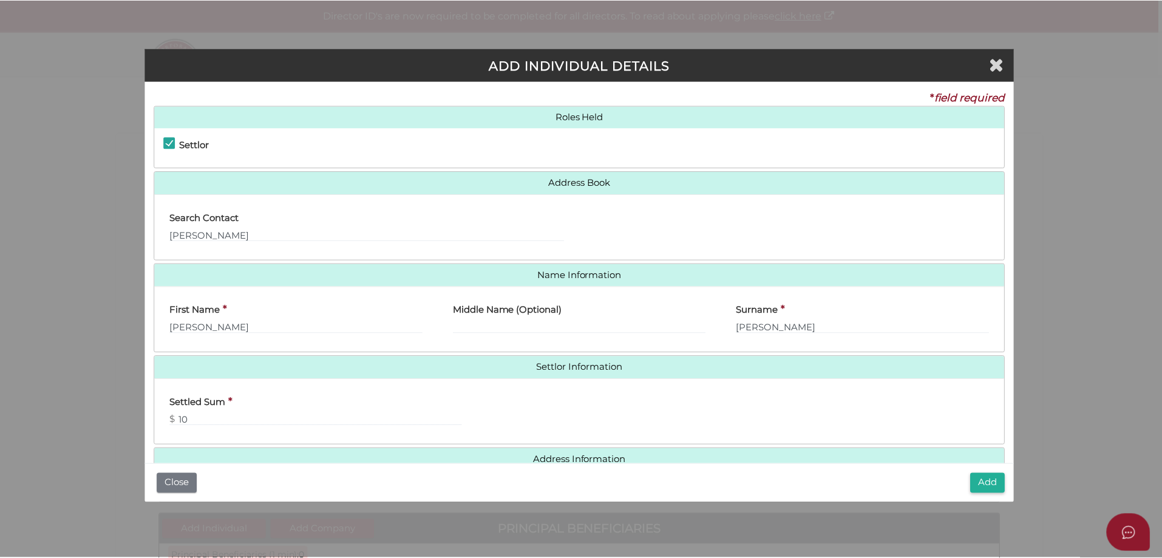
scroll to position [27, 0]
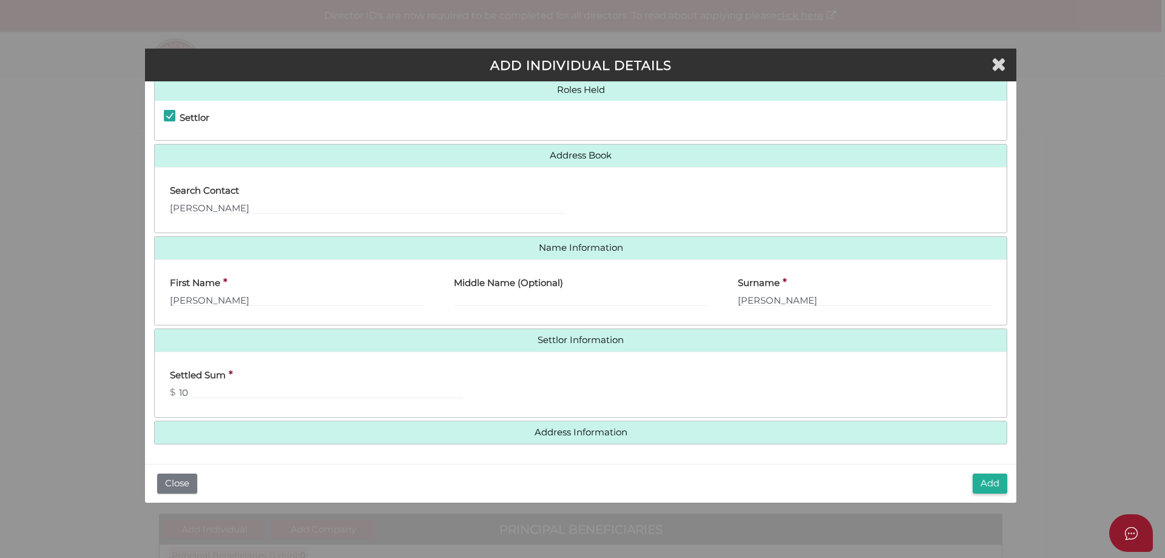
click at [867, 439] on h4 "Address Information" at bounding box center [581, 432] width 852 height 22
click at [986, 481] on button "Add" at bounding box center [990, 483] width 35 height 20
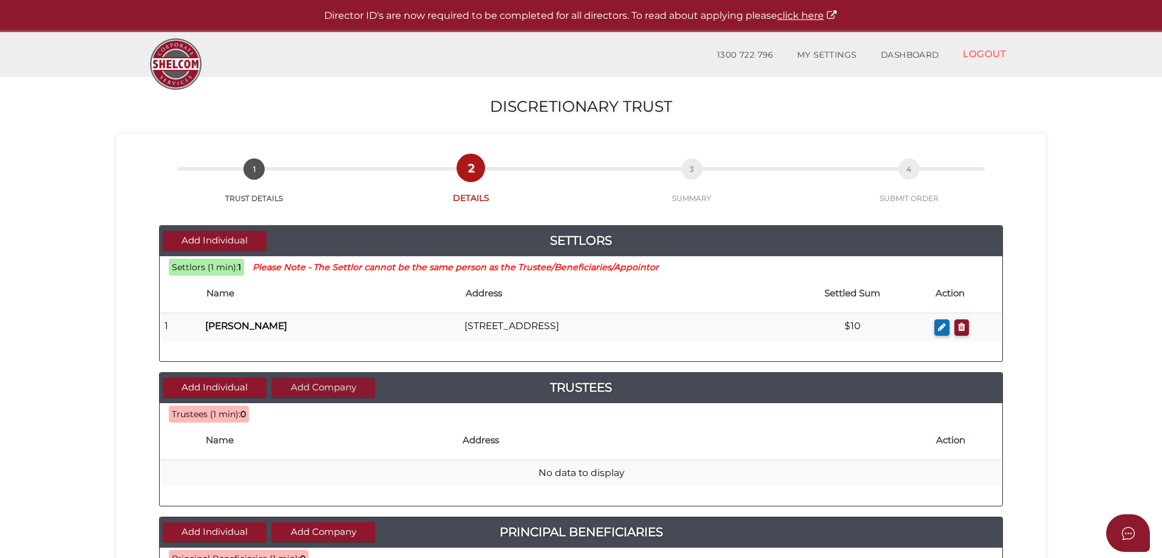
click at [333, 387] on button "Add Company" at bounding box center [323, 387] width 104 height 20
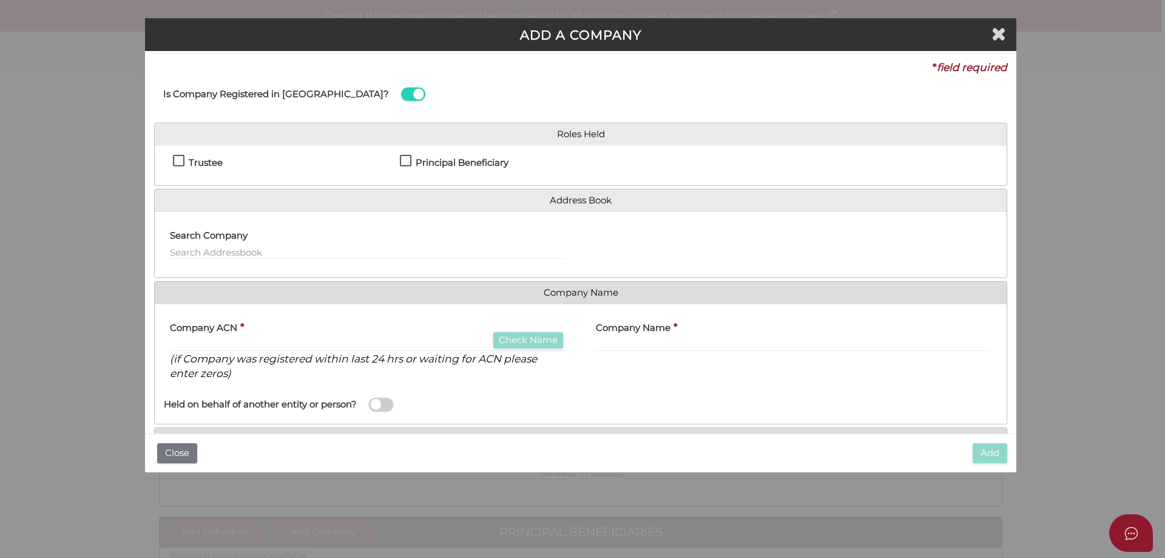
click at [180, 160] on label "Trustee" at bounding box center [198, 165] width 50 height 15
checkbox input "true"
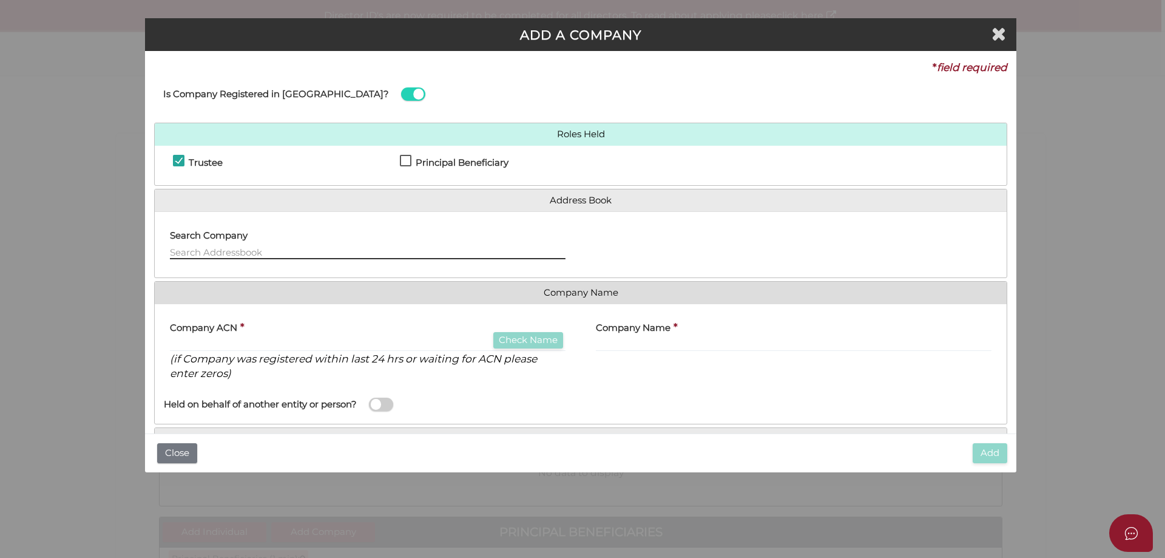
click at [230, 249] on input "text" at bounding box center [368, 252] width 396 height 13
type input "B"
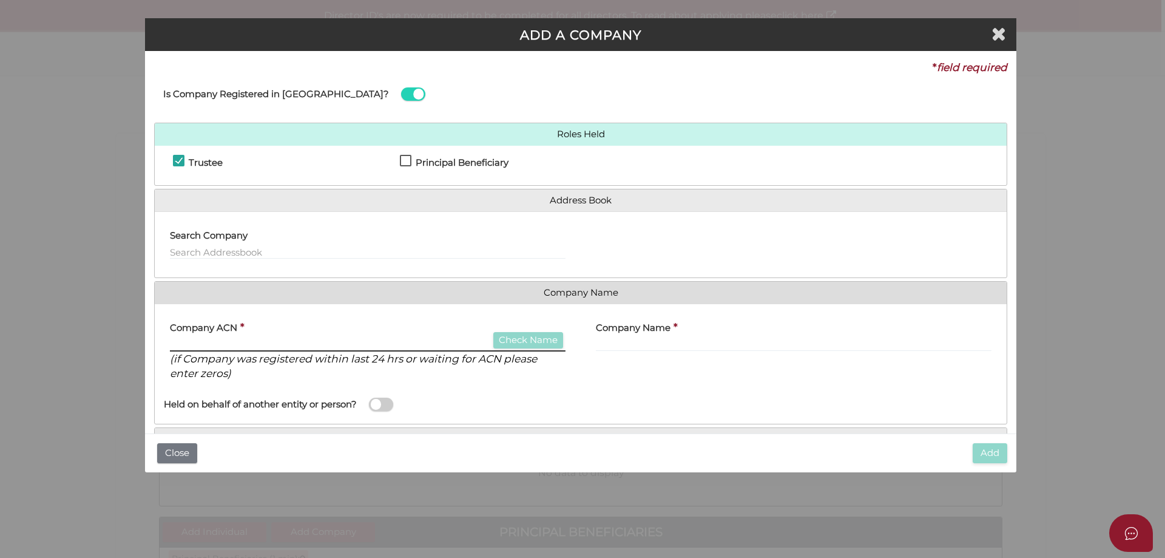
click at [277, 340] on input "text" at bounding box center [368, 344] width 396 height 13
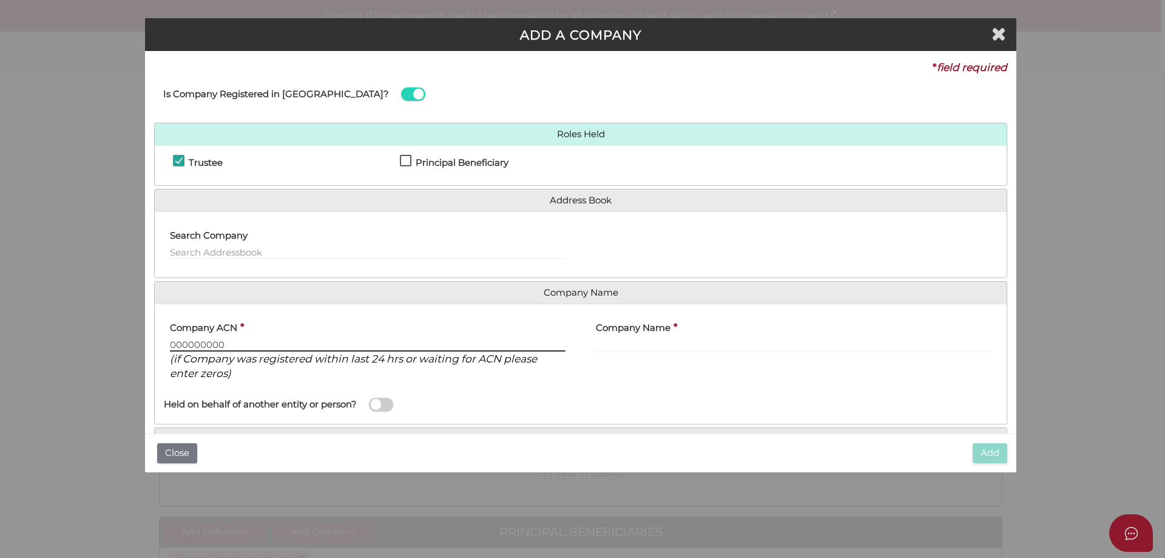
type input "000000000"
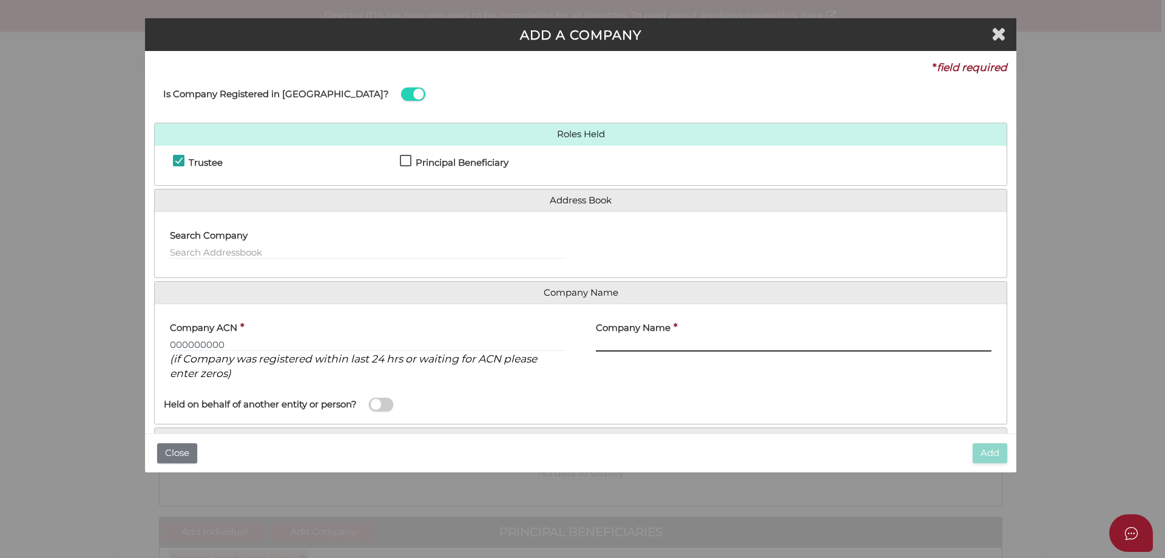
click at [618, 342] on input "text" at bounding box center [794, 344] width 396 height 13
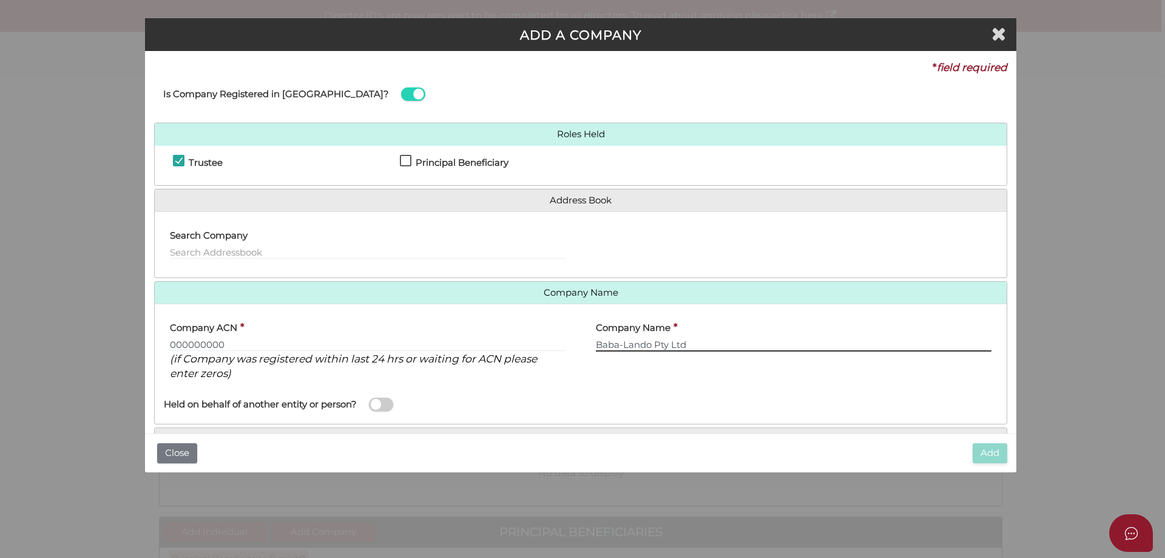
type input "Baba-Lando Pty Ltd"
click at [575, 401] on div "Held on behalf of another entity or person?" at bounding box center [368, 402] width 426 height 25
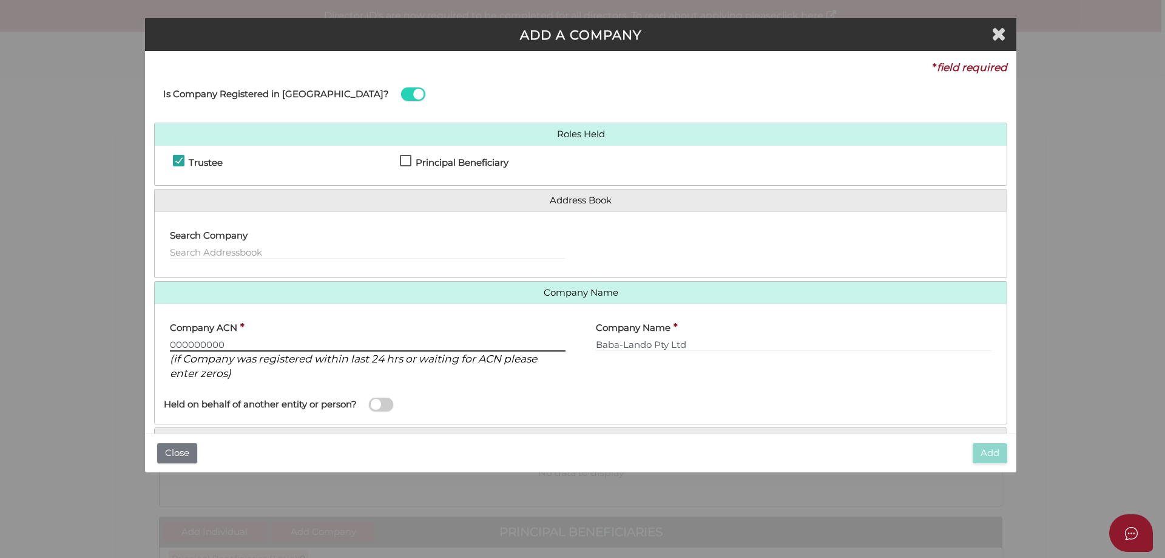
click at [239, 342] on input "000000000" at bounding box center [368, 344] width 396 height 13
drag, startPoint x: 247, startPoint y: 345, endPoint x: 151, endPoint y: 340, distance: 96.0
click at [151, 340] on div "* field required Is Company Registered in Australia? Roles Held Trustee Princip…" at bounding box center [581, 242] width 872 height 382
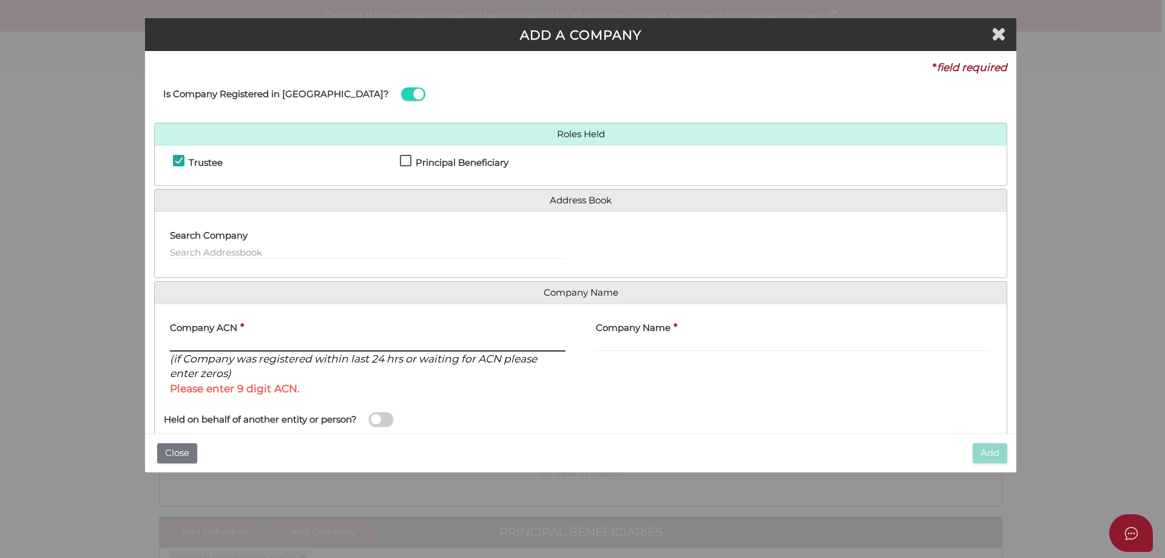
click at [234, 340] on input "text" at bounding box center [368, 344] width 396 height 13
type input "000000000"
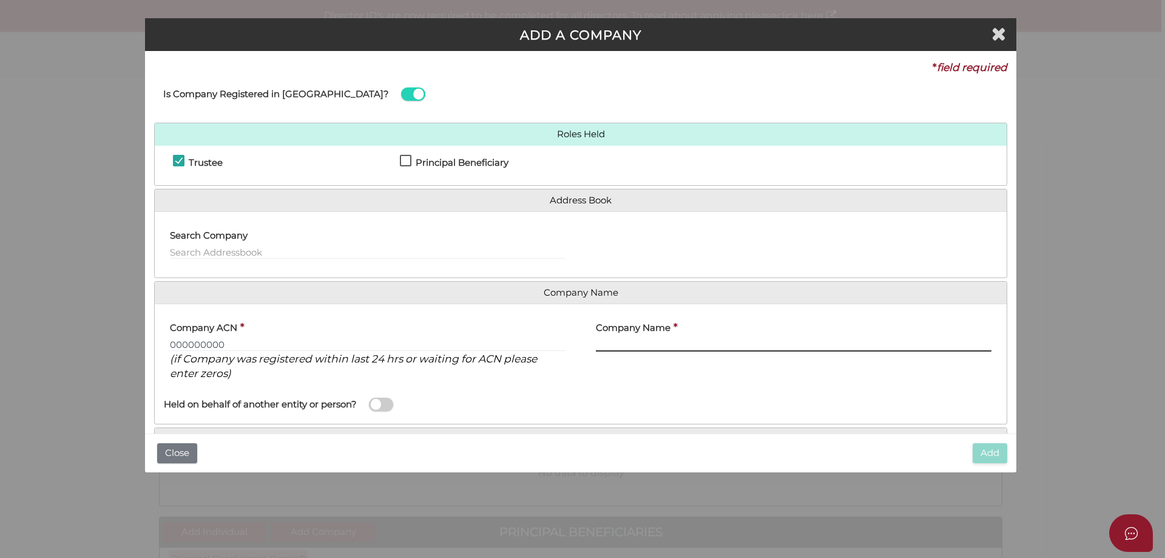
click at [651, 339] on input "text" at bounding box center [794, 344] width 396 height 13
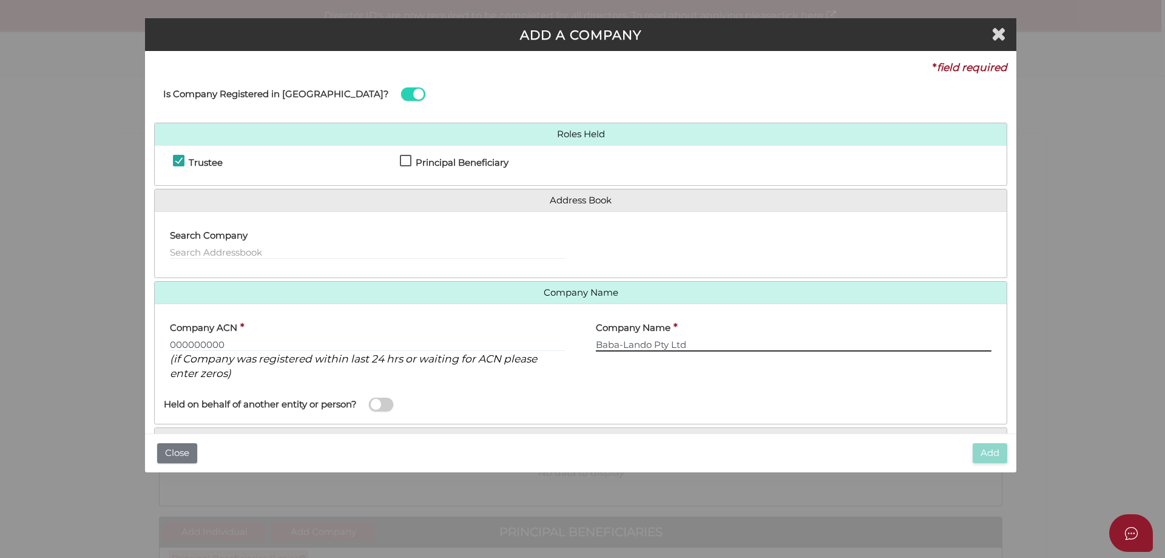
scroll to position [63, 0]
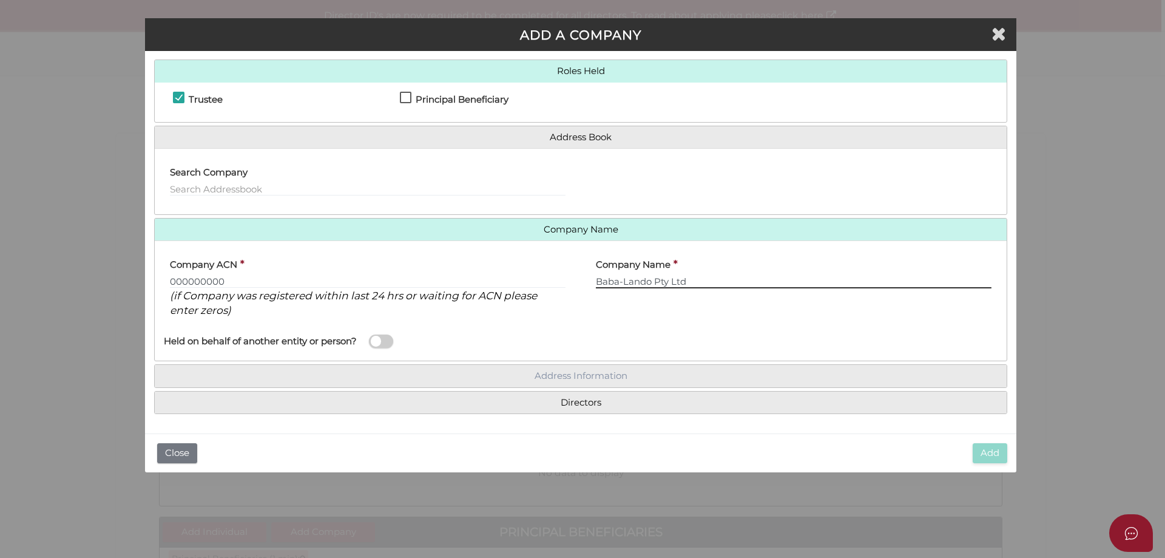
type input "Baba-Lando Pty Ltd"
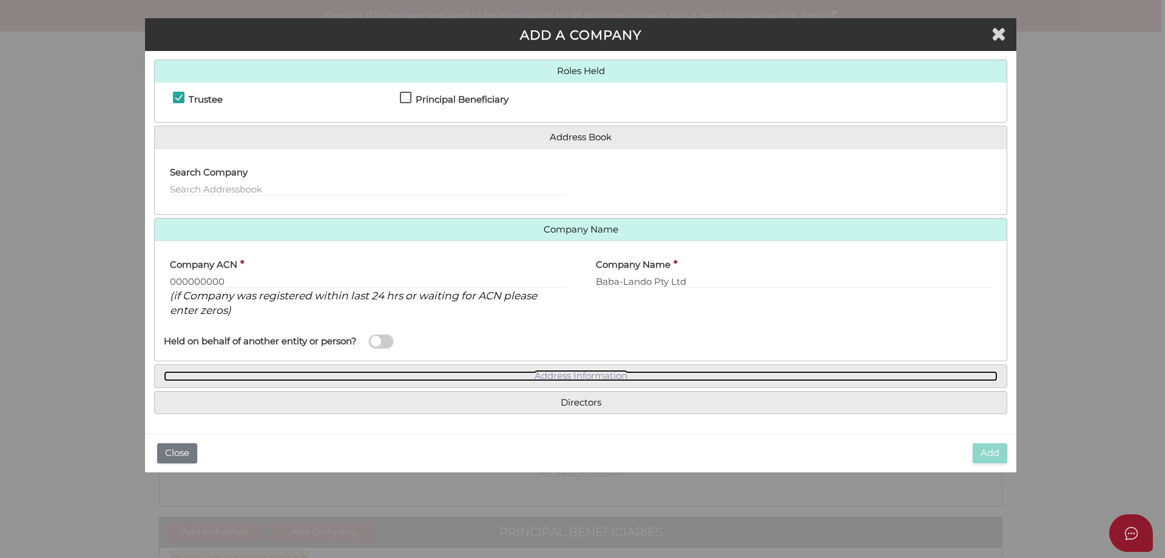
click at [614, 378] on link "Address Information" at bounding box center [581, 376] width 834 height 10
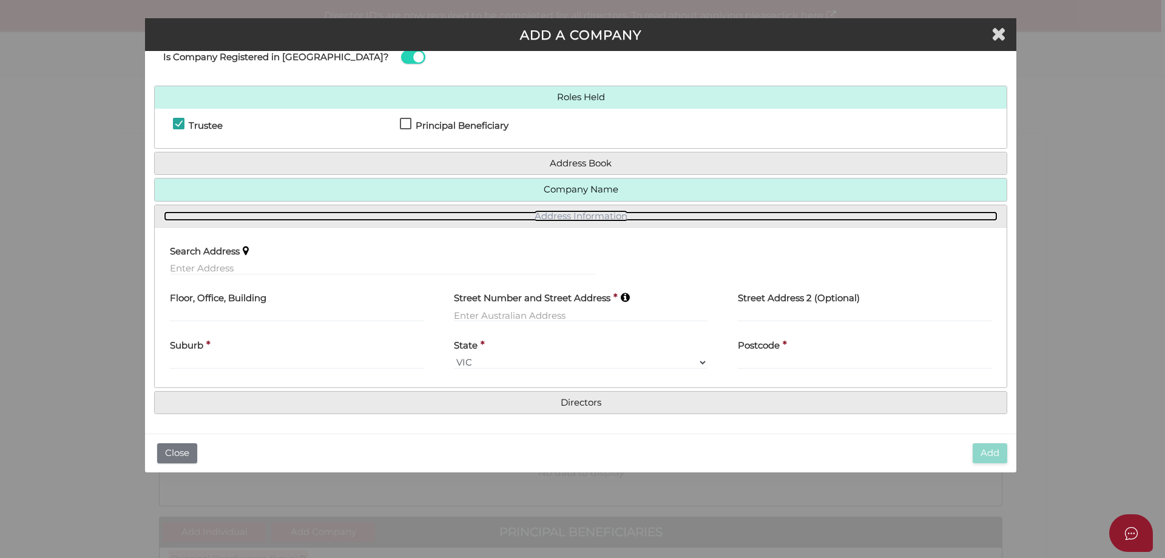
scroll to position [37, 0]
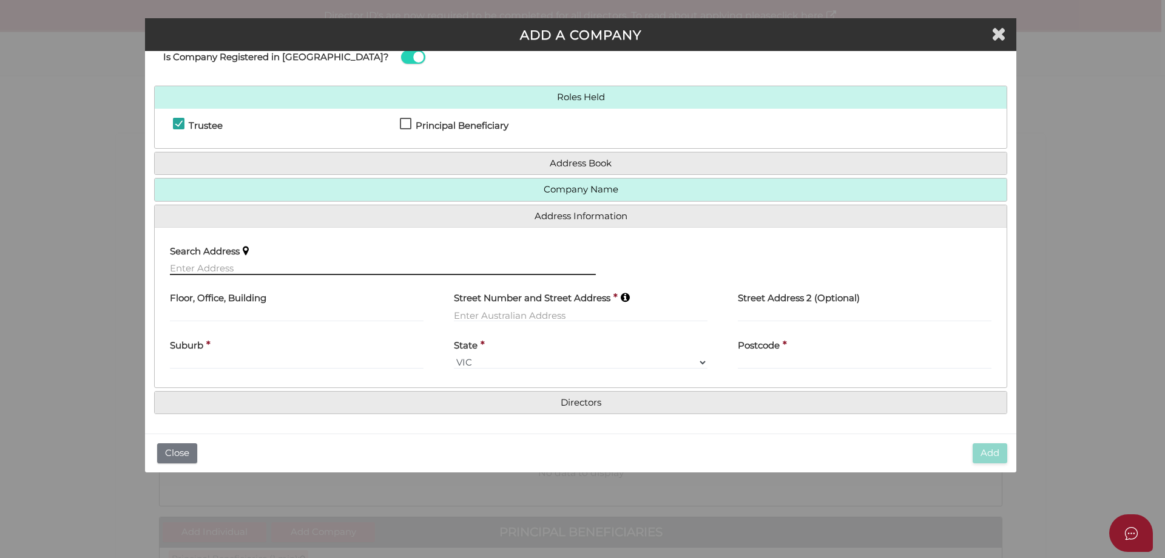
click at [266, 263] on input "text" at bounding box center [383, 268] width 426 height 13
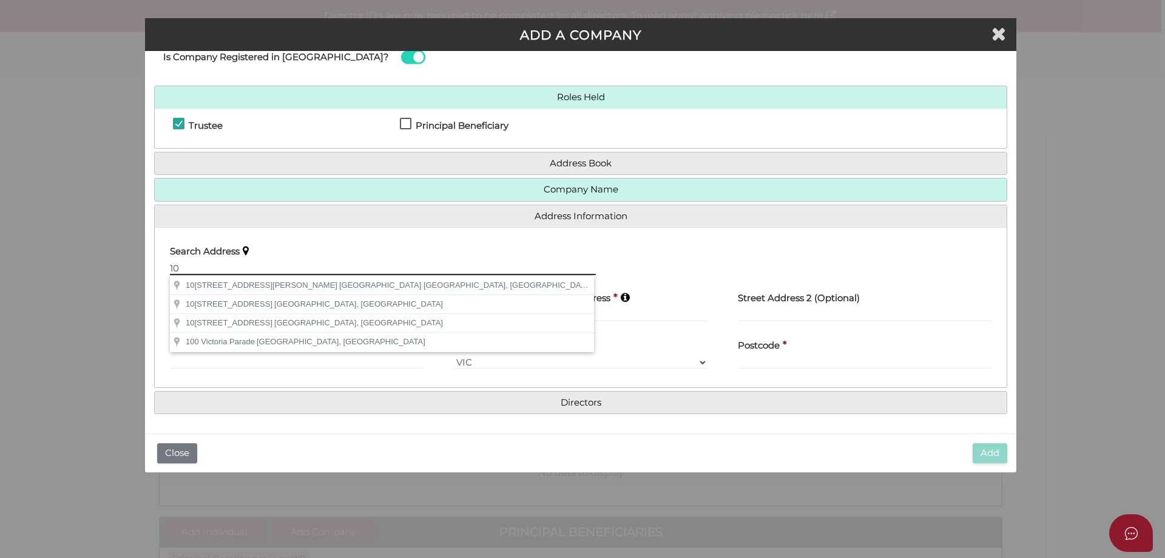
type input "1"
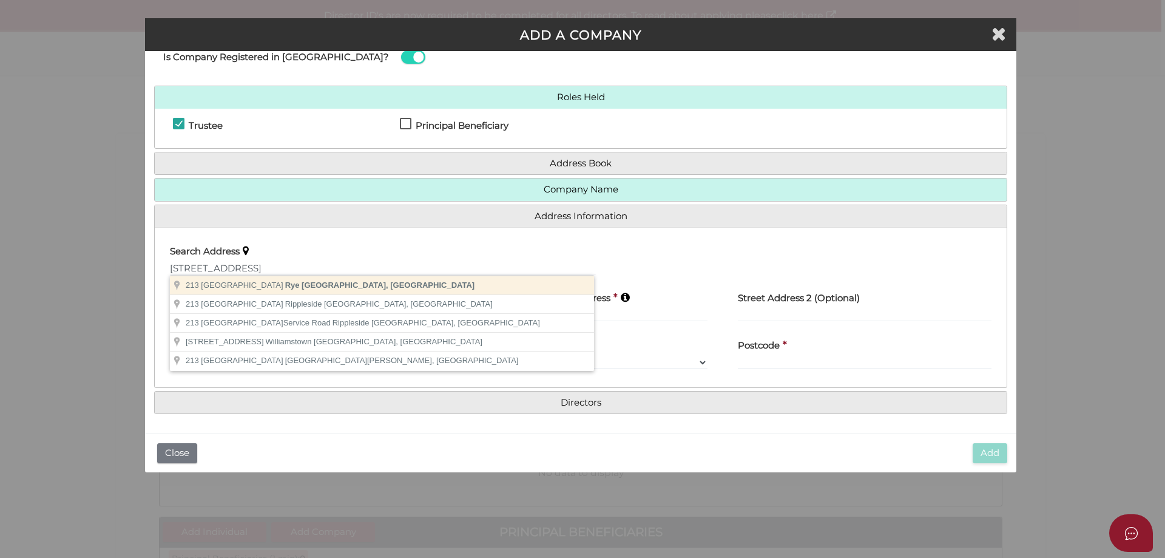
type input "213 Melbourne Road, Rye VIC, Australia"
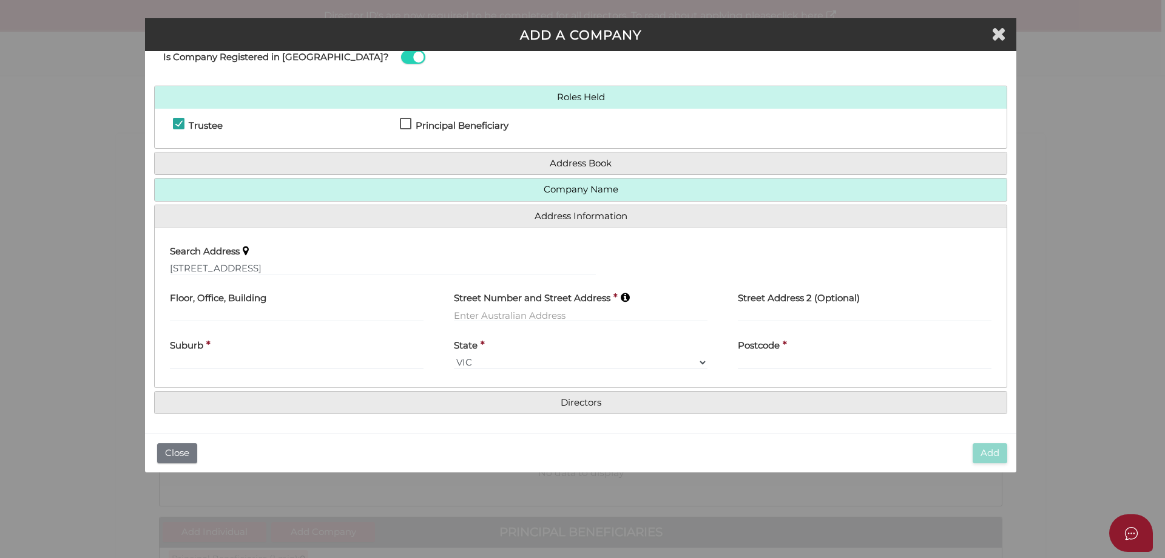
type input "213 Melbourne Road"
type input "Rye"
select select "VIC"
type input "3941"
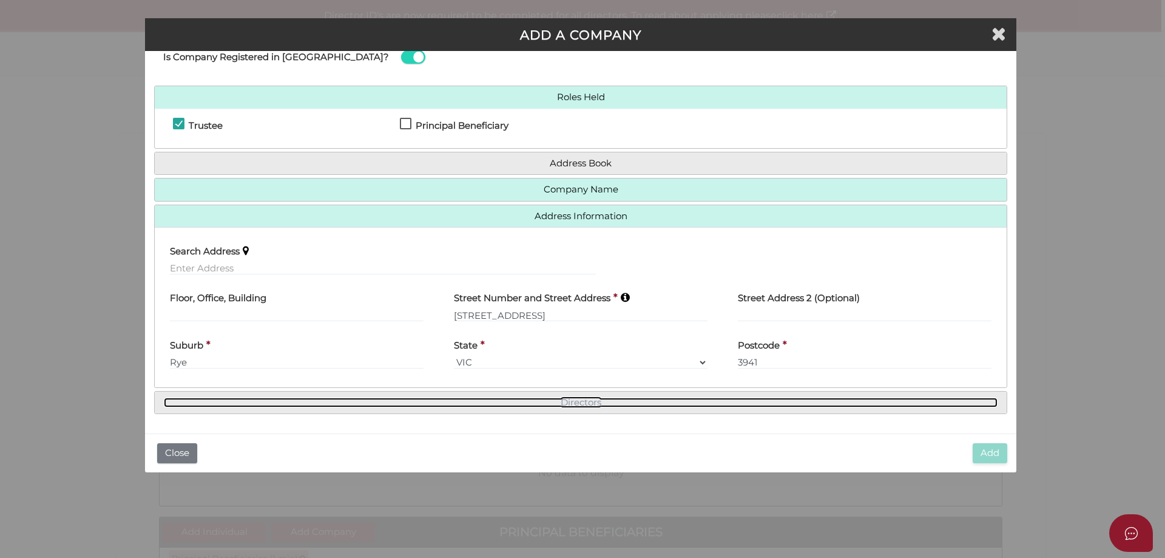
click at [635, 402] on link "Directors" at bounding box center [581, 403] width 834 height 10
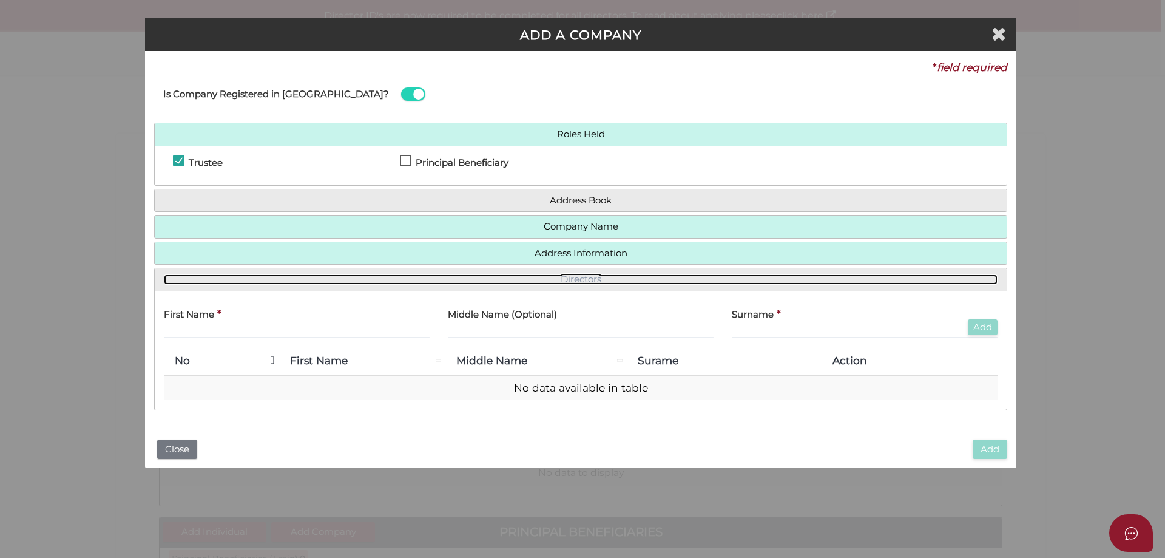
scroll to position [0, 0]
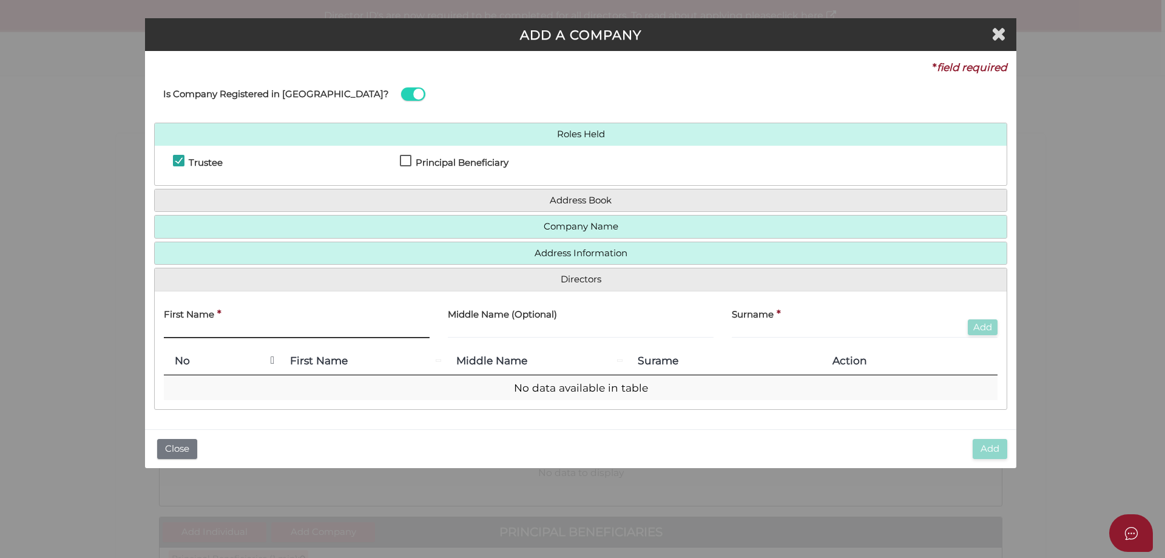
click at [322, 331] on input "text" at bounding box center [297, 331] width 266 height 13
type input "Kate"
type input "Susan"
type input "Powers"
click at [986, 334] on button "Add" at bounding box center [983, 327] width 30 height 16
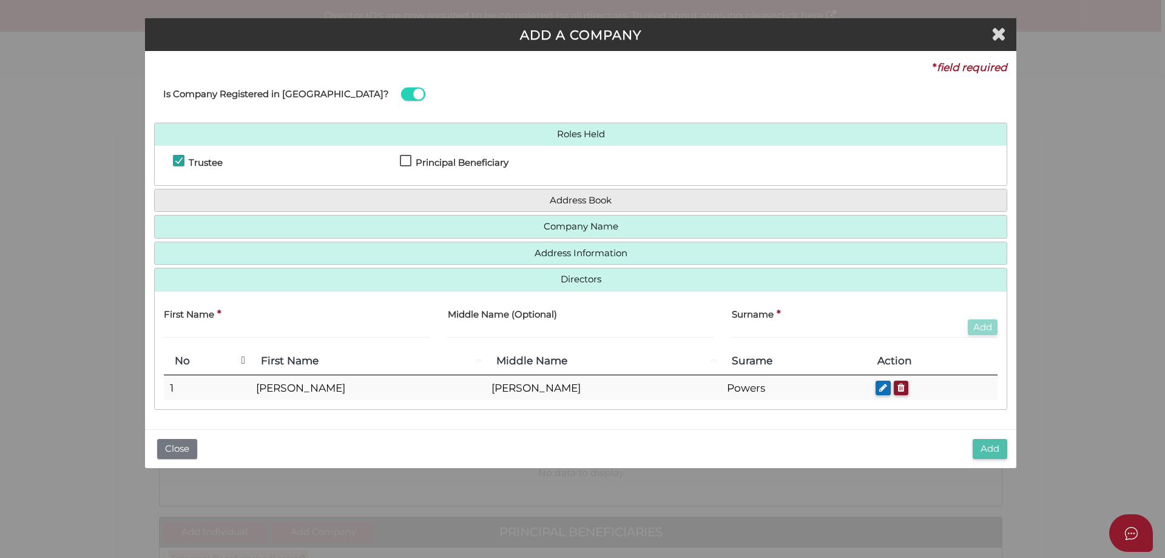
click at [986, 448] on button "Add" at bounding box center [990, 449] width 35 height 20
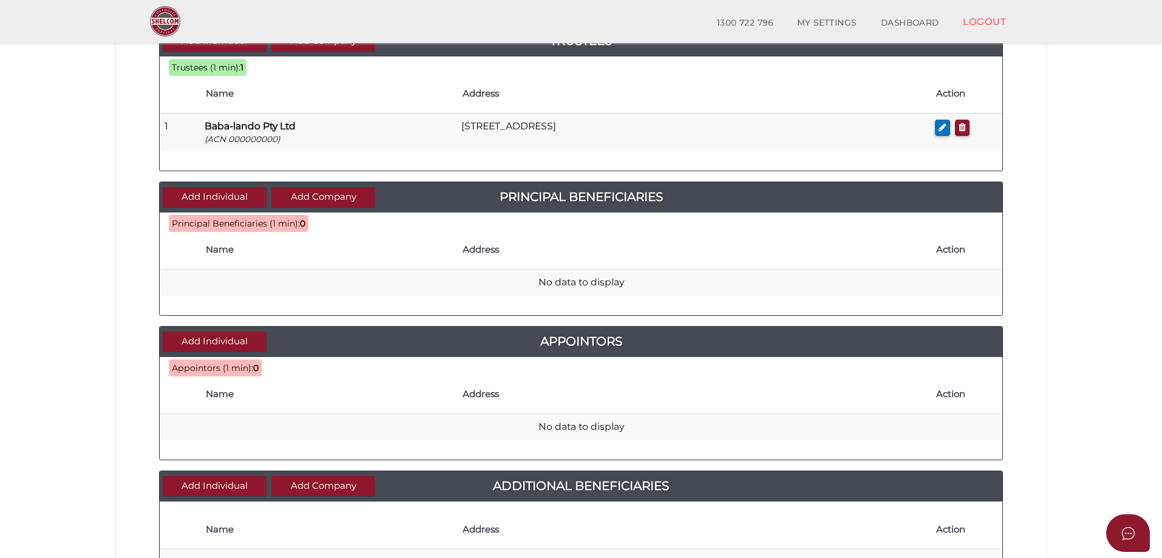
scroll to position [243, 0]
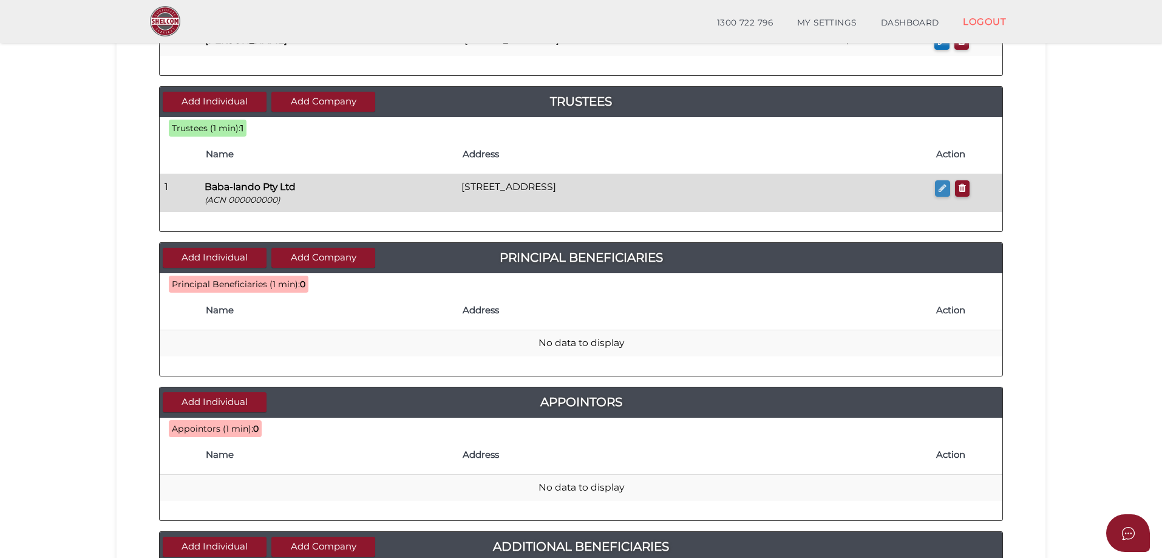
click at [939, 184] on icon "button" at bounding box center [942, 187] width 8 height 9
checkbox input "true"
type input "000000000"
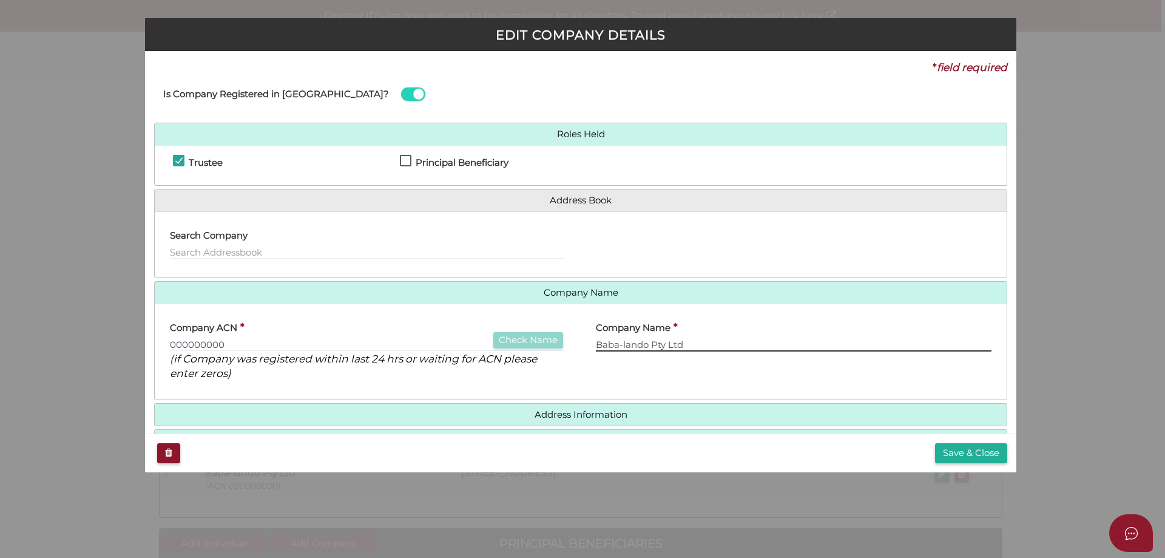
click at [625, 342] on input "Baba-lando Pty Ltd" at bounding box center [794, 344] width 396 height 13
type input "Baba-Lando Pty Ltd"
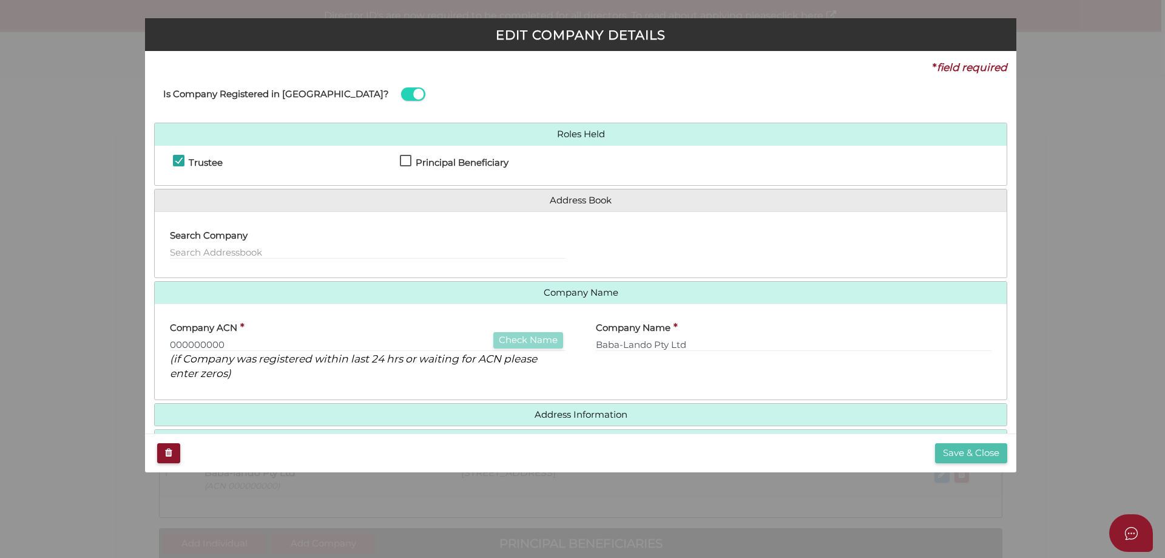
click at [962, 448] on button "Save & Close" at bounding box center [971, 453] width 72 height 20
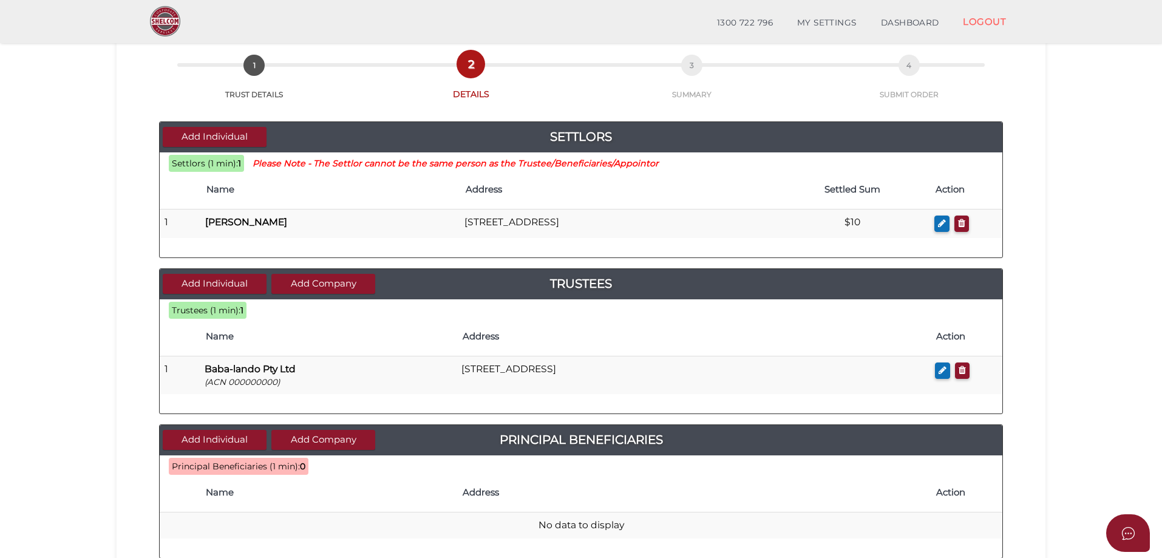
scroll to position [121, 0]
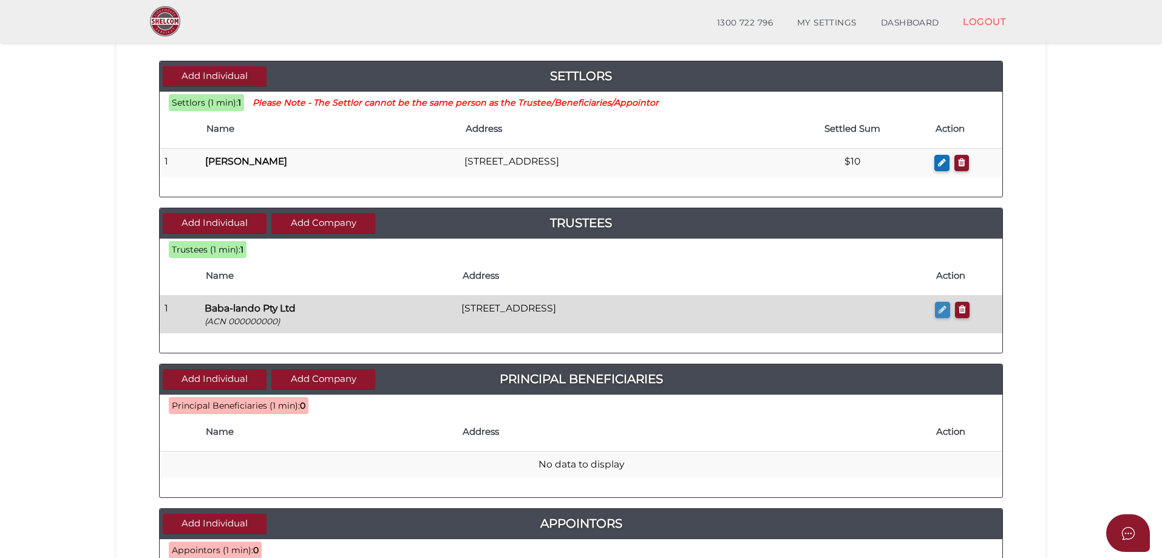
click at [942, 309] on icon "button" at bounding box center [942, 309] width 8 height 9
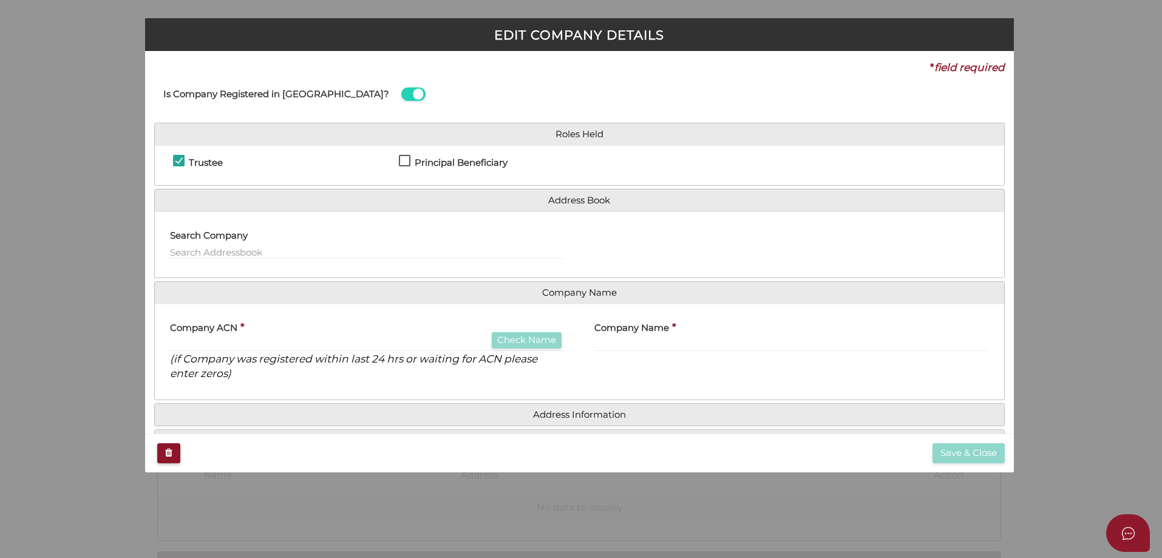
checkbox input "true"
type input "000000000"
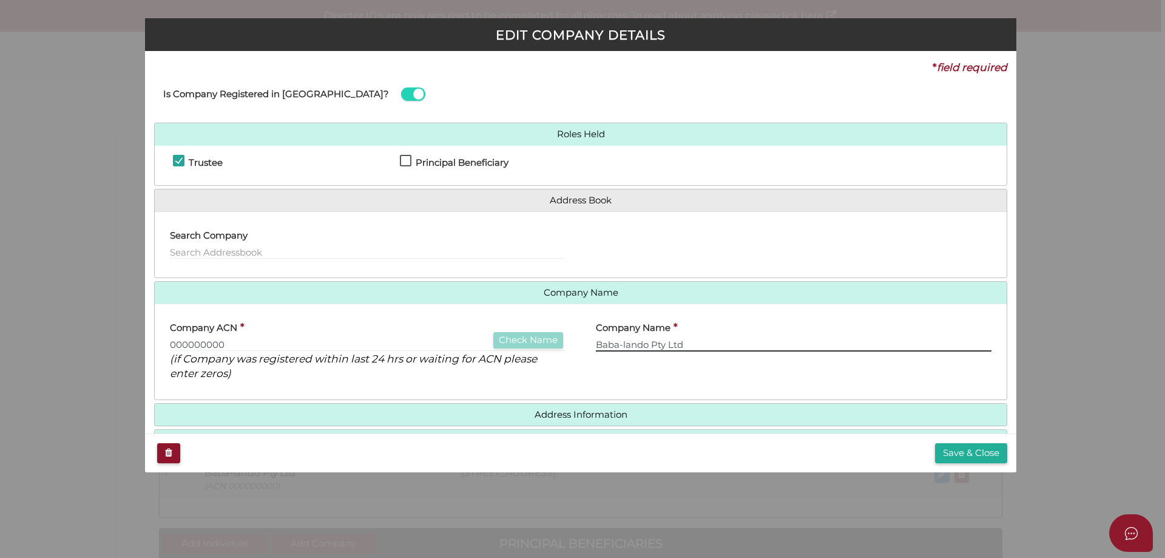
click at [626, 343] on input "Baba-lando Pty Ltd" at bounding box center [794, 344] width 396 height 13
click at [680, 344] on input "Baba-Lando Pty Ltd" at bounding box center [794, 344] width 396 height 13
click at [718, 345] on input "Baba-Lando Pty Ltd" at bounding box center [794, 344] width 396 height 13
type input "Baba-Lando Pty Ltd"
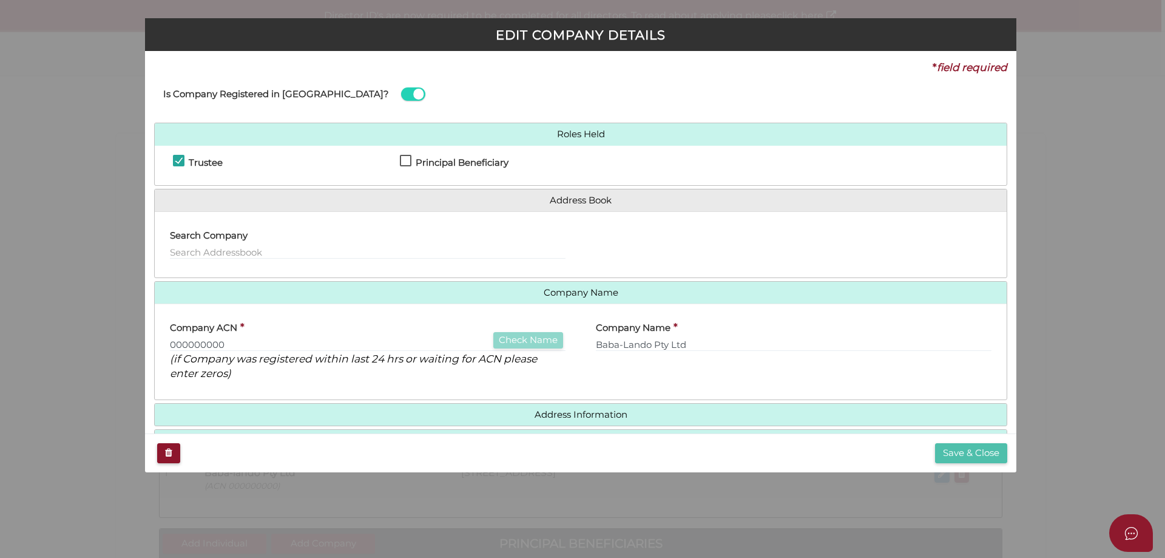
click at [954, 452] on button "Save & Close" at bounding box center [971, 453] width 72 height 20
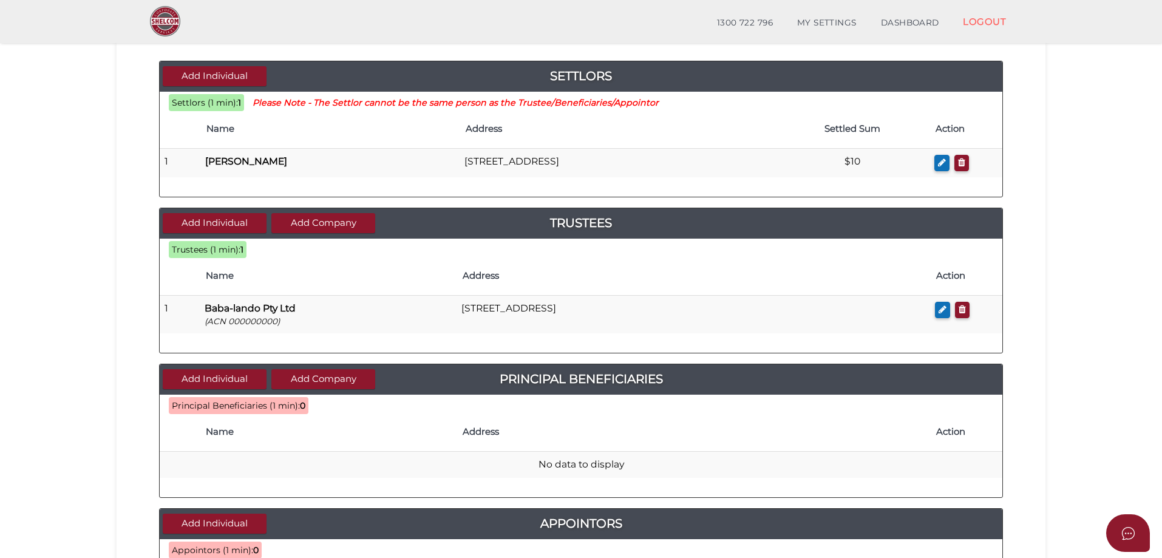
scroll to position [182, 0]
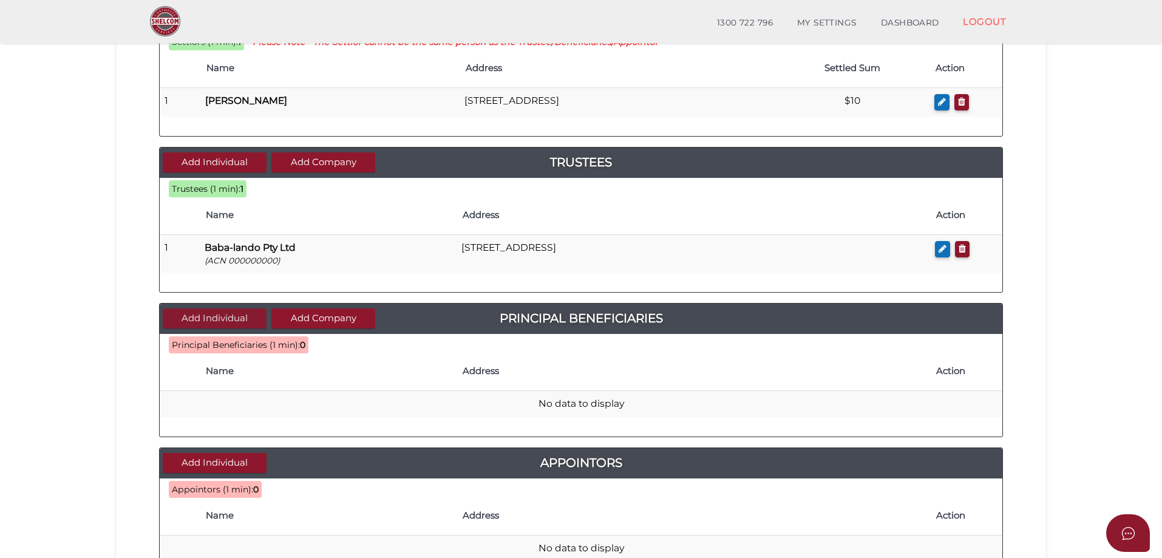
click at [222, 310] on button "Add Individual" at bounding box center [215, 318] width 104 height 20
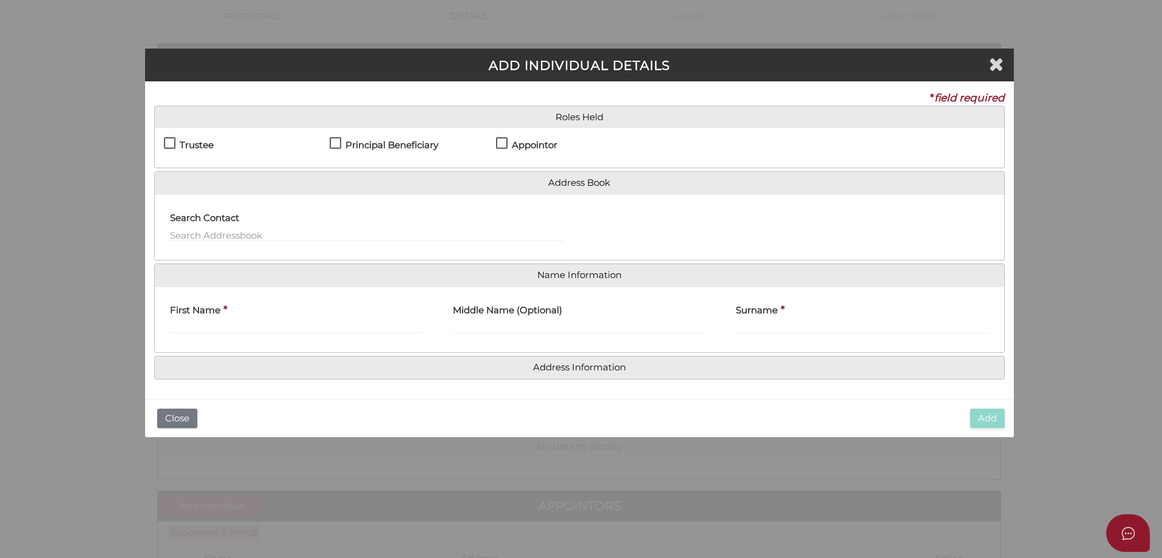
scroll to position [0, 0]
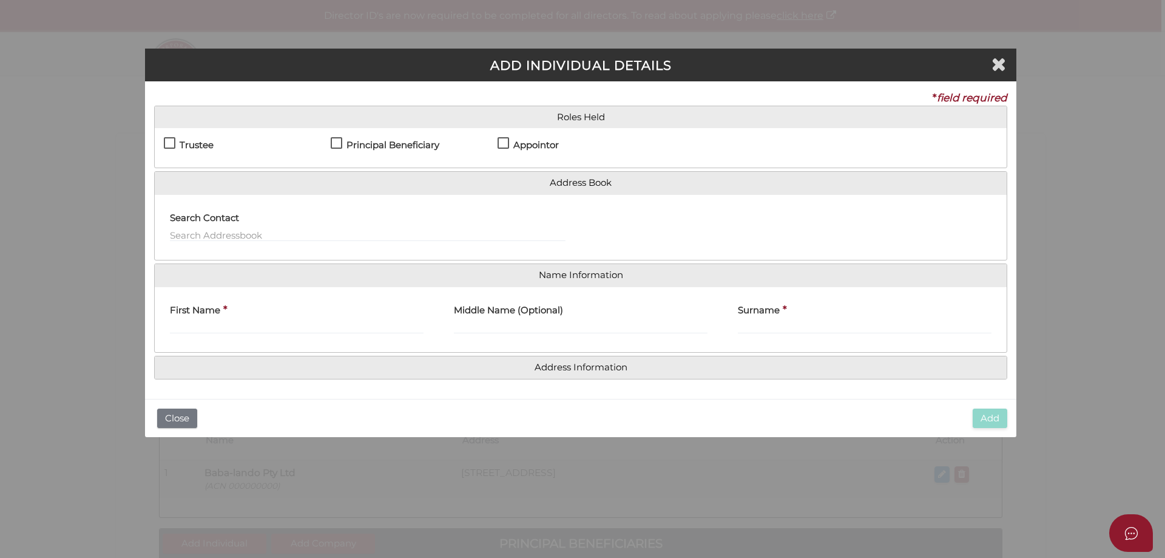
click at [339, 140] on label "Principal Beneficiary" at bounding box center [385, 147] width 109 height 15
checkbox input "true"
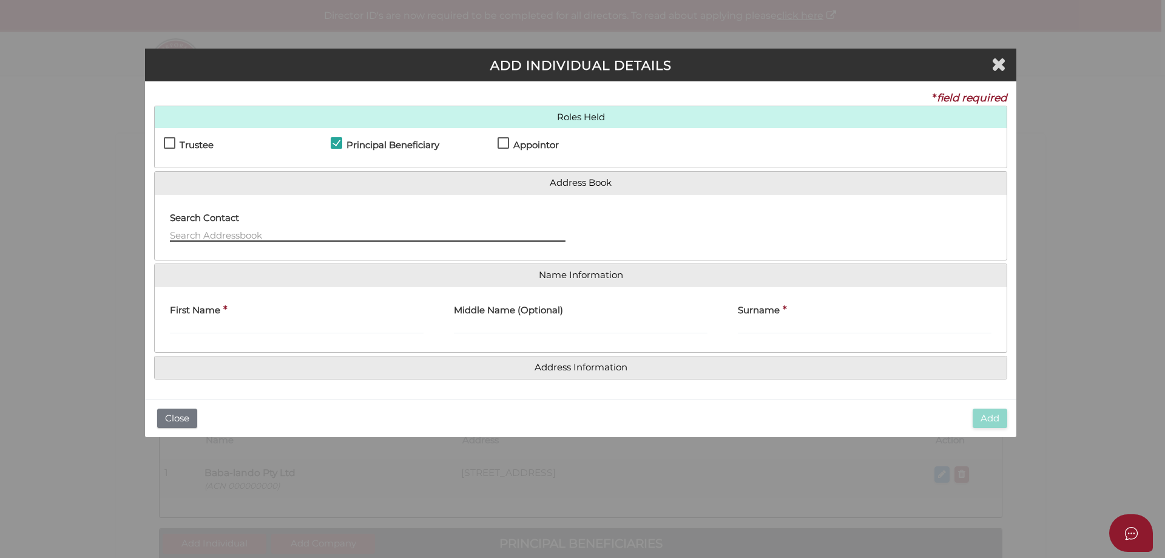
click at [222, 234] on input "text" at bounding box center [368, 234] width 396 height 13
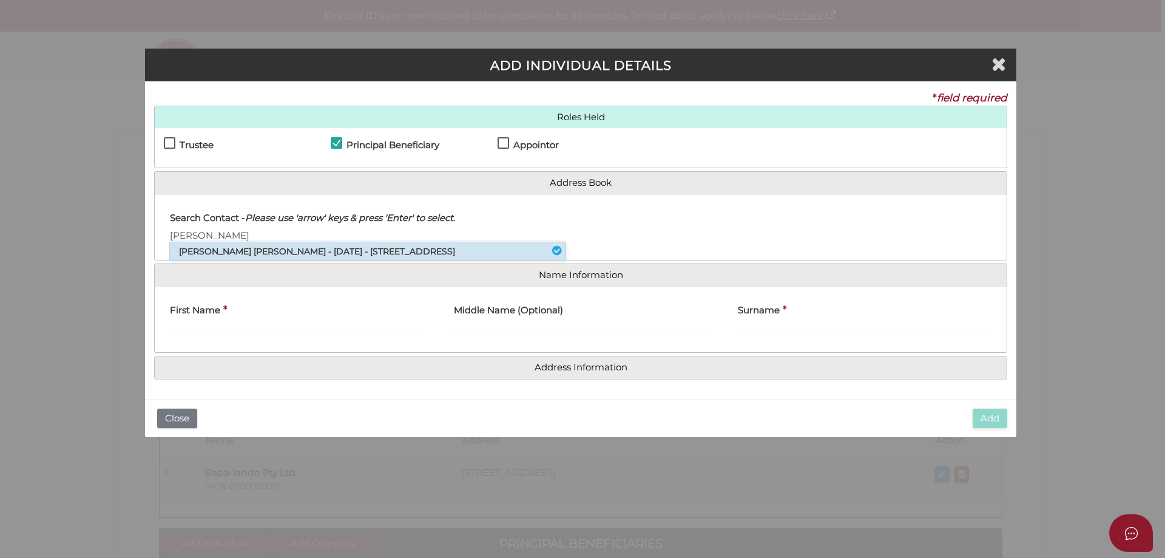
click at [365, 250] on li "Kate Susan Powers - 20/10/1981 - 213 Melbourne Road, Rye, VIC, 3941" at bounding box center [368, 251] width 396 height 18
type input "Kate"
type input "Susan"
type input "Powers"
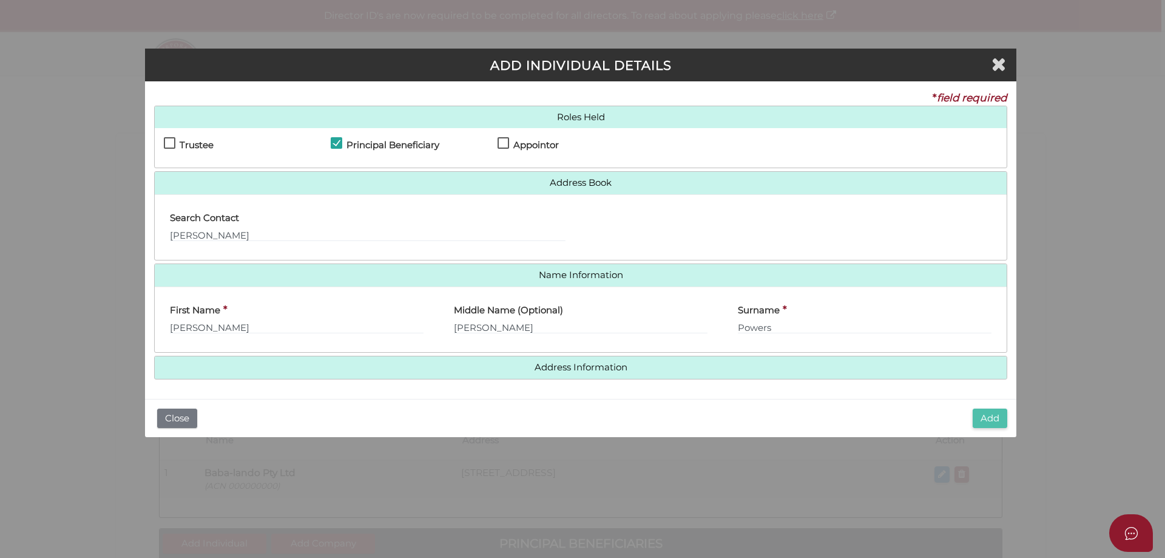
click at [994, 414] on button "Add" at bounding box center [990, 418] width 35 height 20
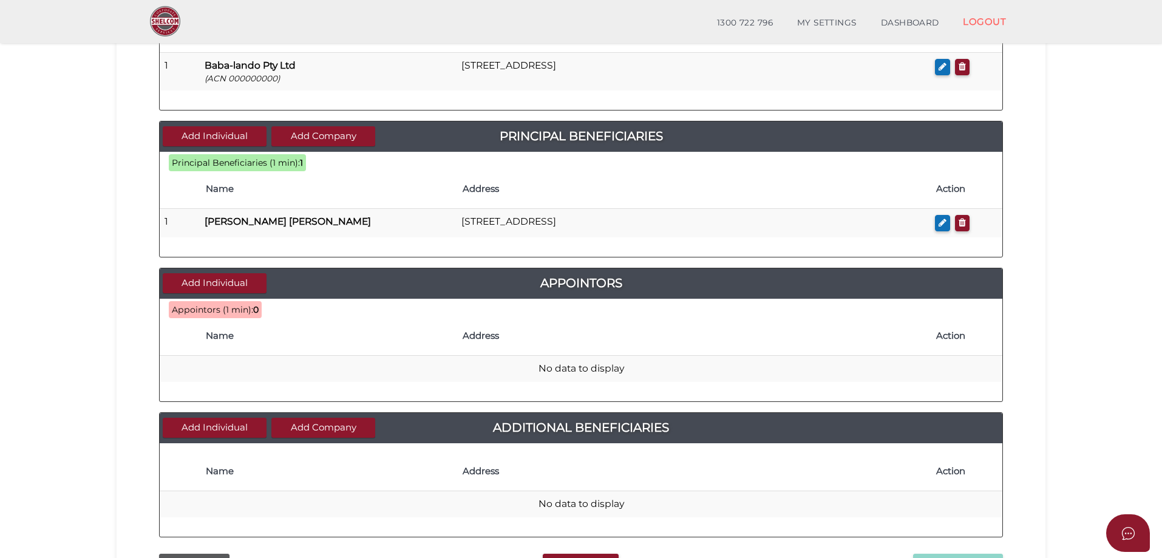
scroll to position [425, 0]
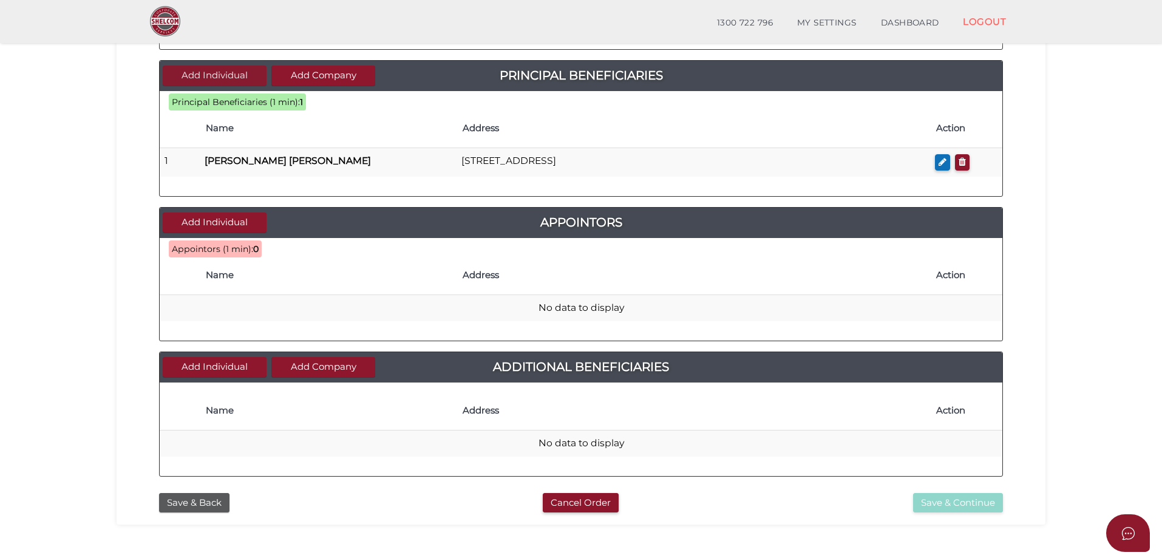
click at [242, 73] on button "Add Individual" at bounding box center [215, 76] width 104 height 20
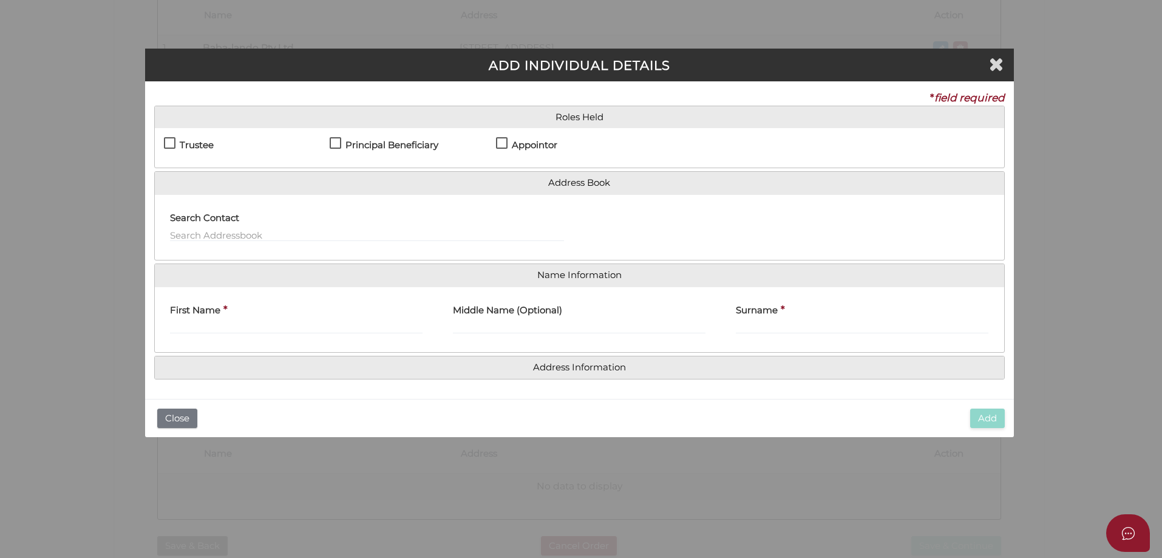
scroll to position [0, 0]
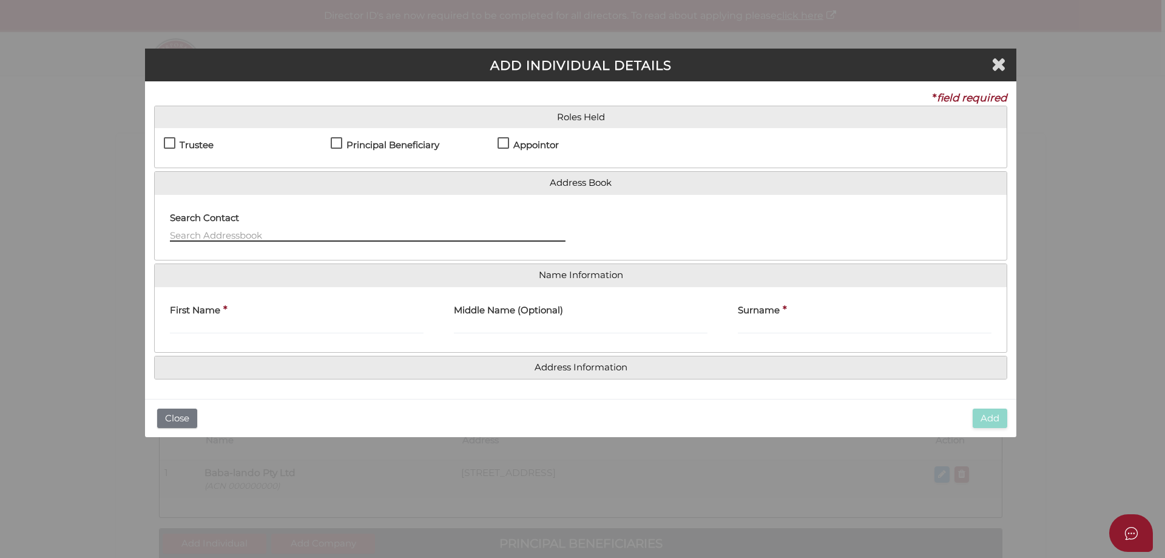
click at [218, 230] on input "text" at bounding box center [368, 234] width 396 height 13
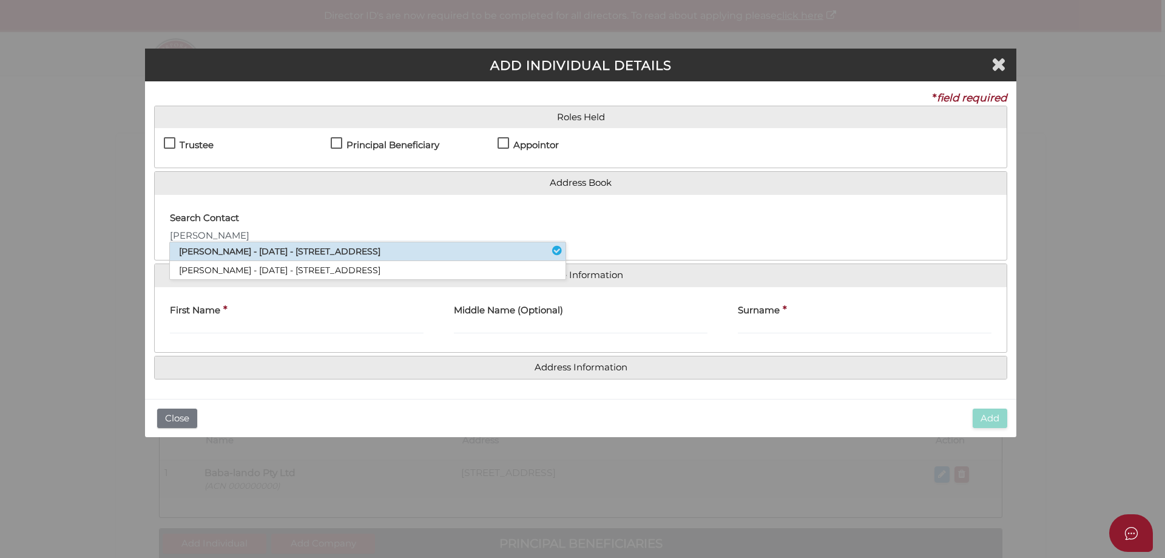
click at [232, 252] on li "Dale Powers - 10/08/2025 - 213 Melbourne Road, Rye, VIC, 3941" at bounding box center [368, 251] width 396 height 19
type input "Dale"
type input "Powers"
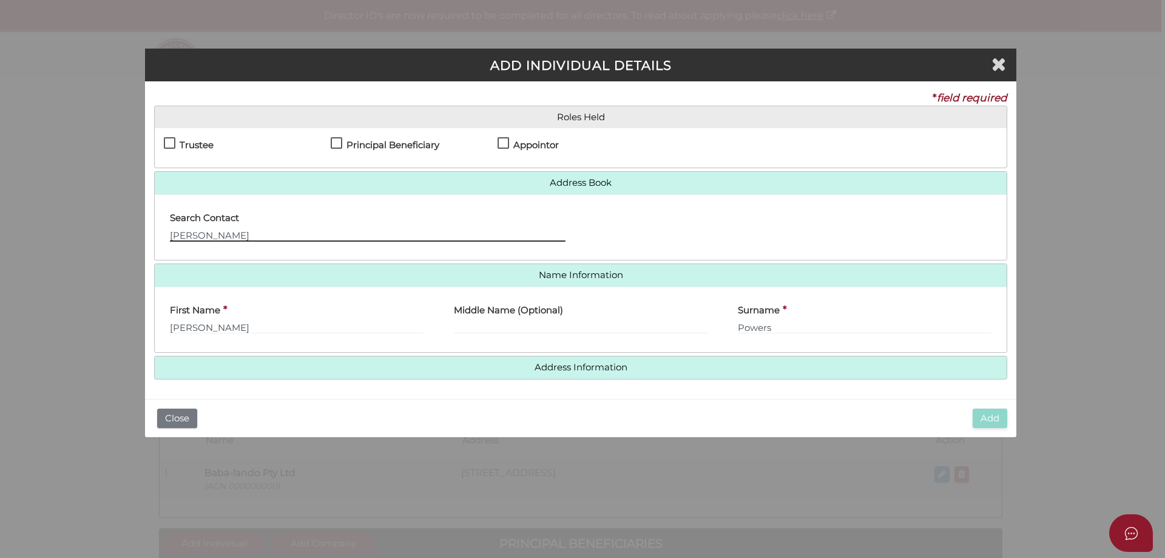
click at [234, 231] on input "Dale" at bounding box center [368, 234] width 396 height 13
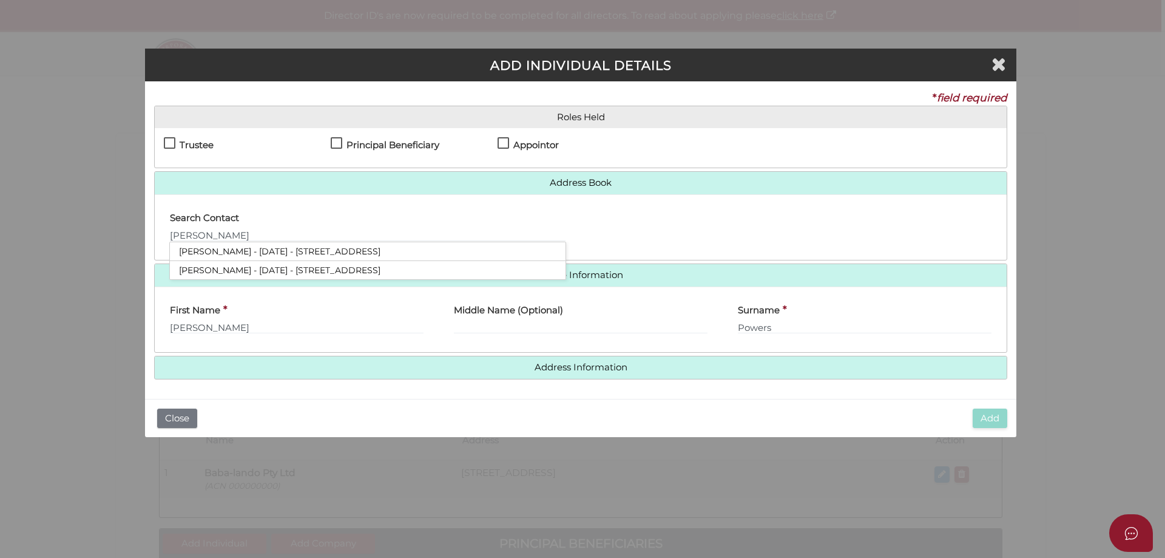
click at [337, 337] on div "First Name * Dale" at bounding box center [297, 319] width 284 height 47
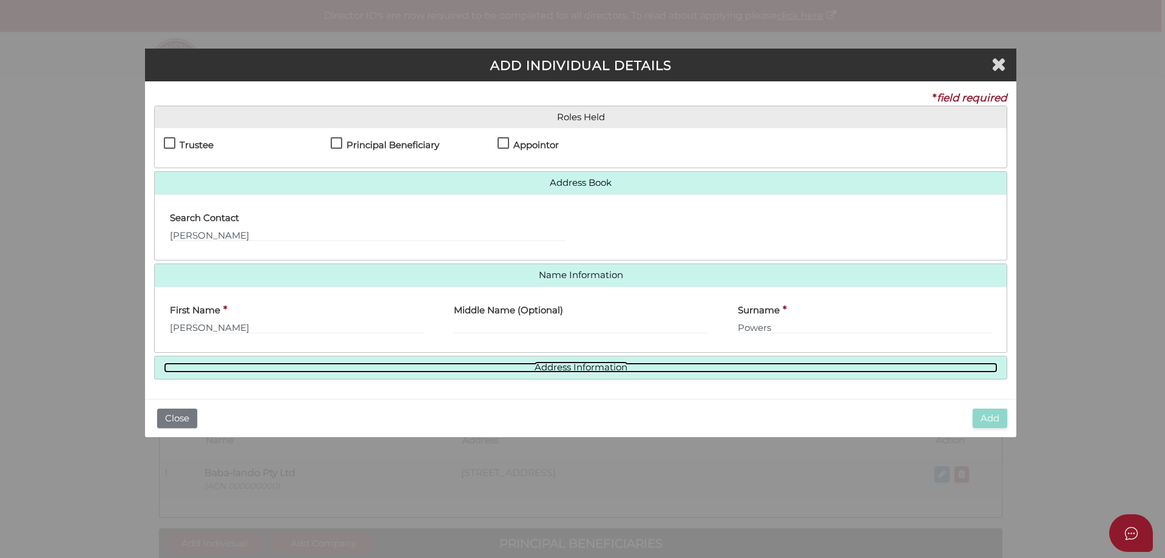
click at [654, 365] on link "Address Information" at bounding box center [581, 367] width 834 height 10
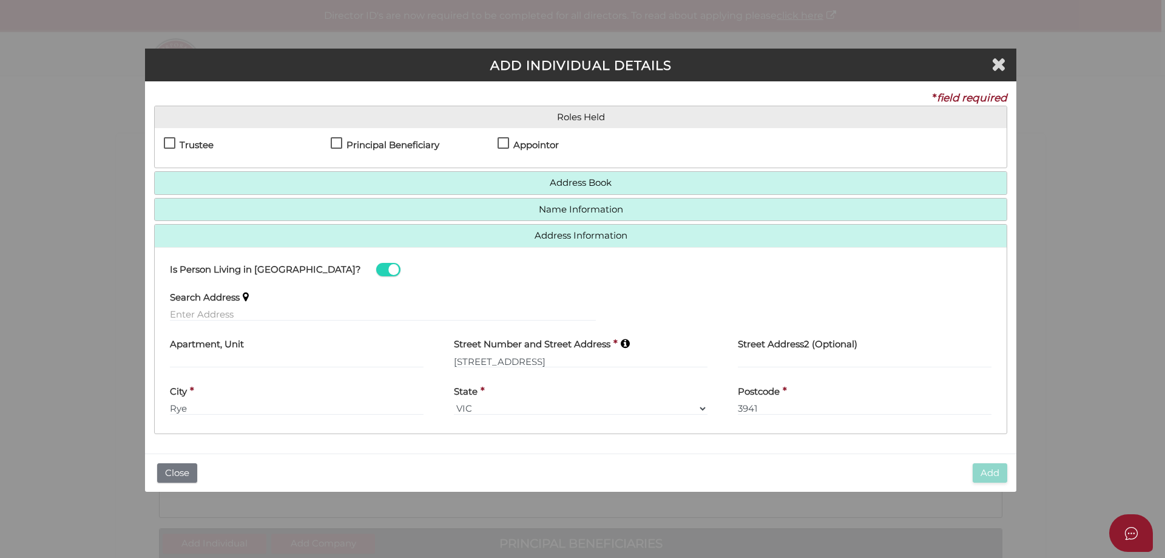
click at [339, 143] on label "Principal Beneficiary" at bounding box center [385, 147] width 109 height 15
checkbox input "true"
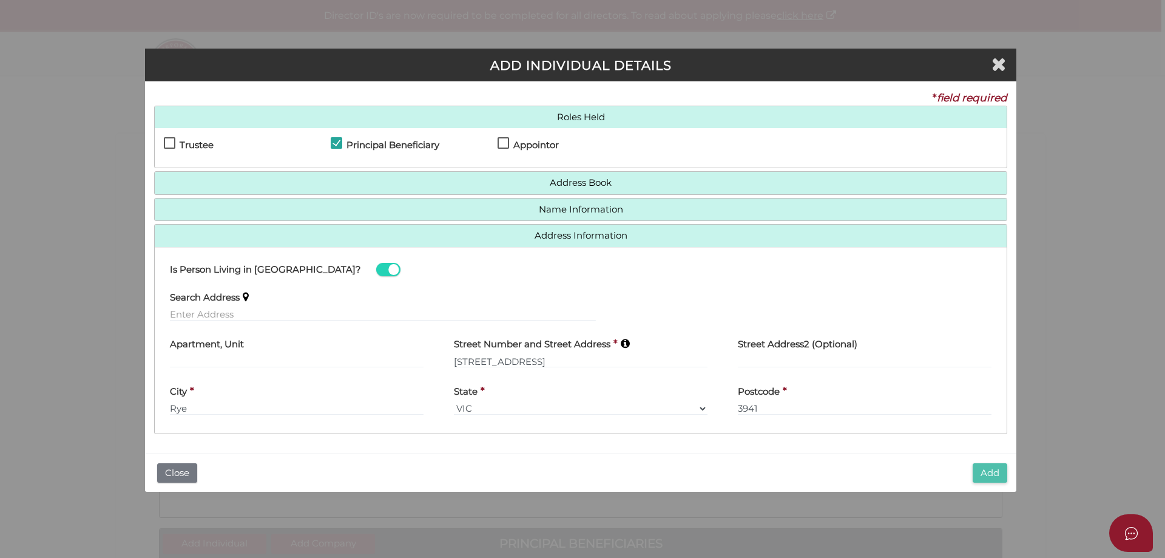
click at [984, 474] on button "Add" at bounding box center [990, 473] width 35 height 20
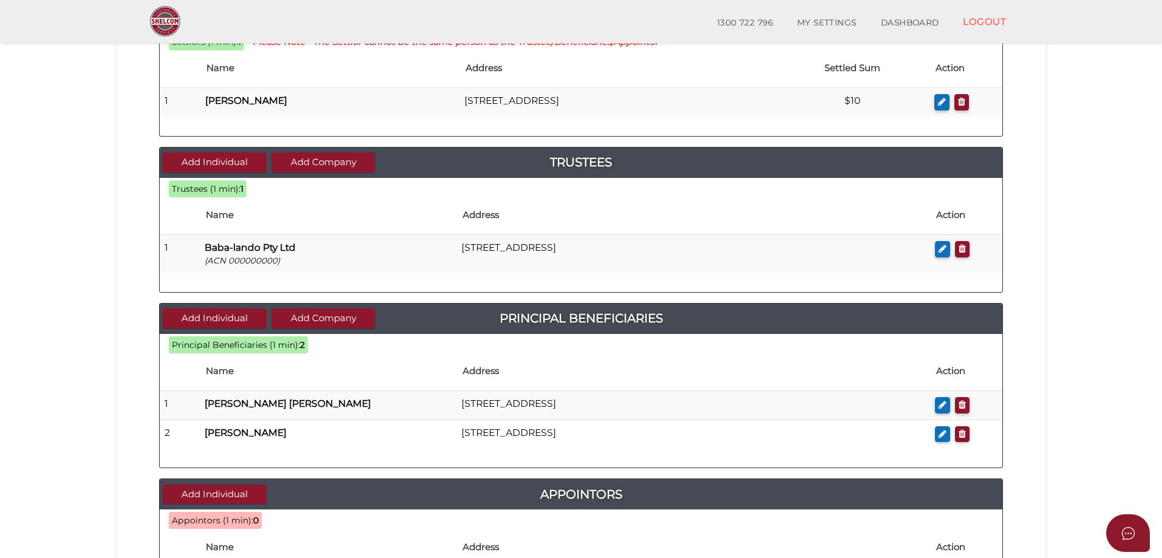
scroll to position [303, 0]
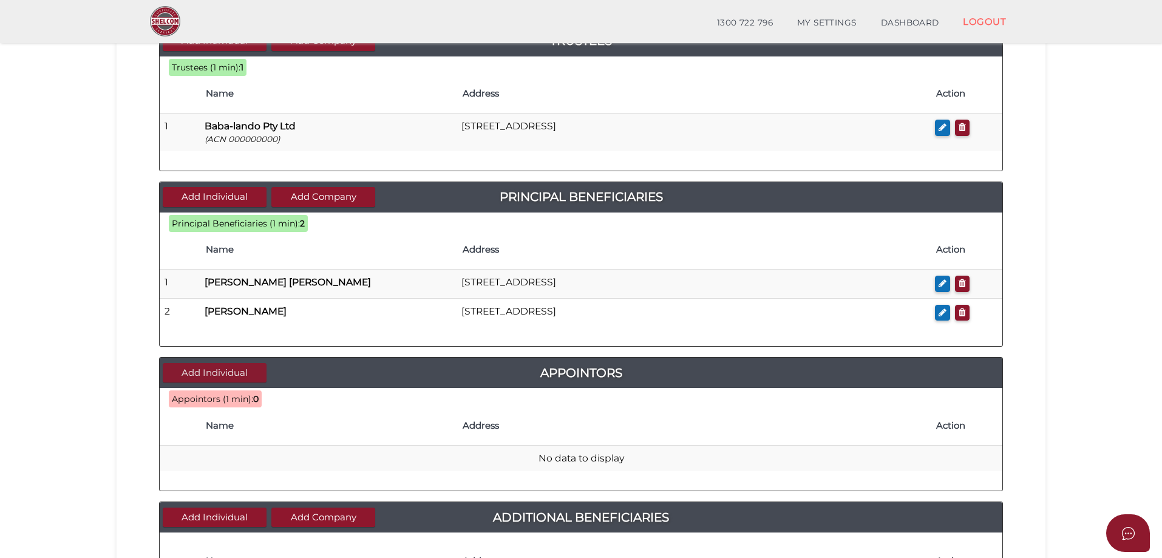
click at [226, 376] on button "Add Individual" at bounding box center [215, 373] width 104 height 20
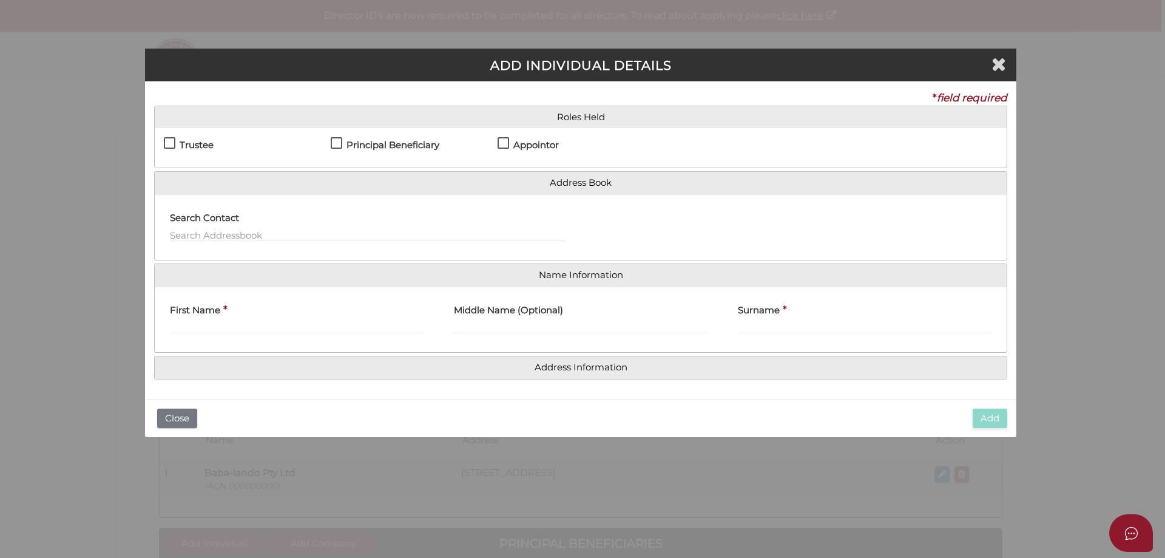
click at [507, 144] on label "Appointor" at bounding box center [528, 147] width 61 height 15
checkbox input "true"
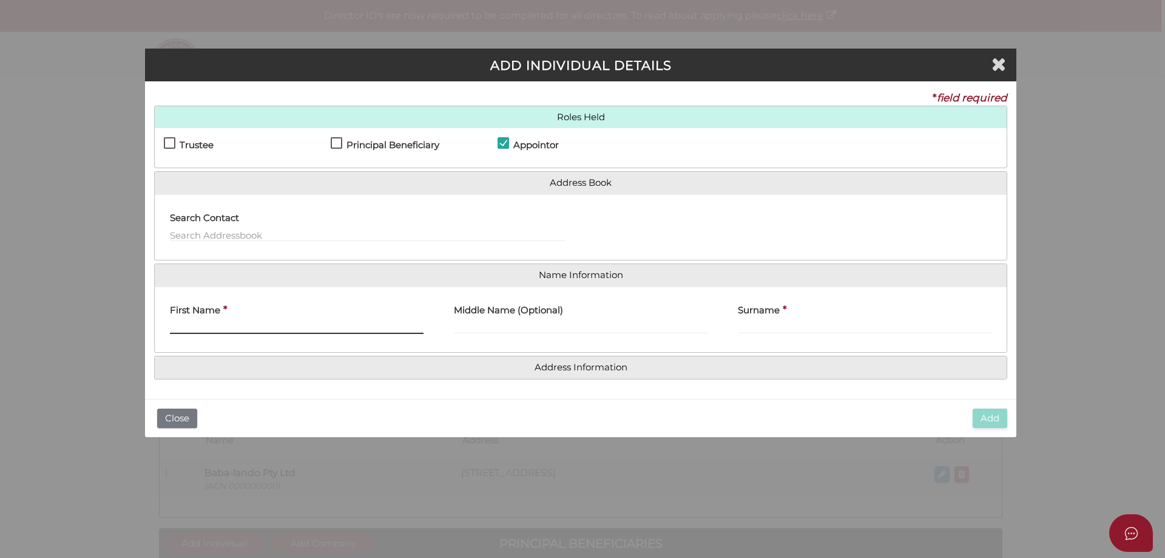
click at [247, 323] on input "First Name" at bounding box center [297, 326] width 254 height 13
type input "[PERSON_NAME]"
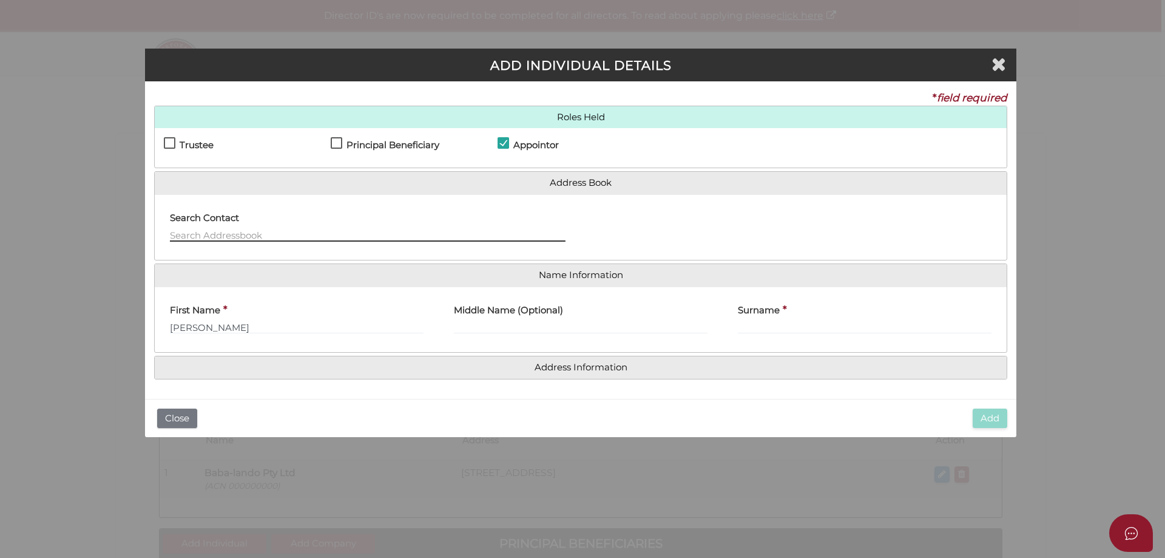
click at [222, 237] on input "text" at bounding box center [368, 234] width 396 height 13
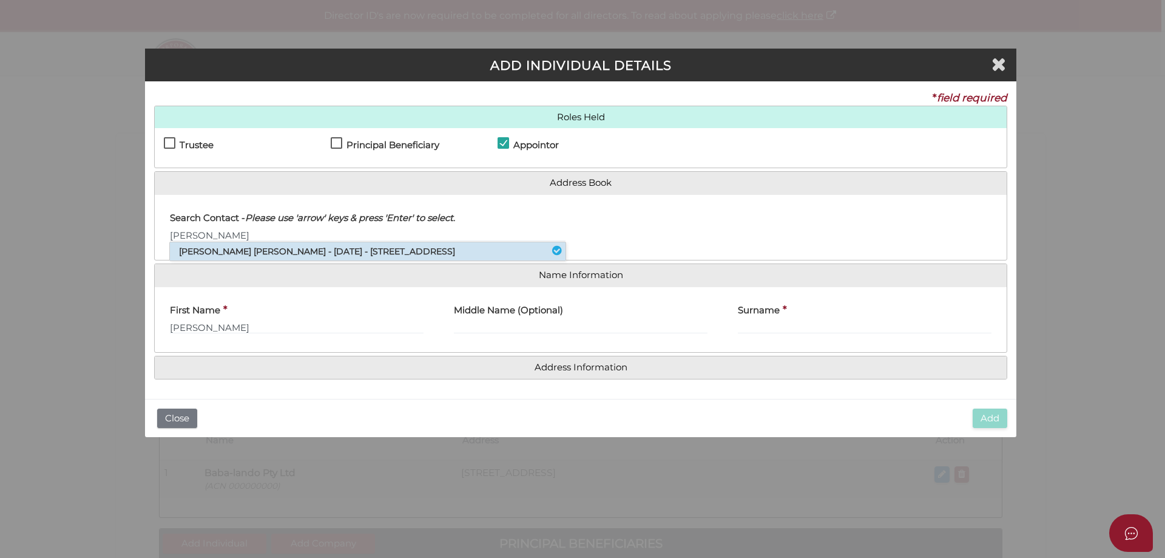
click at [246, 248] on li "[PERSON_NAME] [PERSON_NAME] - [DATE] - [STREET_ADDRESS]" at bounding box center [368, 251] width 396 height 18
type input "[PERSON_NAME]"
type input "Powers"
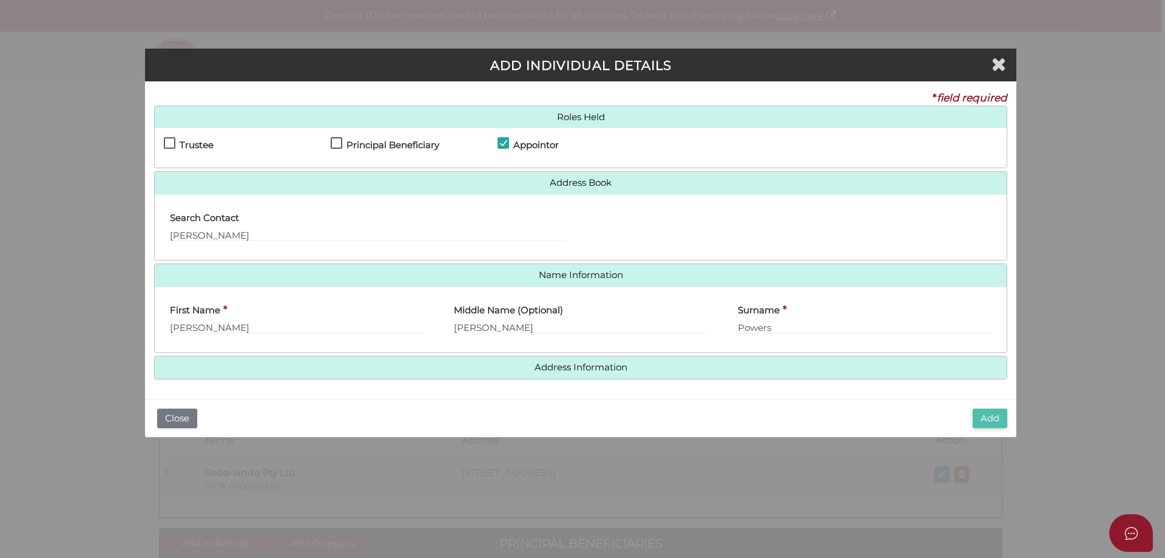
click at [997, 420] on button "Add" at bounding box center [990, 418] width 35 height 20
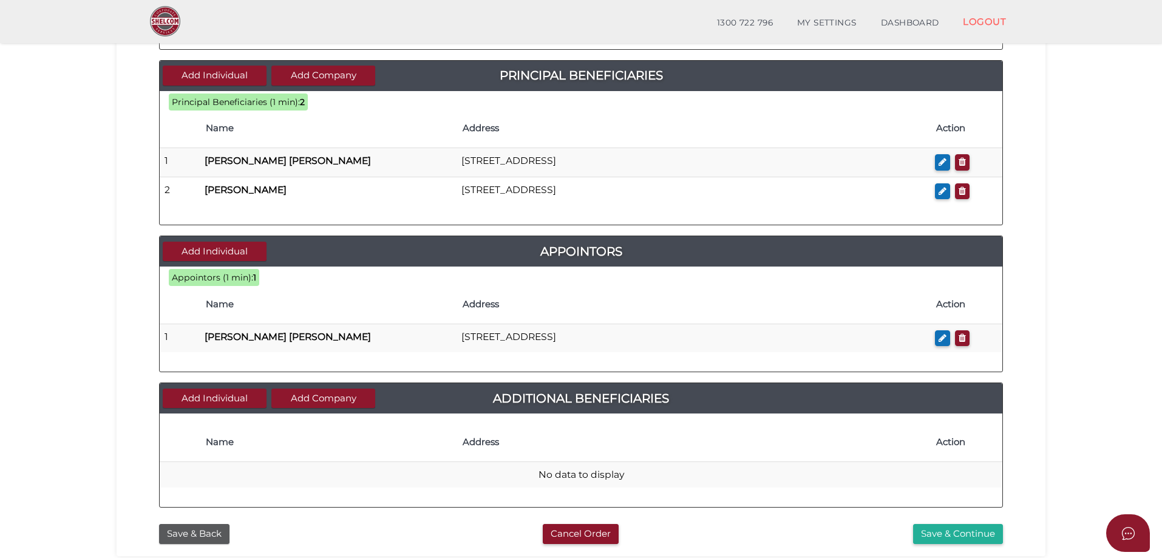
scroll to position [486, 0]
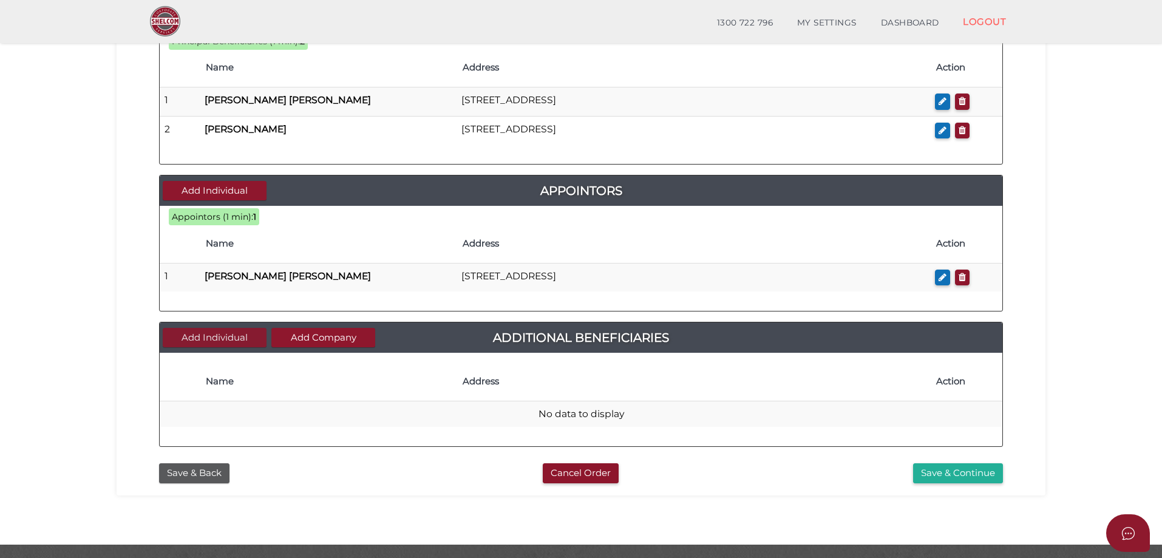
click at [238, 335] on button "Add Individual" at bounding box center [215, 338] width 104 height 20
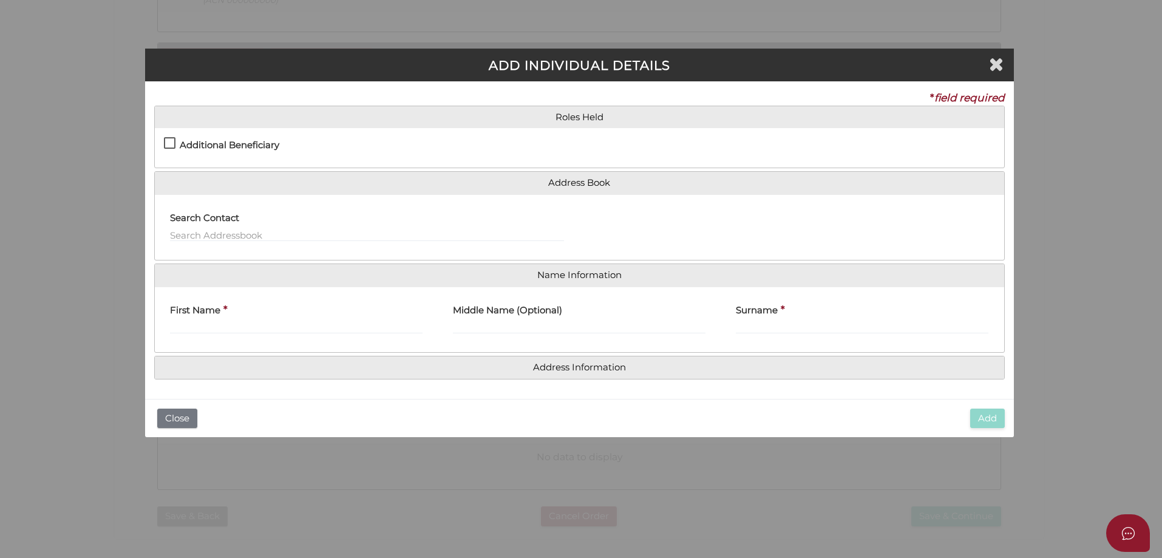
scroll to position [0, 0]
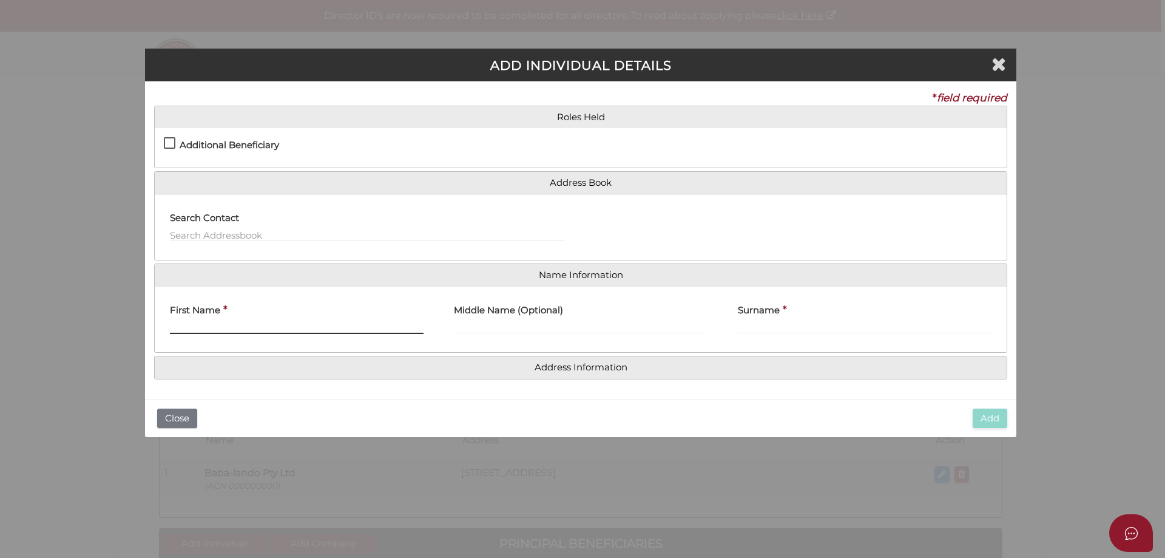
click at [248, 325] on input "First Name" at bounding box center [297, 326] width 254 height 13
click at [166, 144] on label "Additional Beneficiary" at bounding box center [221, 147] width 115 height 15
checkbox input "true"
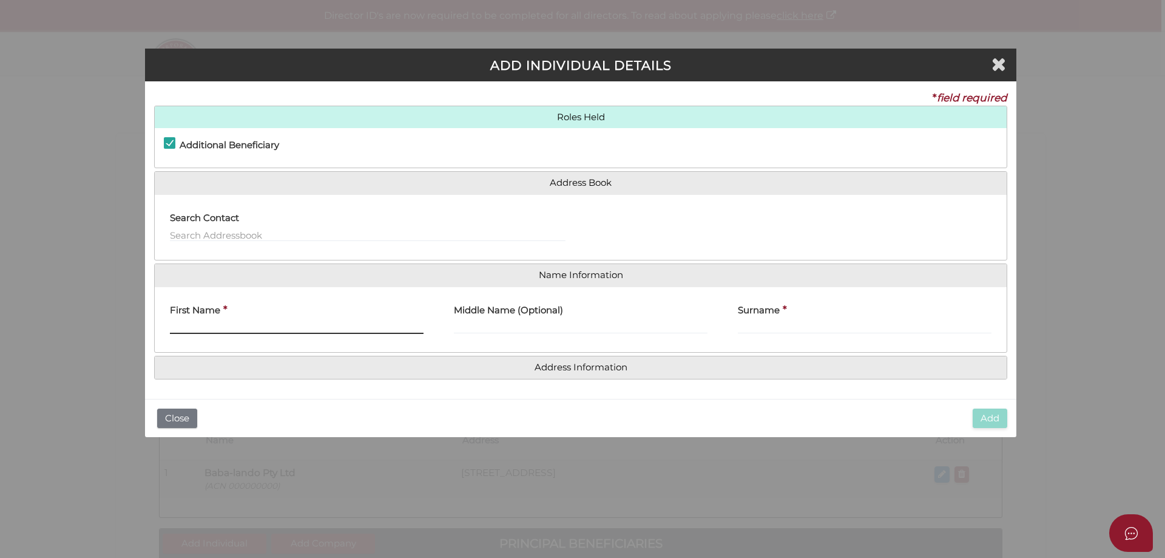
click at [214, 325] on input "First Name" at bounding box center [297, 326] width 254 height 13
click at [184, 420] on button "Close" at bounding box center [177, 418] width 40 height 20
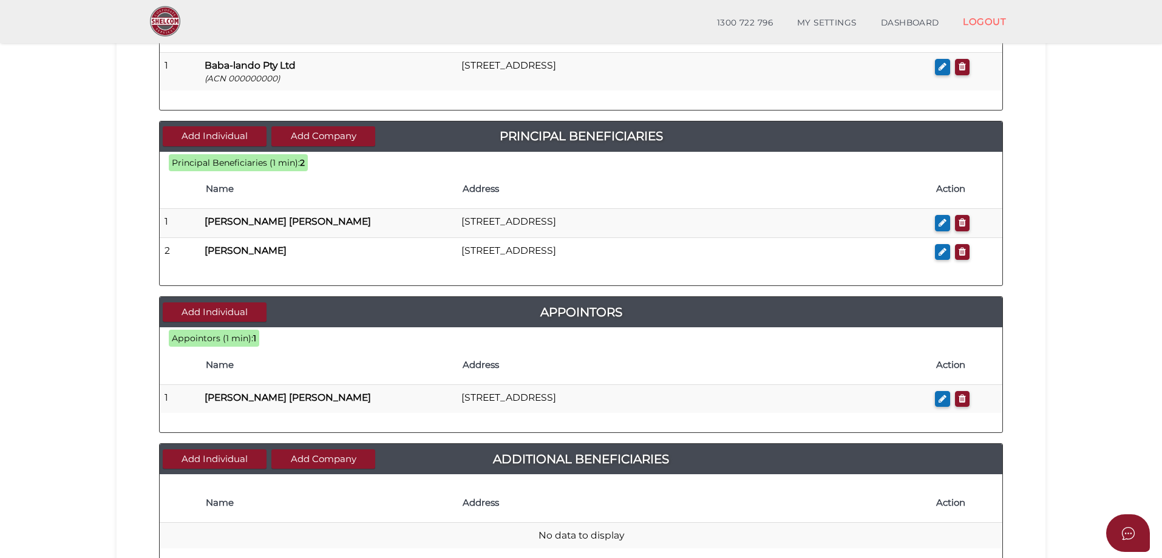
scroll to position [486, 0]
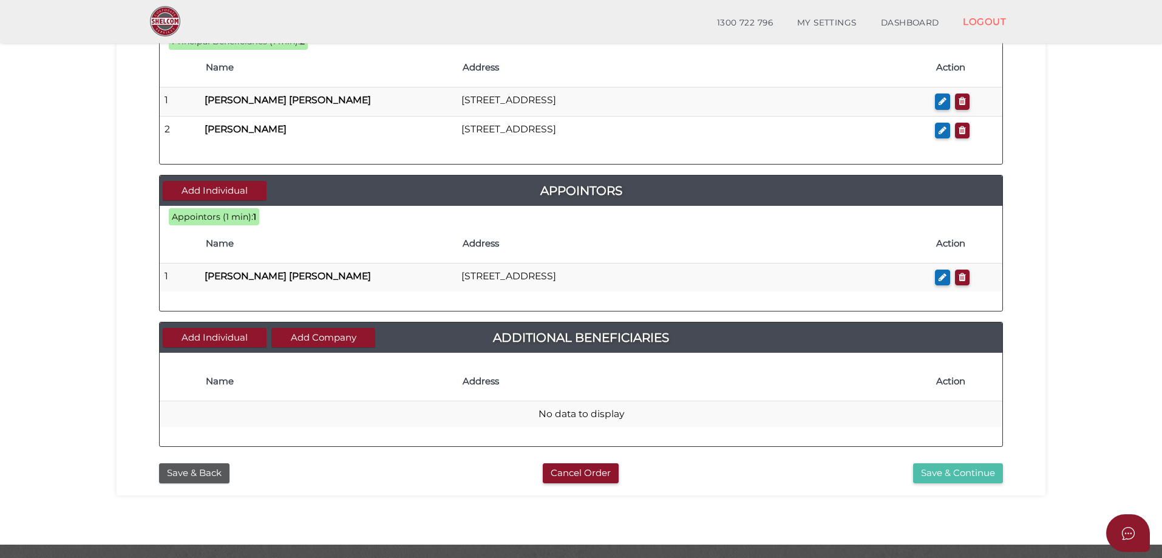
click at [935, 477] on button "Save & Continue" at bounding box center [958, 473] width 90 height 20
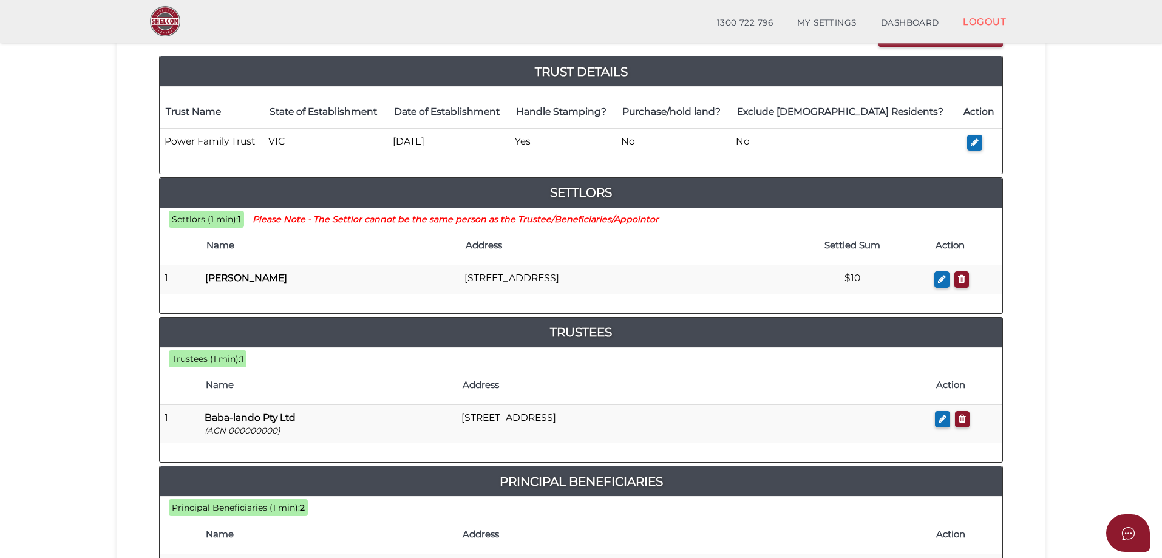
scroll to position [94, 0]
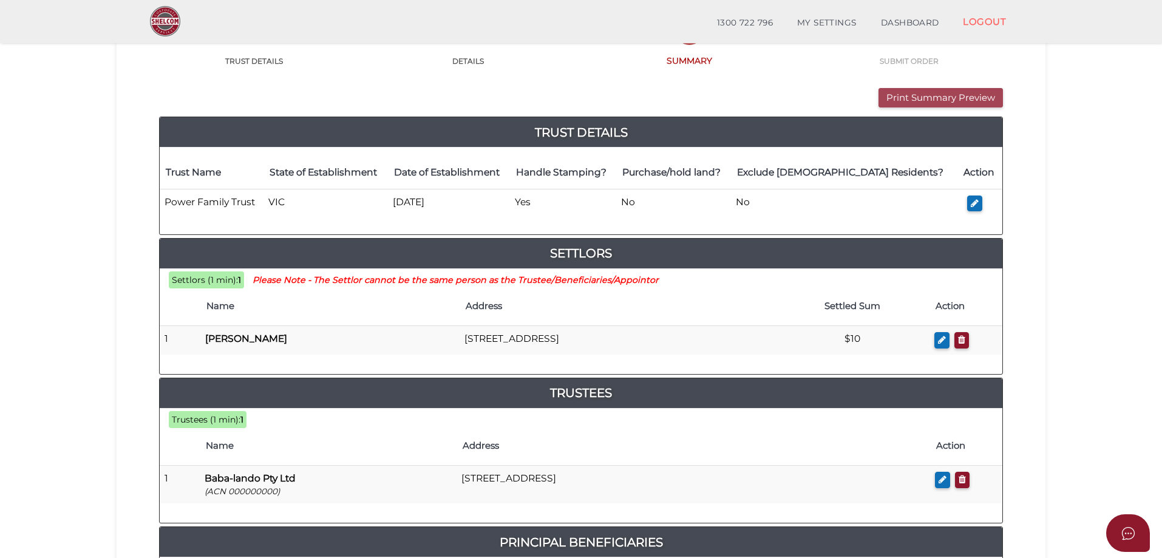
click at [904, 95] on button "Print Summary Preview" at bounding box center [940, 98] width 124 height 20
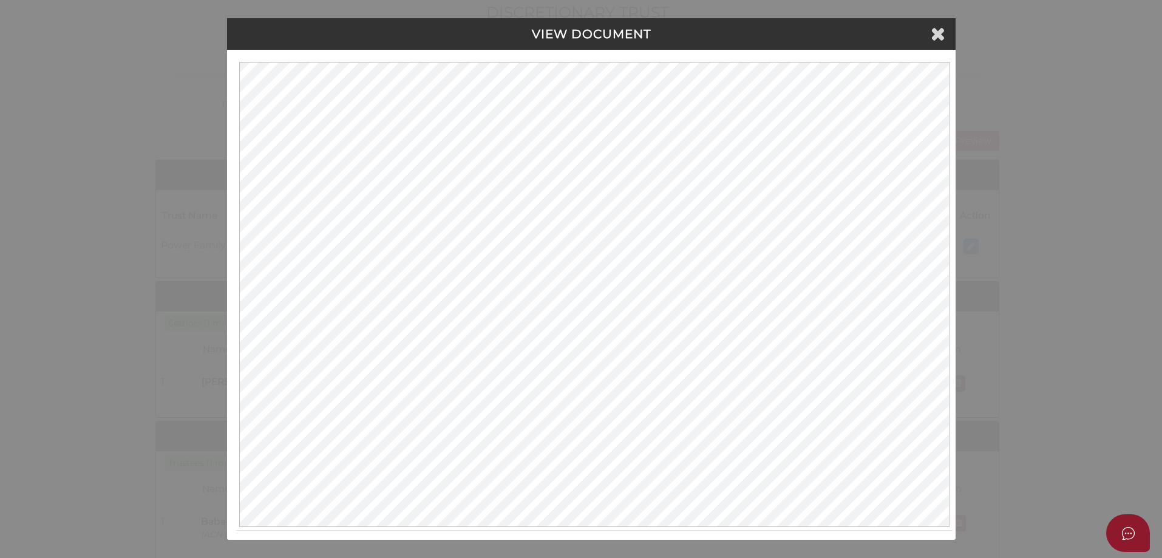
scroll to position [0, 0]
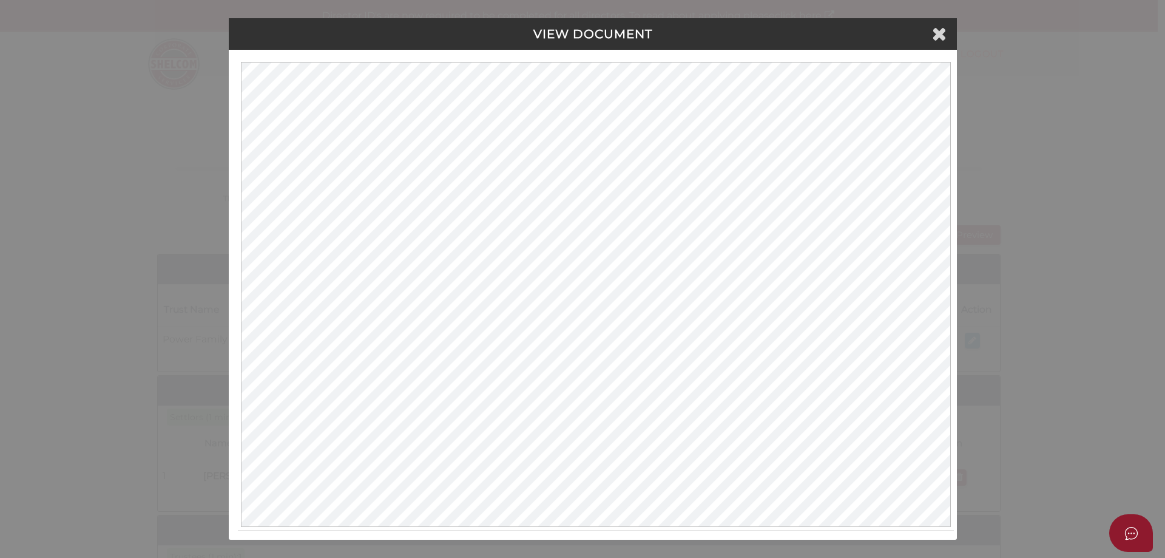
click at [1068, 398] on div "VIEW DOCUMENT Please click here to view this document in a new tab." at bounding box center [582, 279] width 1165 height 558
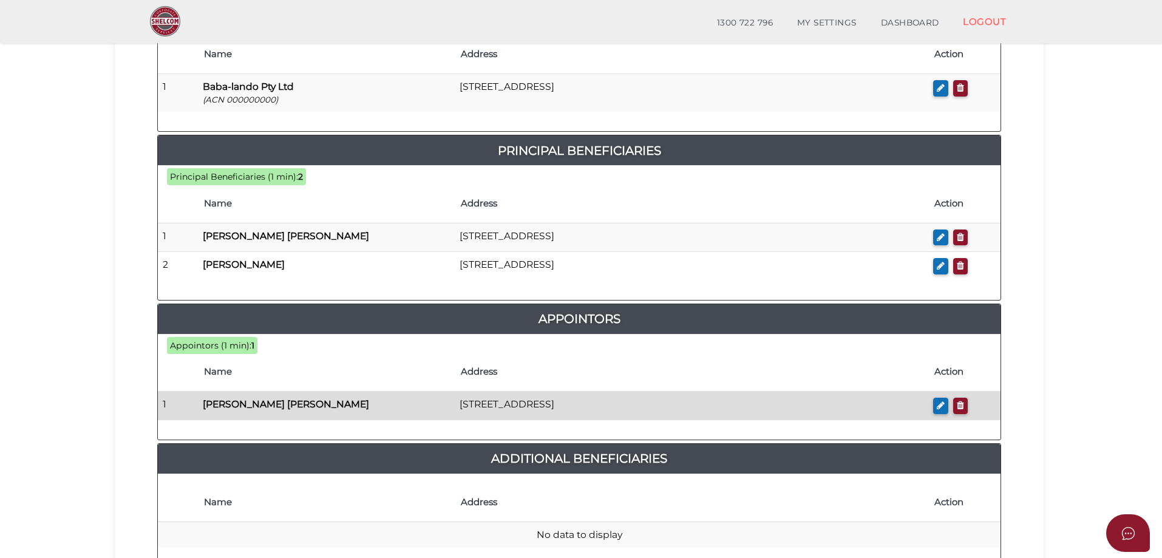
scroll to position [640, 0]
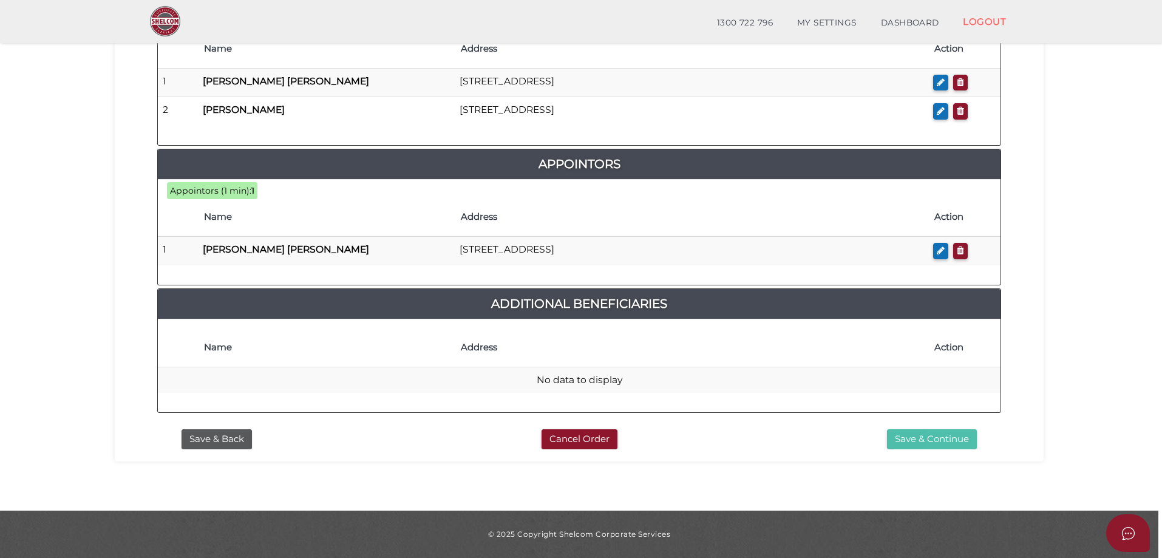
click at [909, 438] on button "Save & Continue" at bounding box center [932, 439] width 90 height 20
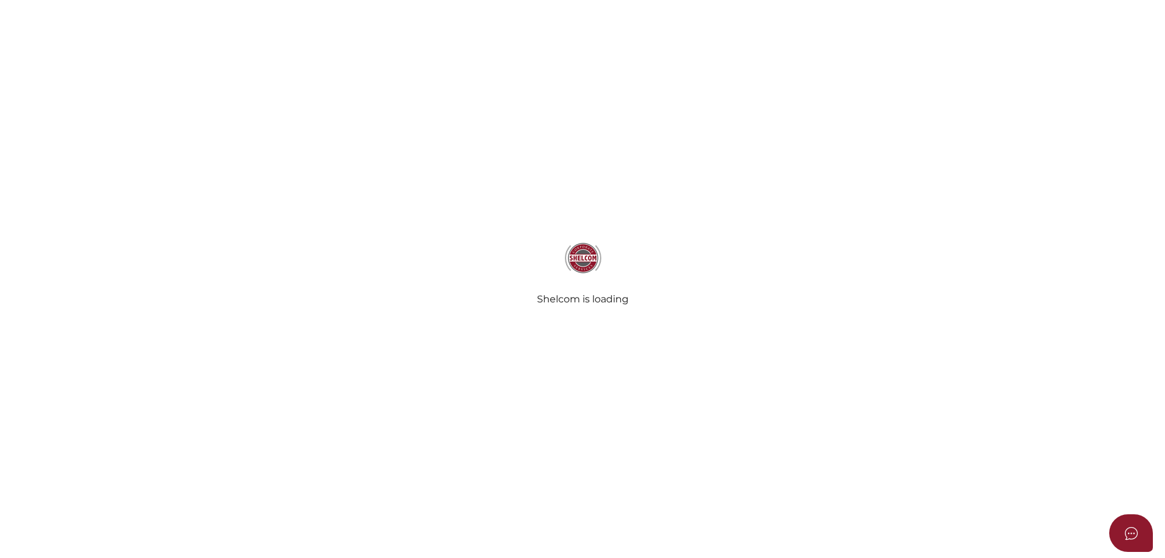
select select "Comb Binding"
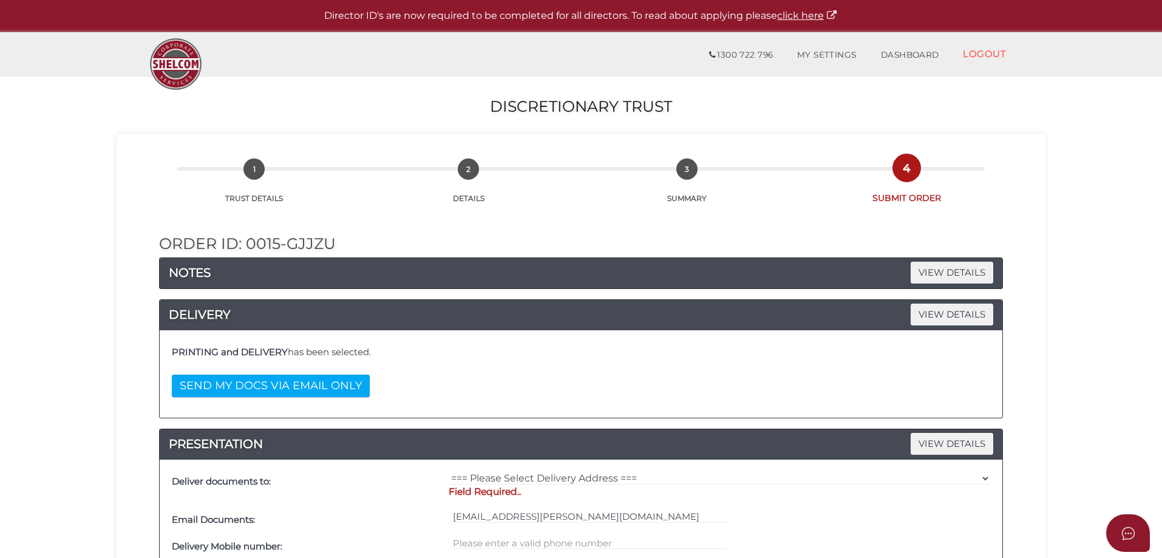
scroll to position [61, 0]
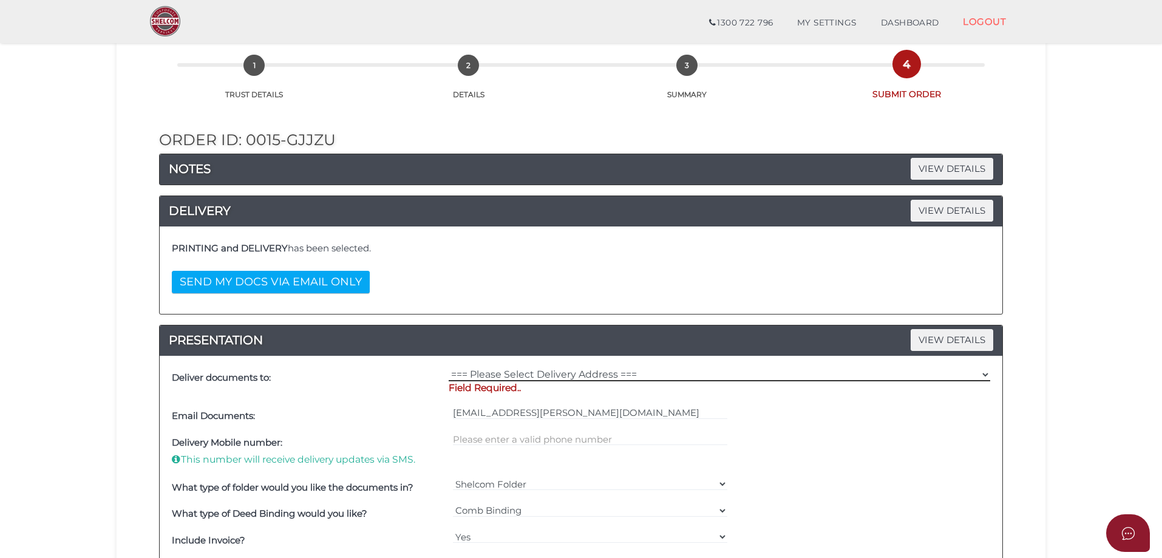
click at [606, 371] on select "=== Please Select Delivery Address === (User Address - Jo-an Evans) 101 Beleura…" at bounding box center [719, 374] width 541 height 13
select select "0"
click at [449, 368] on select "=== Please Select Delivery Address === (User Address - Jo-an Evans) 101 Beleura…" at bounding box center [719, 374] width 541 height 13
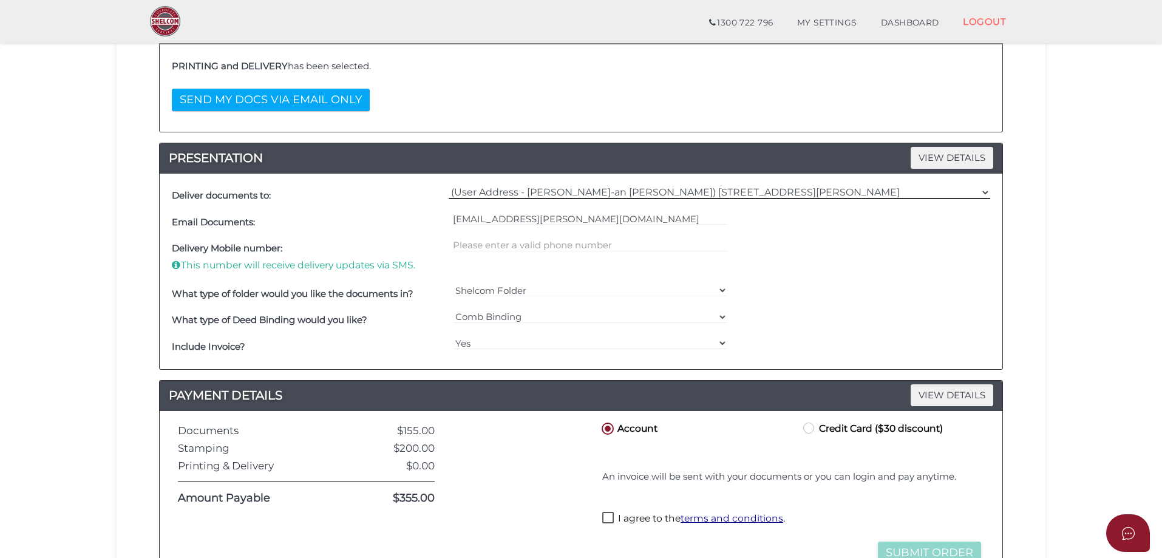
scroll to position [303, 0]
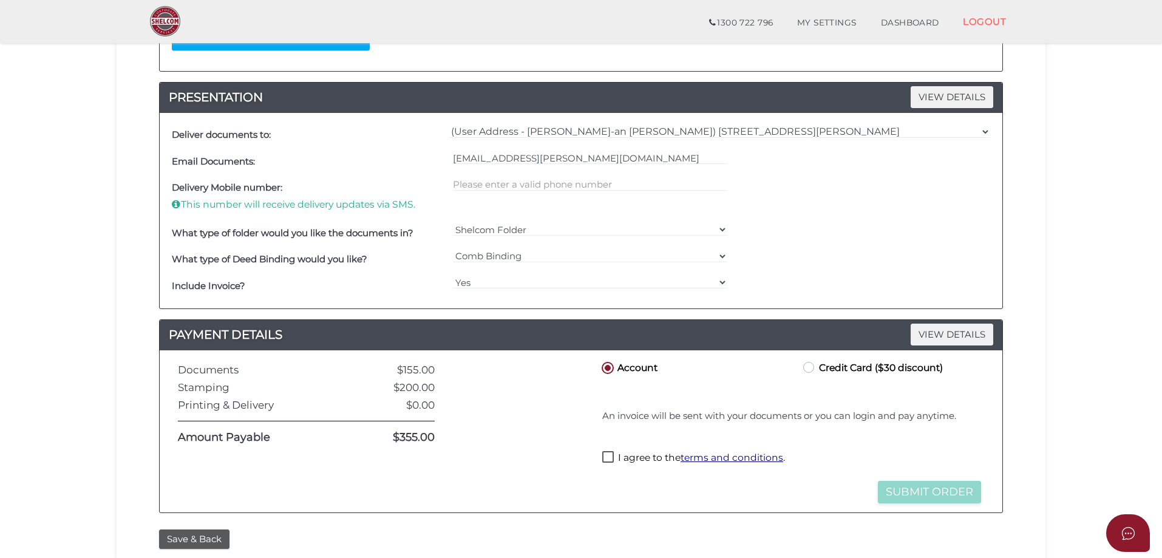
click at [606, 455] on label "I agree to the terms and conditions ." at bounding box center [693, 458] width 183 height 15
checkbox input "true"
click at [907, 493] on button "Submit Order" at bounding box center [929, 492] width 103 height 22
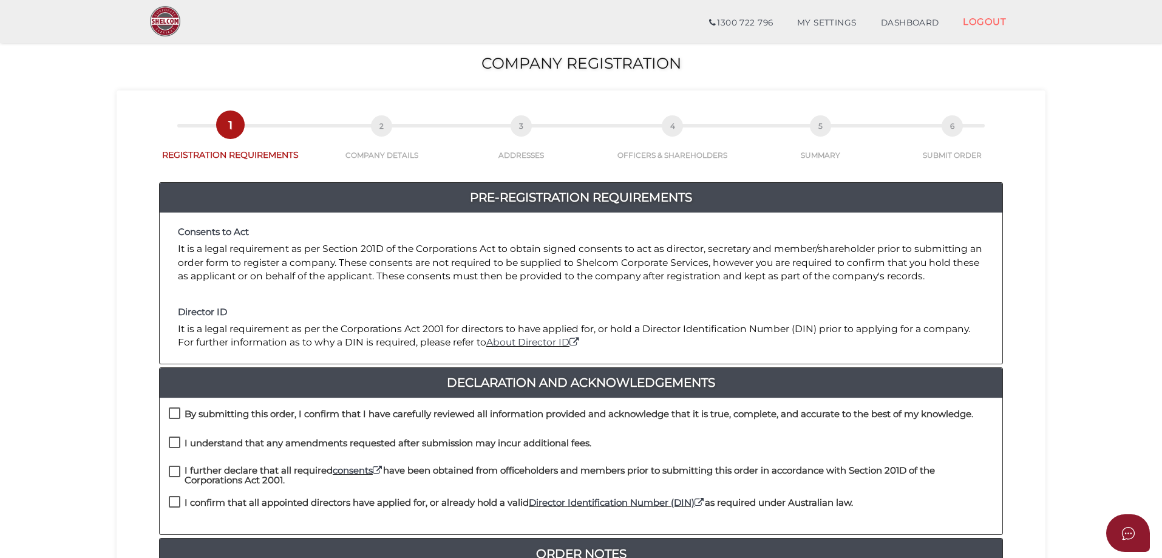
scroll to position [61, 0]
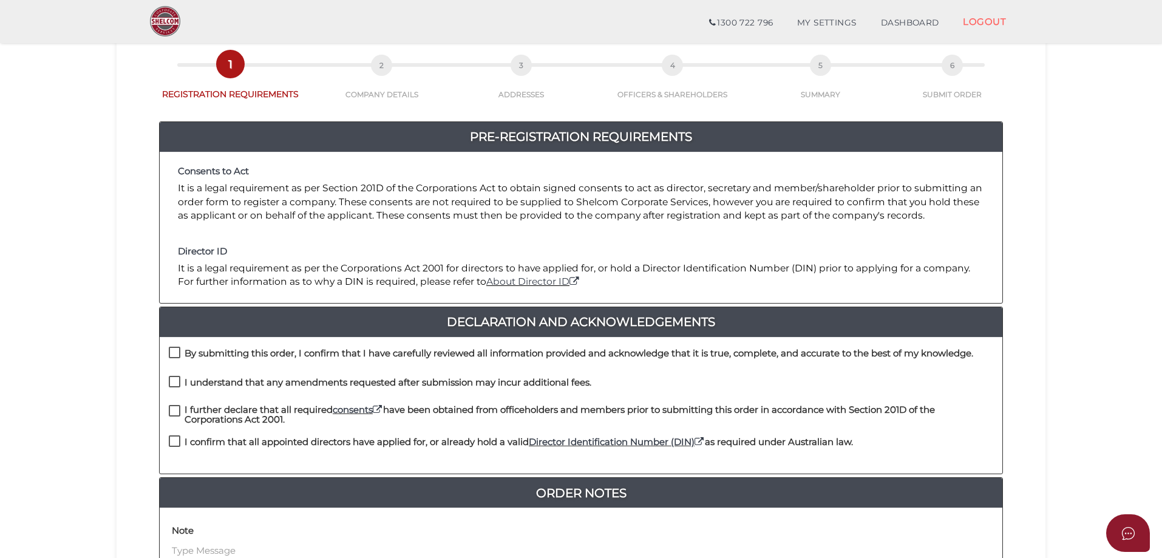
drag, startPoint x: 178, startPoint y: 357, endPoint x: 179, endPoint y: 372, distance: 14.6
click at [178, 365] on div "By submitting this order, I confirm that I have carefully reviewed all informat…" at bounding box center [571, 357] width 804 height 20
drag, startPoint x: 172, startPoint y: 353, endPoint x: 174, endPoint y: 379, distance: 25.5
click at [171, 358] on label "By submitting this order, I confirm that I have carefully reviewed all informat…" at bounding box center [571, 355] width 804 height 15
click at [175, 381] on label "I understand that any amendments requested after submission may incur additiona…" at bounding box center [380, 384] width 422 height 15
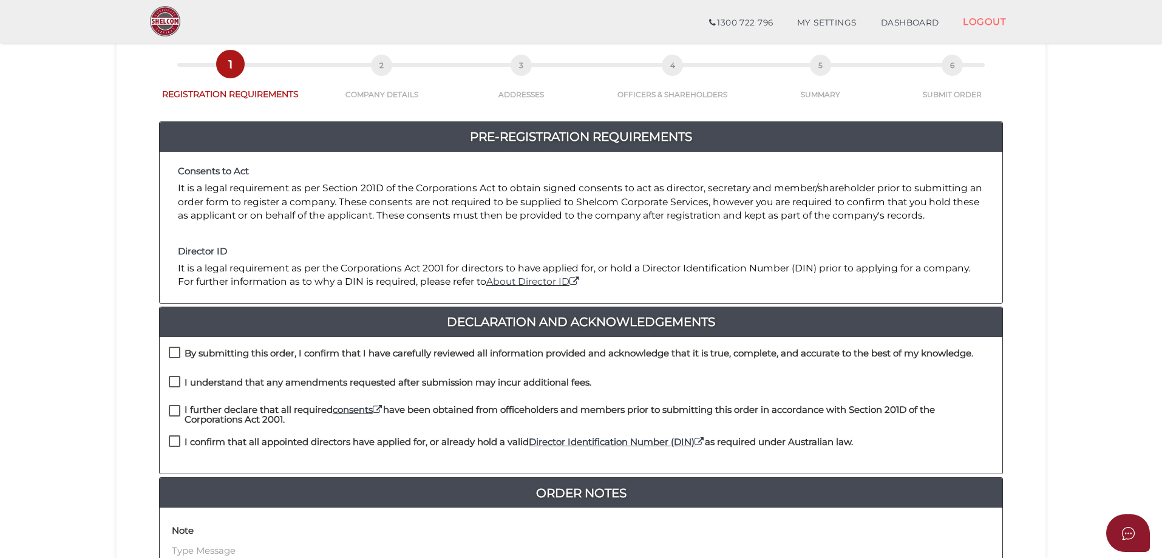
checkbox input "true"
click at [178, 411] on label "I further declare that all required consents have been obtained from officehold…" at bounding box center [581, 412] width 824 height 15
checkbox input "true"
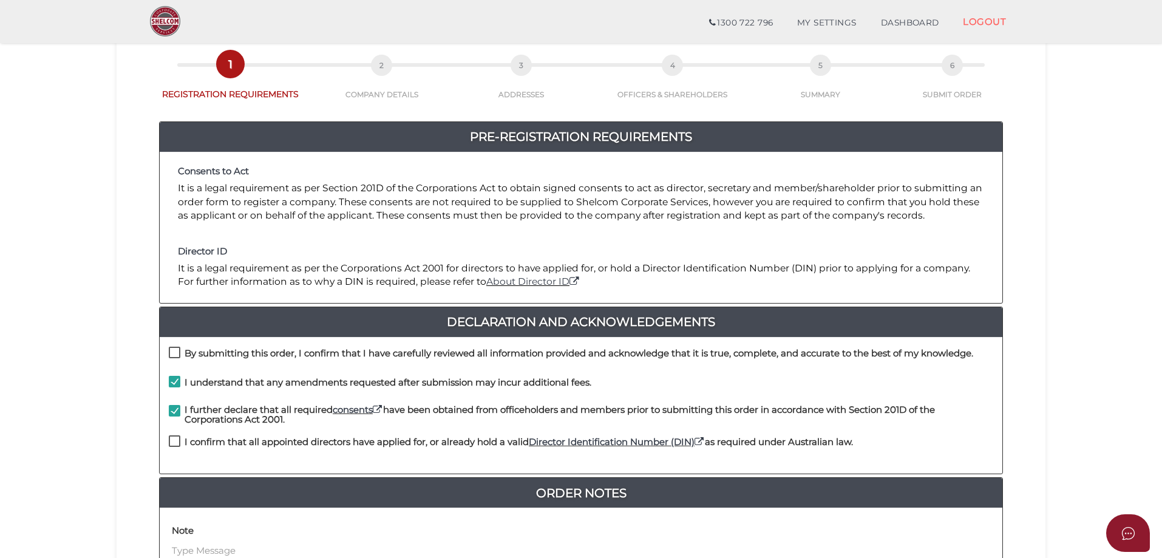
click at [174, 351] on label "By submitting this order, I confirm that I have carefully reviewed all informat…" at bounding box center [571, 355] width 804 height 15
checkbox input "true"
click at [175, 440] on label "I confirm that all appointed directors have applied for, or already hold a vali…" at bounding box center [511, 444] width 684 height 15
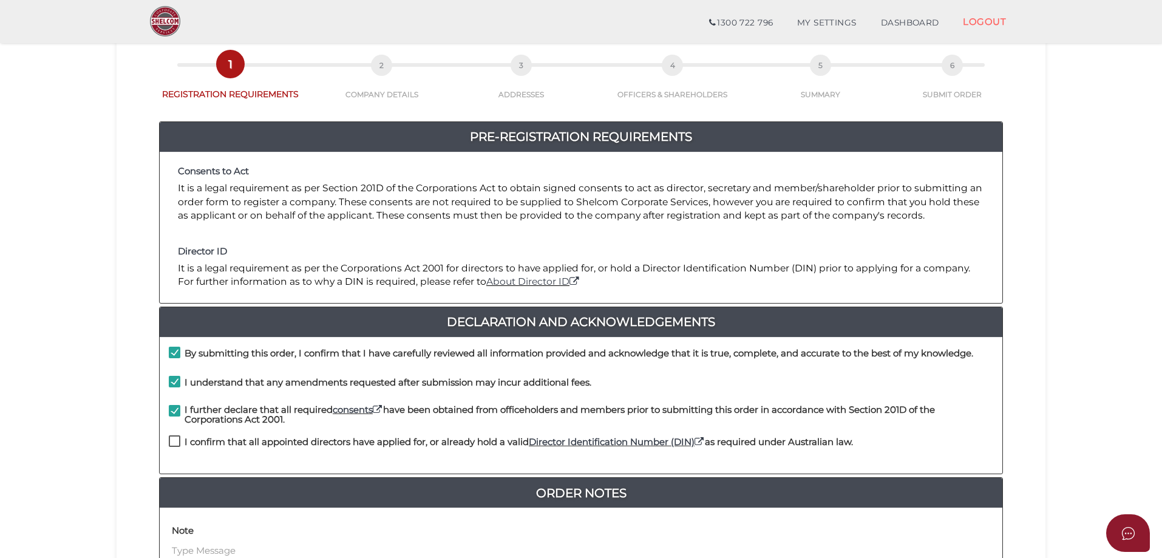
checkbox input "true"
drag, startPoint x: 193, startPoint y: 444, endPoint x: 198, endPoint y: 438, distance: 7.3
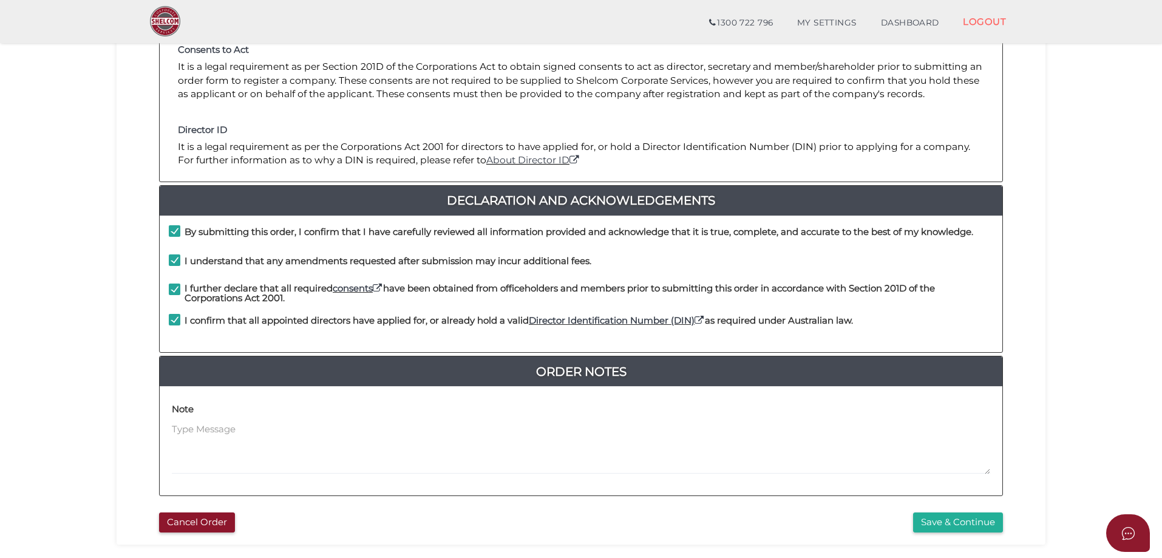
scroll to position [276, 0]
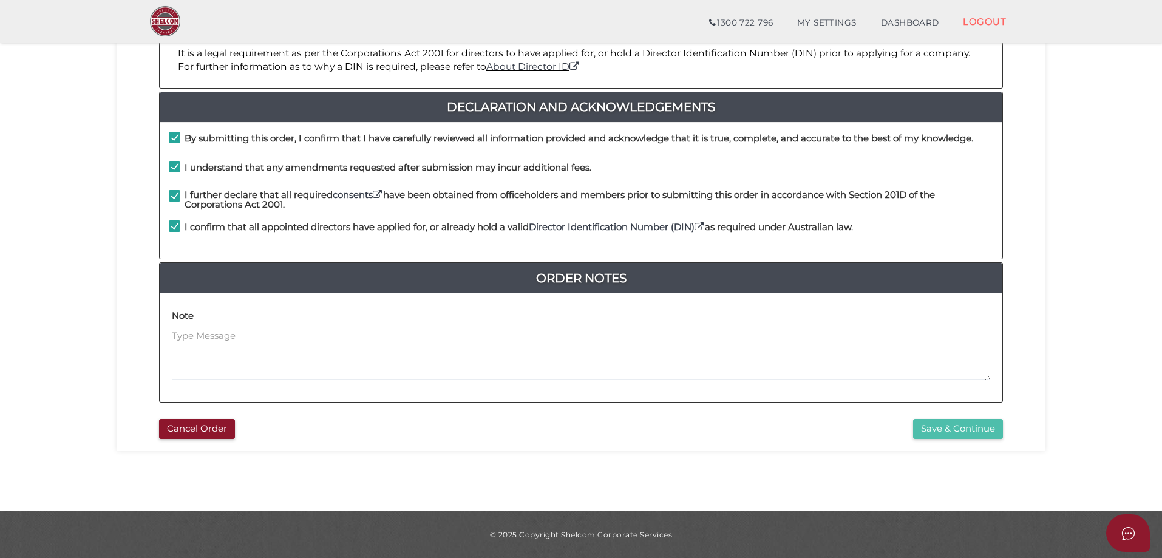
click at [942, 426] on button "Save & Continue" at bounding box center [958, 429] width 90 height 20
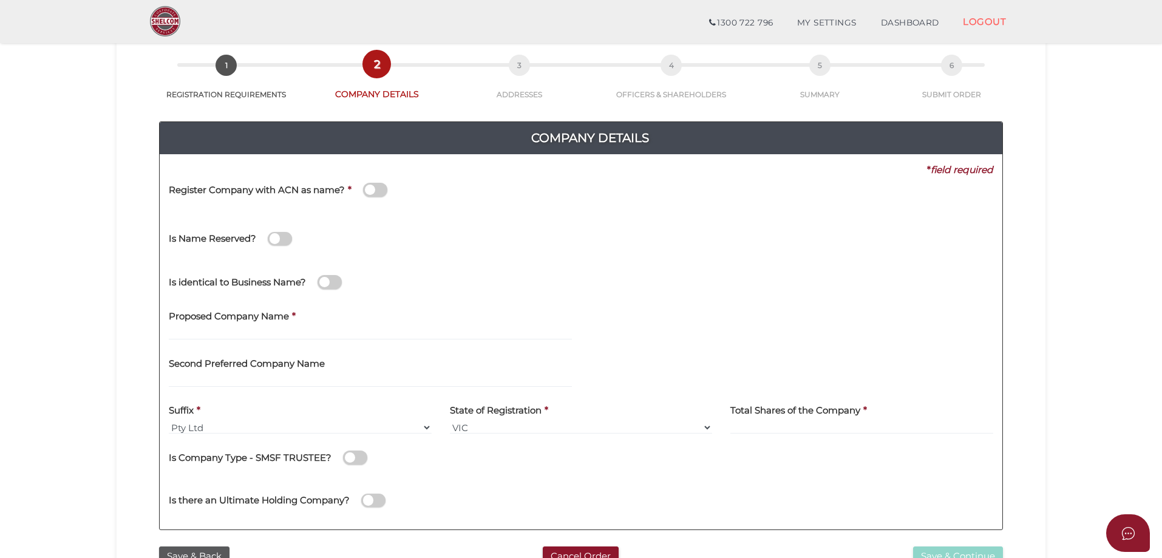
scroll to position [121, 0]
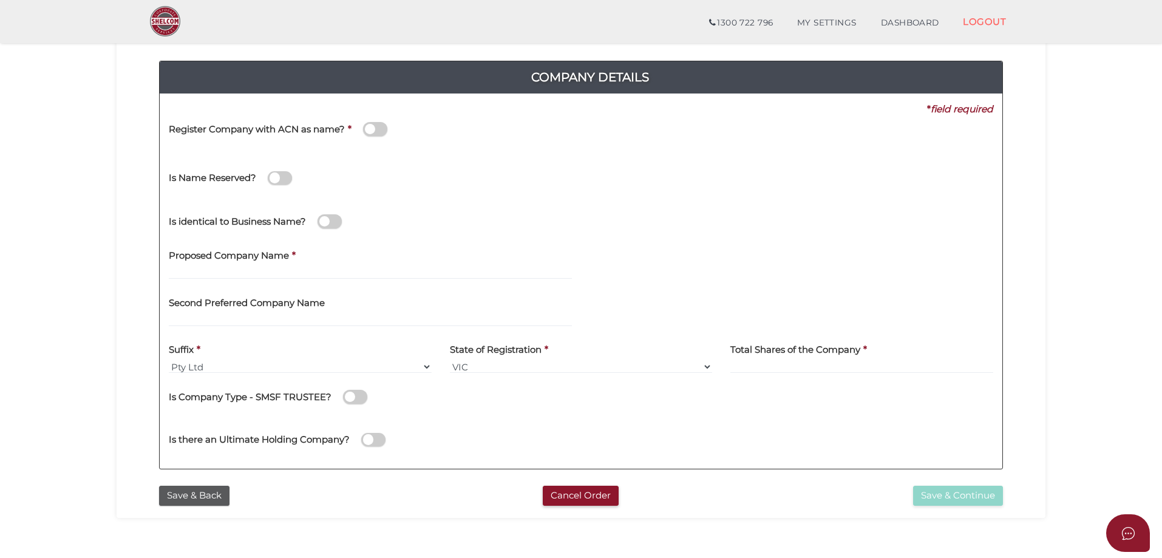
click at [300, 264] on div "Proposed Company Name *" at bounding box center [370, 261] width 403 height 38
click at [296, 271] on input "text" at bounding box center [370, 272] width 403 height 13
click at [349, 271] on input "Babo" at bounding box center [370, 272] width 403 height 13
click at [324, 315] on input "text" at bounding box center [370, 319] width 403 height 13
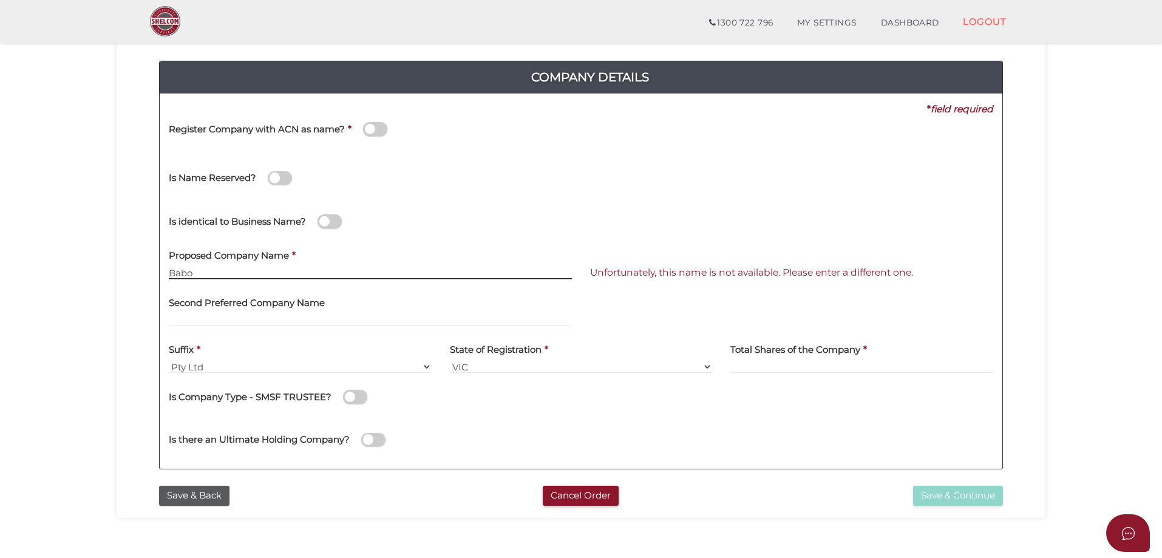
click at [239, 272] on input "Babo" at bounding box center [370, 272] width 403 height 13
drag, startPoint x: 239, startPoint y: 272, endPoint x: 166, endPoint y: 272, distance: 73.4
click at [166, 272] on div "Proposed Company Name * Babo" at bounding box center [370, 265] width 421 height 47
click at [237, 271] on input "Babo" at bounding box center [370, 272] width 403 height 13
type input "Babo-Secondo"
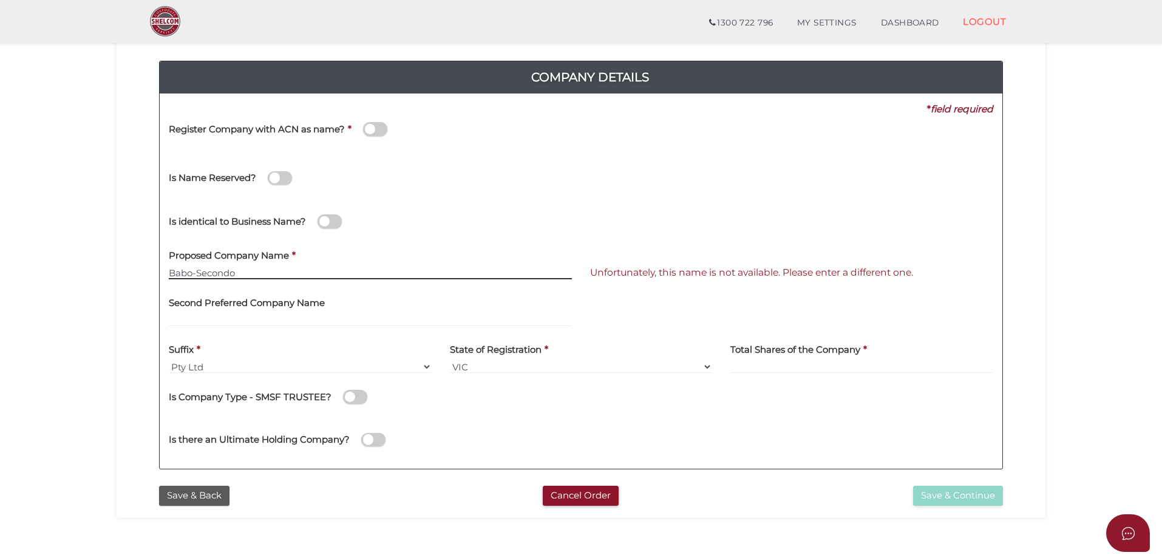
drag, startPoint x: 242, startPoint y: 273, endPoint x: 163, endPoint y: 274, distance: 79.5
click at [163, 274] on div "Proposed Company Name * [PERSON_NAME]" at bounding box center [370, 265] width 421 height 47
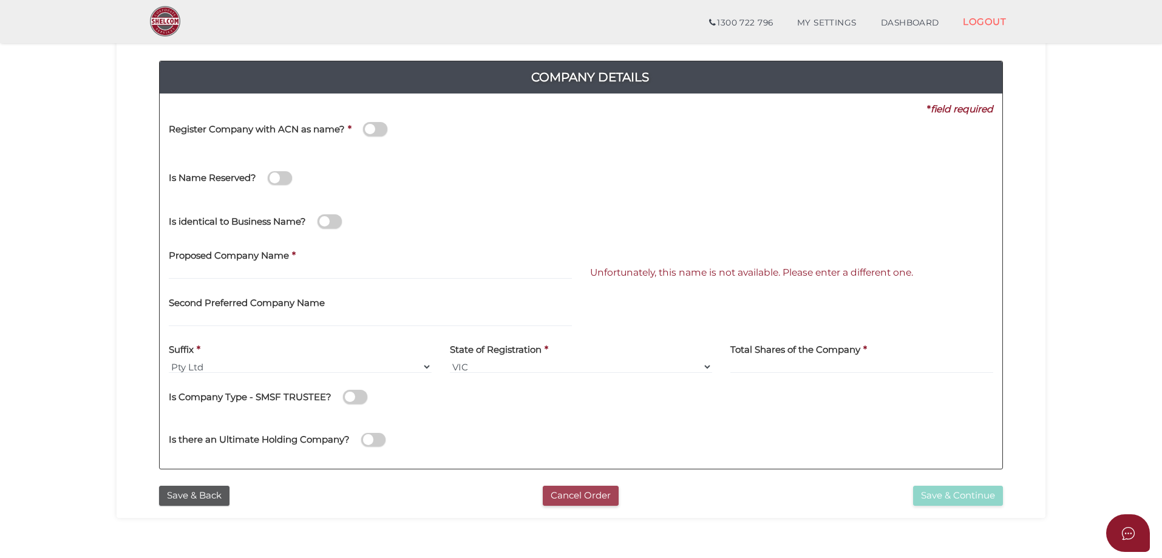
click at [588, 487] on button "Cancel Order" at bounding box center [581, 496] width 76 height 20
